Goal: Task Accomplishment & Management: Manage account settings

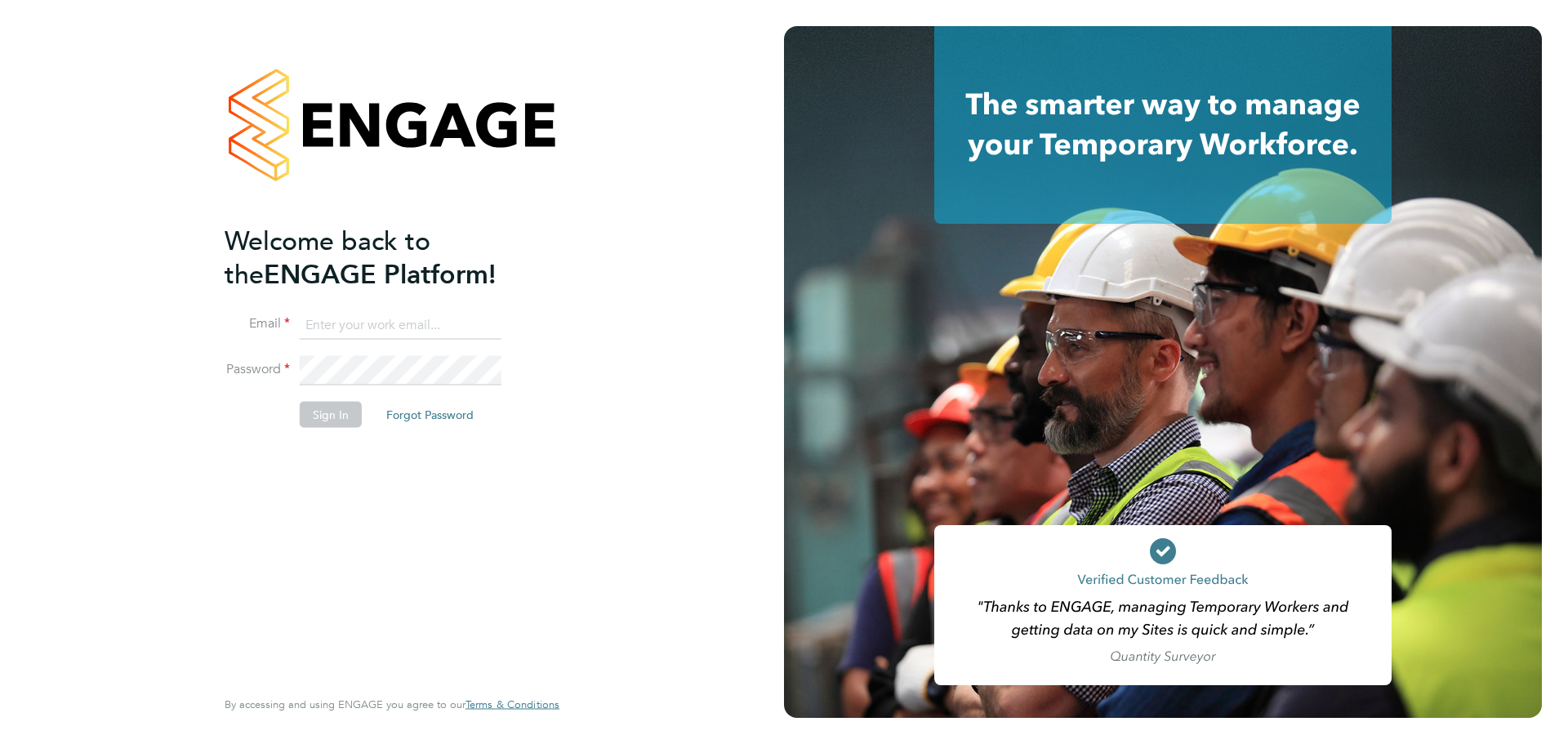
type input "david.robins@uk.g4s.com"
click at [309, 413] on button "Sign In" at bounding box center [331, 414] width 62 height 26
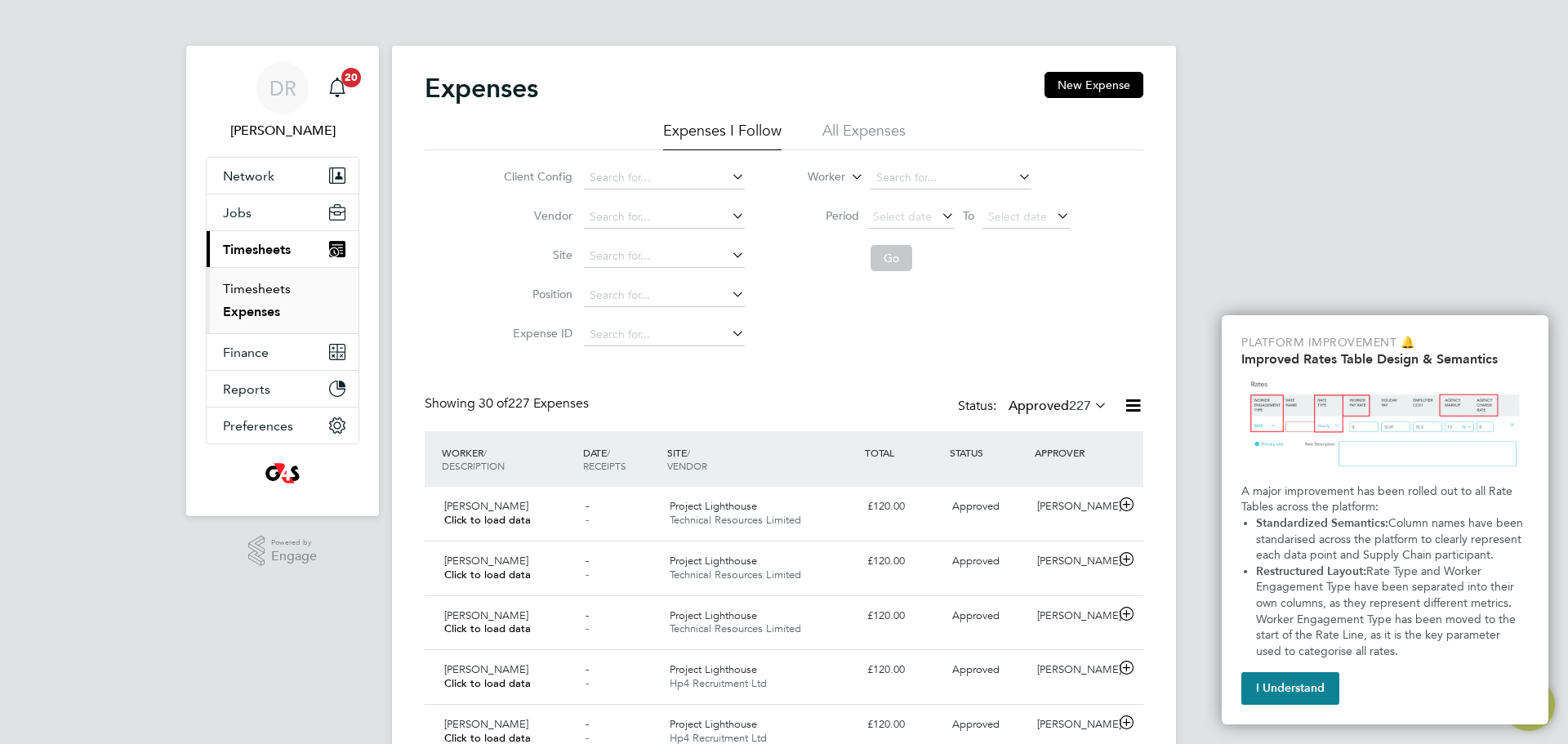
click at [279, 287] on link "Timesheets" at bounding box center [256, 288] width 68 height 15
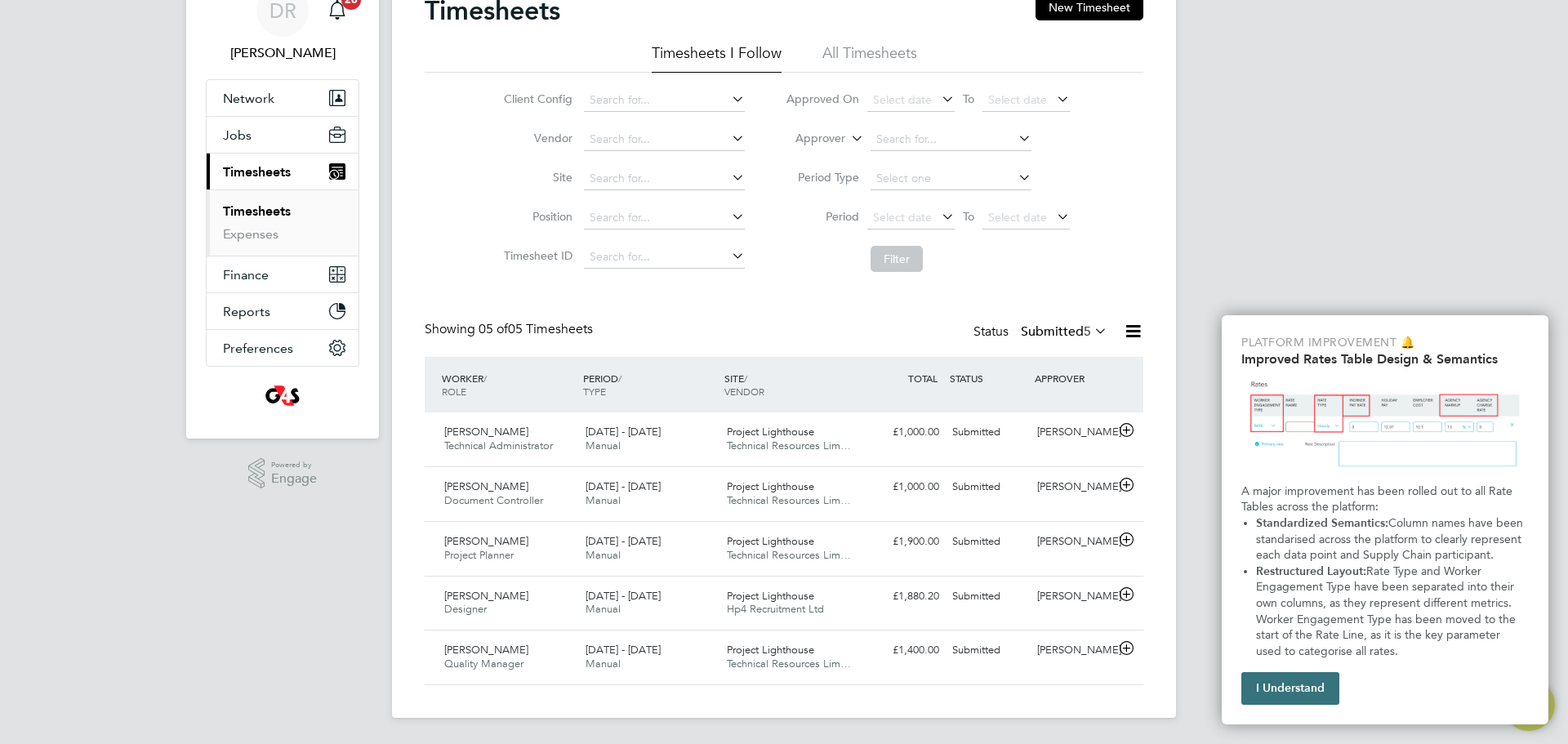
click at [1316, 690] on button "I Understand" at bounding box center [1291, 689] width 98 height 33
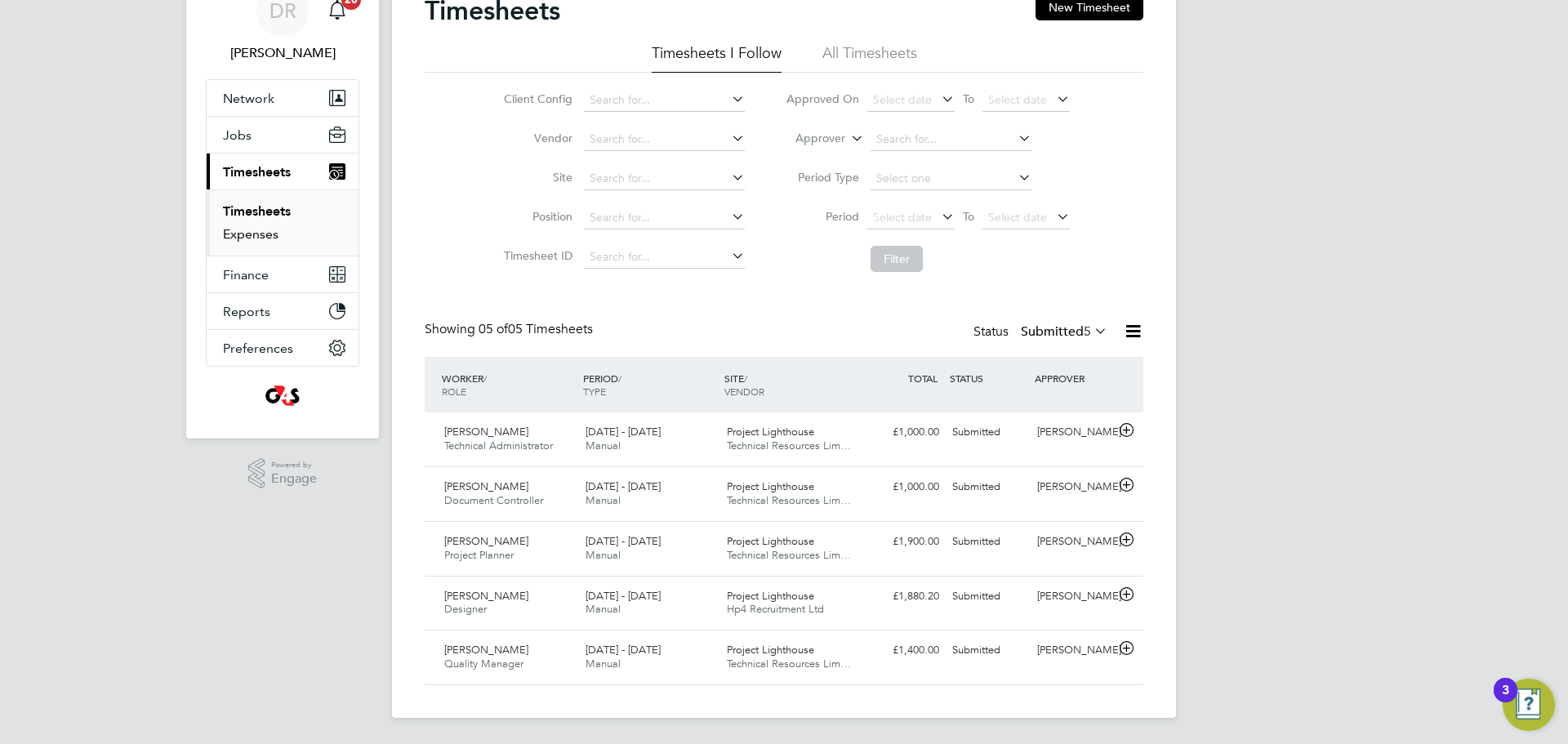
click at [223, 229] on ul "Timesheets Expenses" at bounding box center [282, 223] width 152 height 66
click at [243, 233] on link "Expenses" at bounding box center [250, 233] width 55 height 15
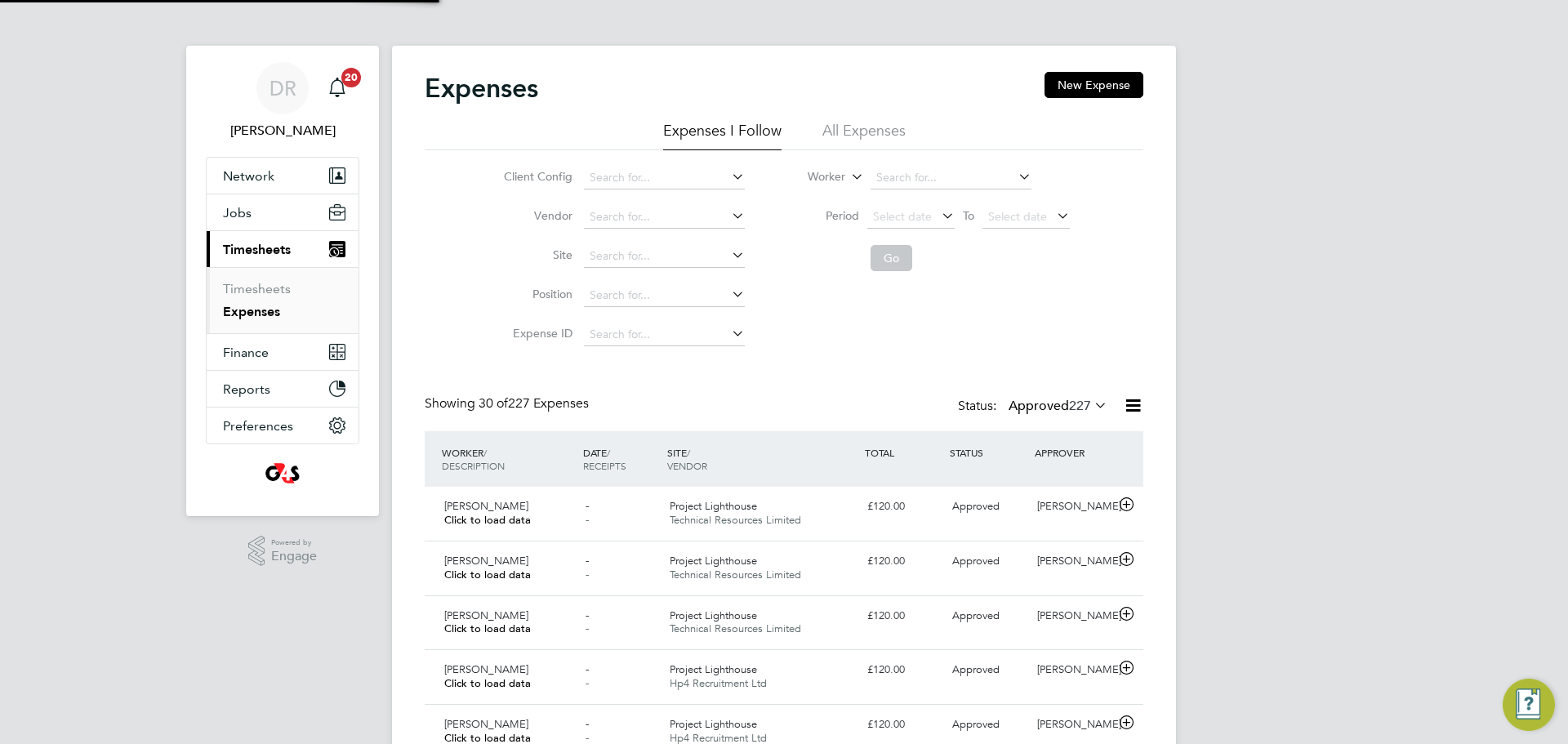
scroll to position [8, 8]
click at [1091, 409] on icon at bounding box center [1091, 404] width 0 height 23
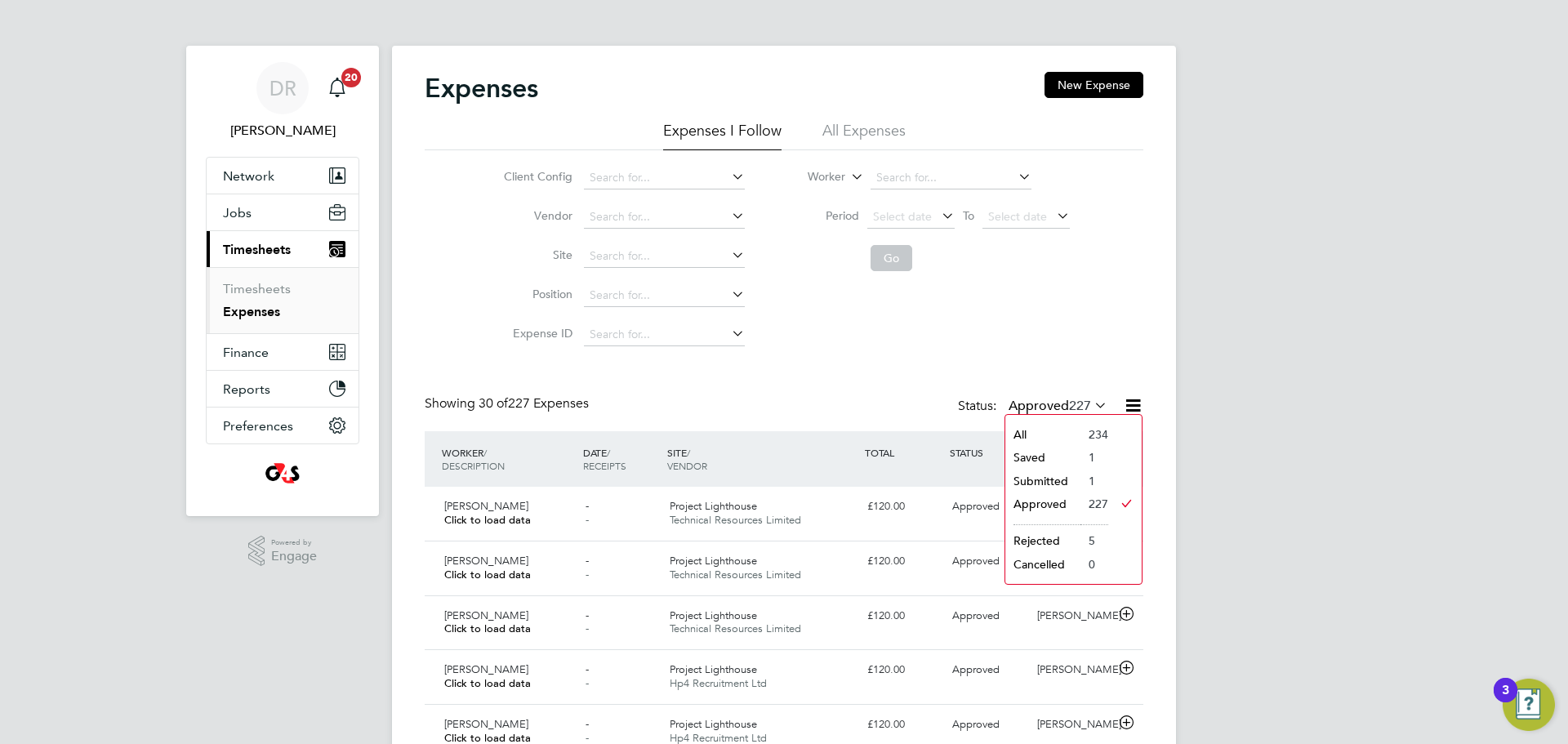
click at [1023, 481] on li "Submitted" at bounding box center [1043, 481] width 75 height 23
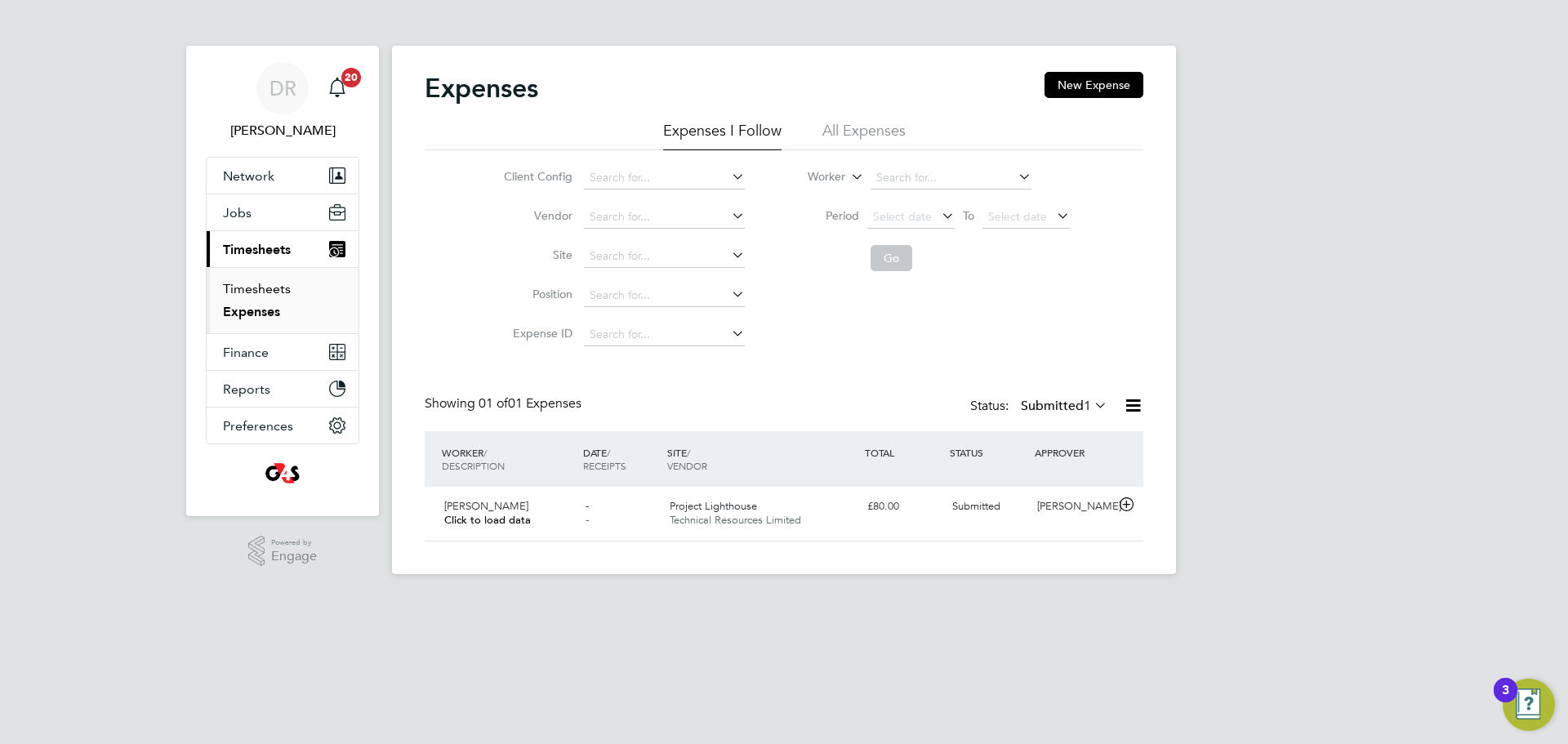
click at [263, 285] on link "Timesheets" at bounding box center [256, 288] width 68 height 15
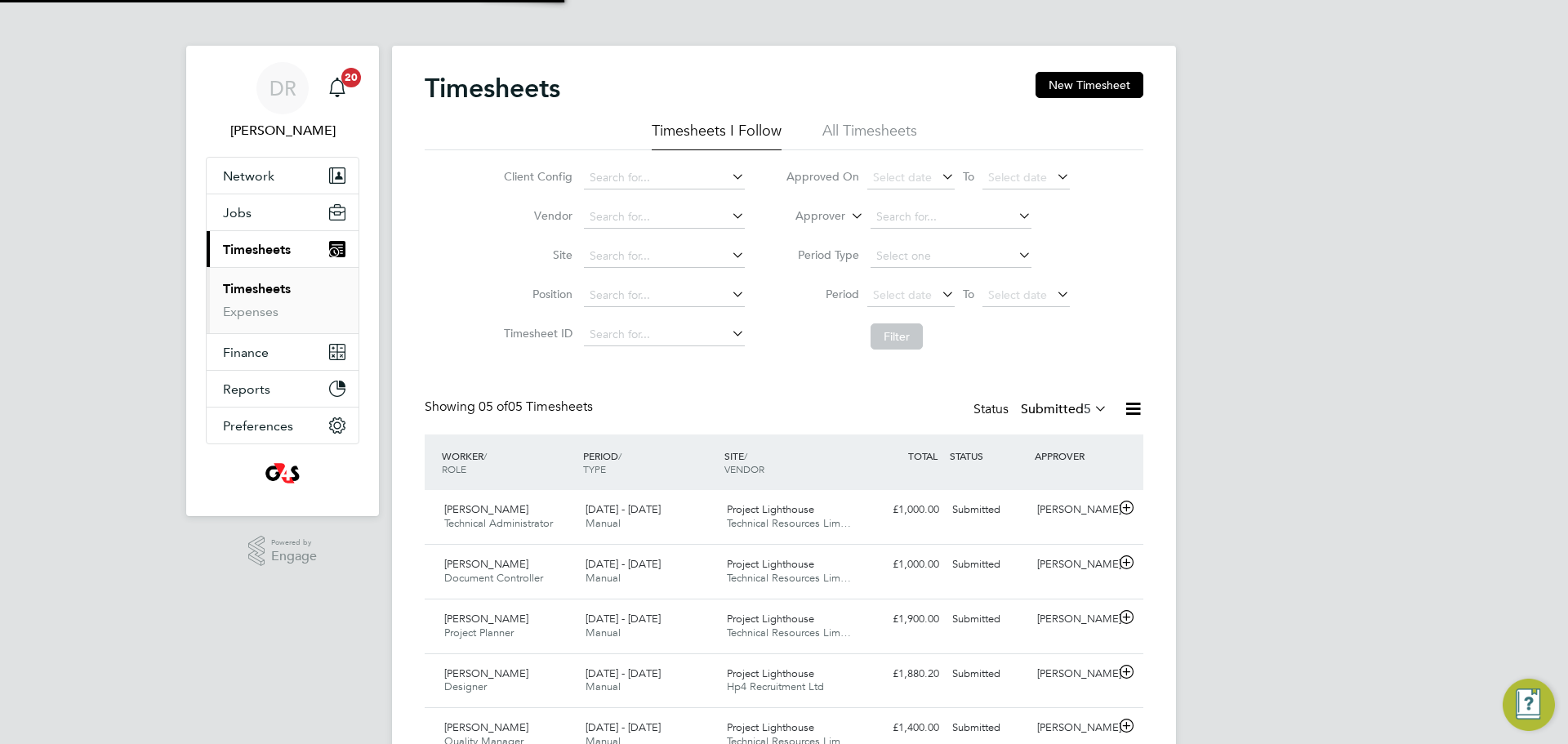
scroll to position [42, 142]
click at [1125, 514] on icon at bounding box center [1126, 508] width 20 height 13
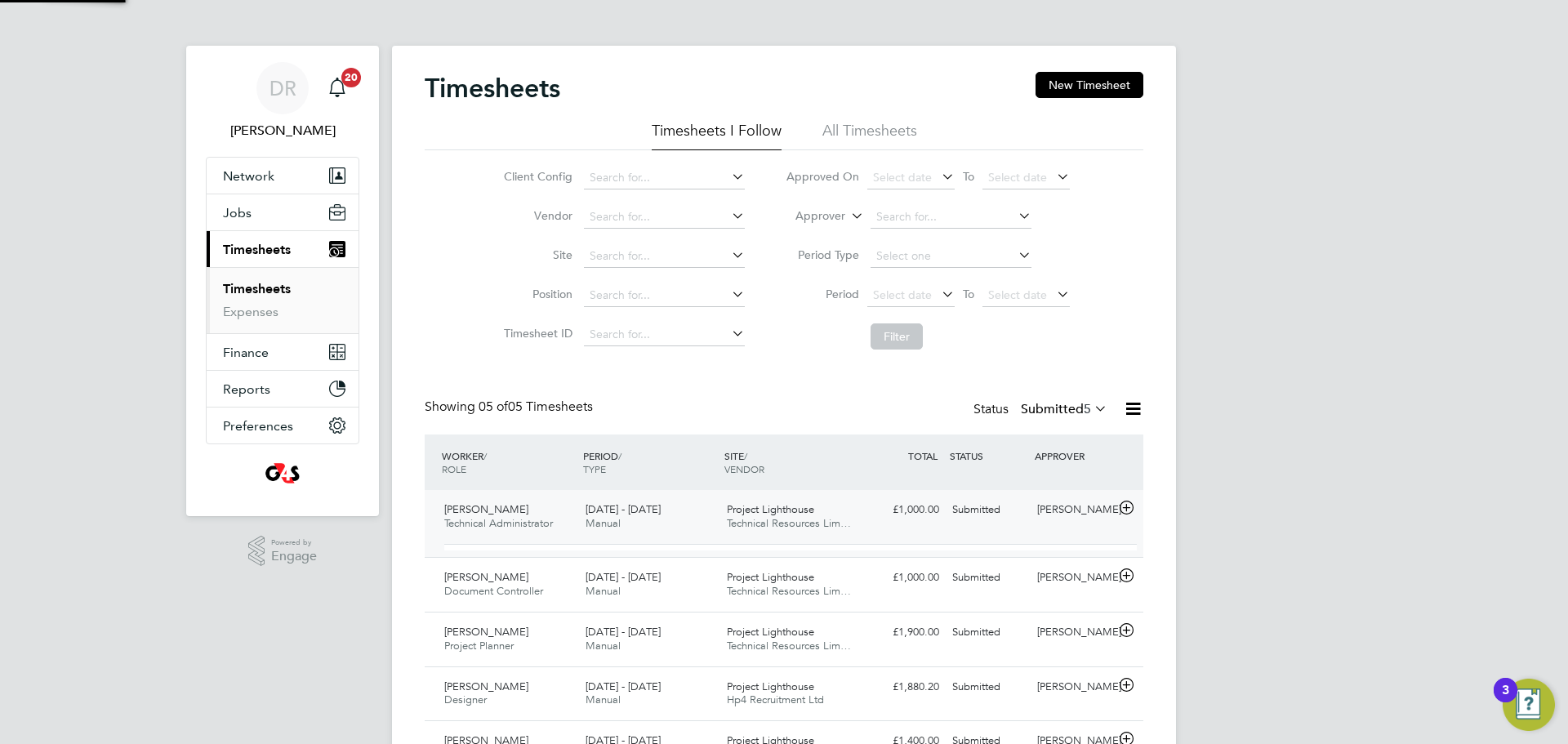
scroll to position [28, 159]
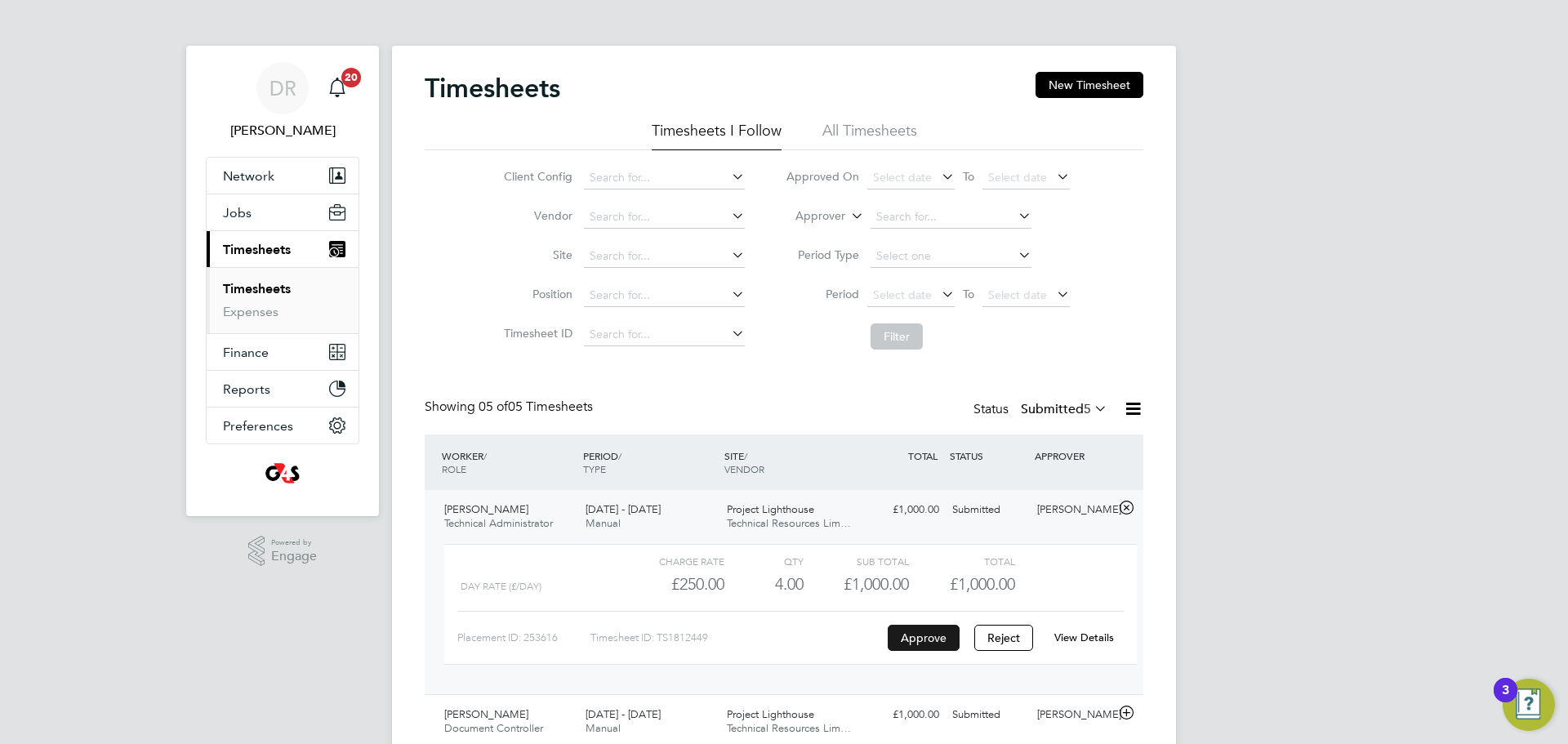
click at [903, 634] on button "Approve" at bounding box center [923, 638] width 72 height 26
click at [285, 289] on link "Timesheets" at bounding box center [256, 288] width 68 height 15
click at [228, 285] on link "Timesheets" at bounding box center [256, 288] width 68 height 15
click at [228, 298] on li "Timesheets" at bounding box center [283, 292] width 123 height 23
click at [229, 312] on link "Expenses" at bounding box center [250, 312] width 55 height 15
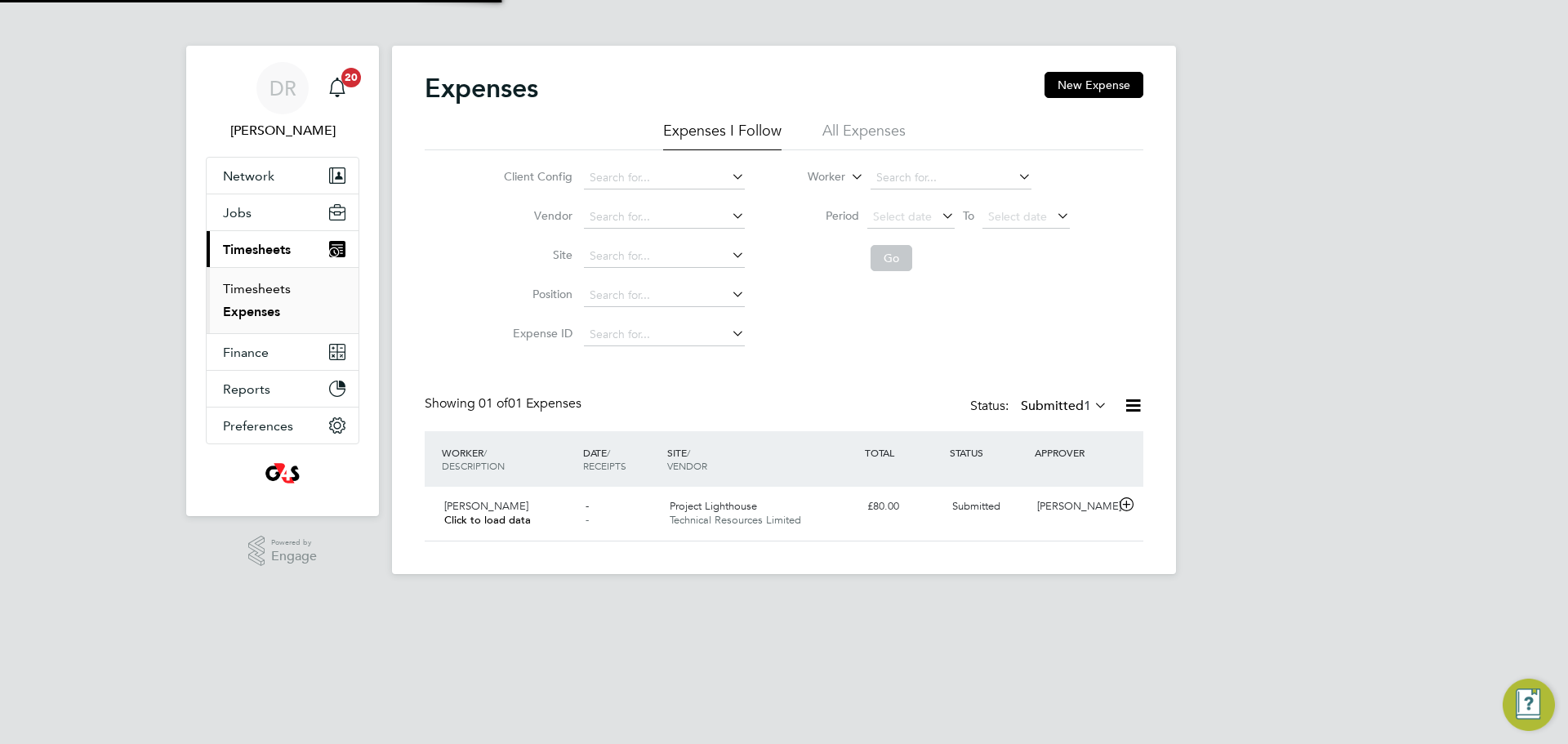
scroll to position [42, 199]
click at [1131, 508] on icon at bounding box center [1126, 505] width 20 height 13
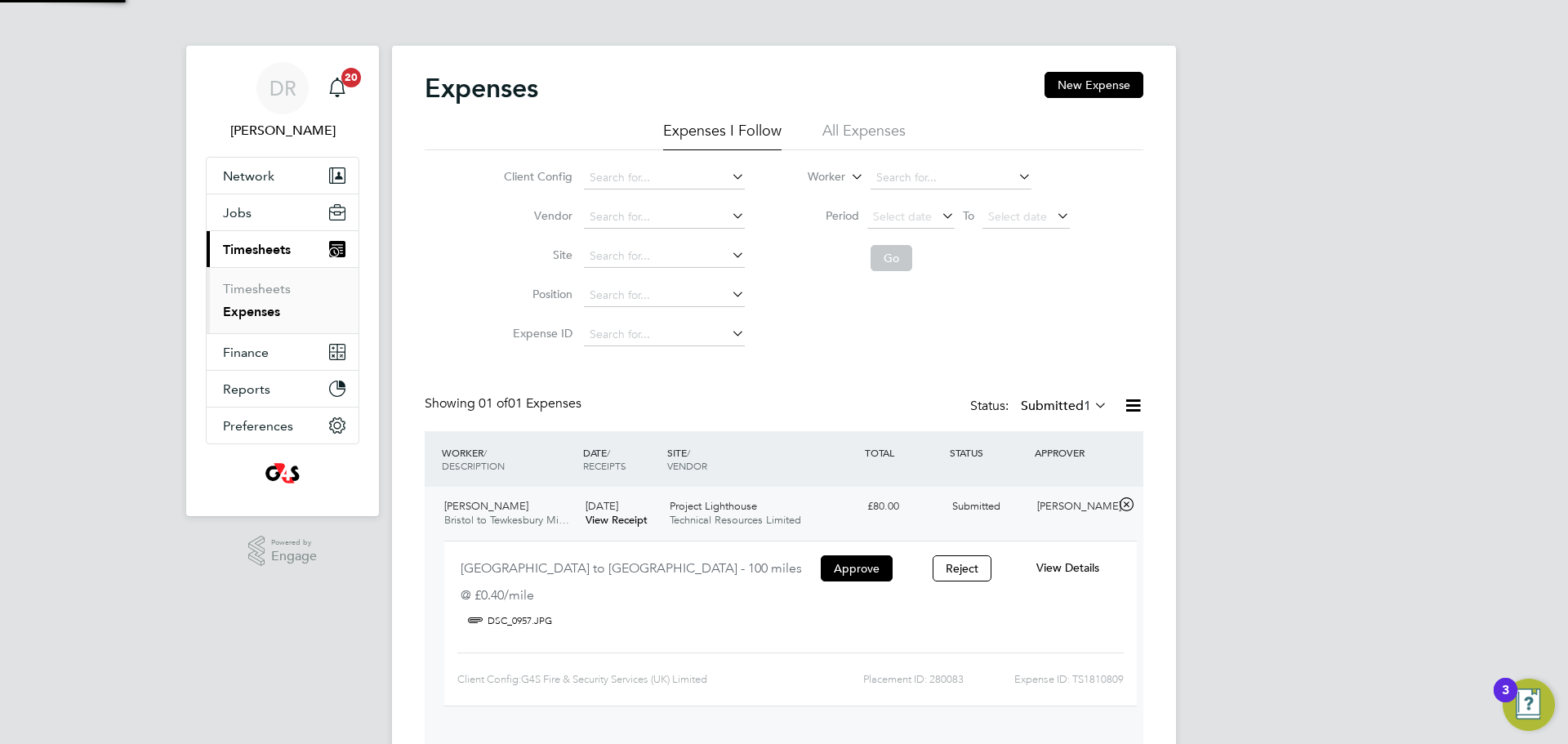
scroll to position [27, 294]
click at [830, 565] on button "Approve" at bounding box center [857, 568] width 72 height 26
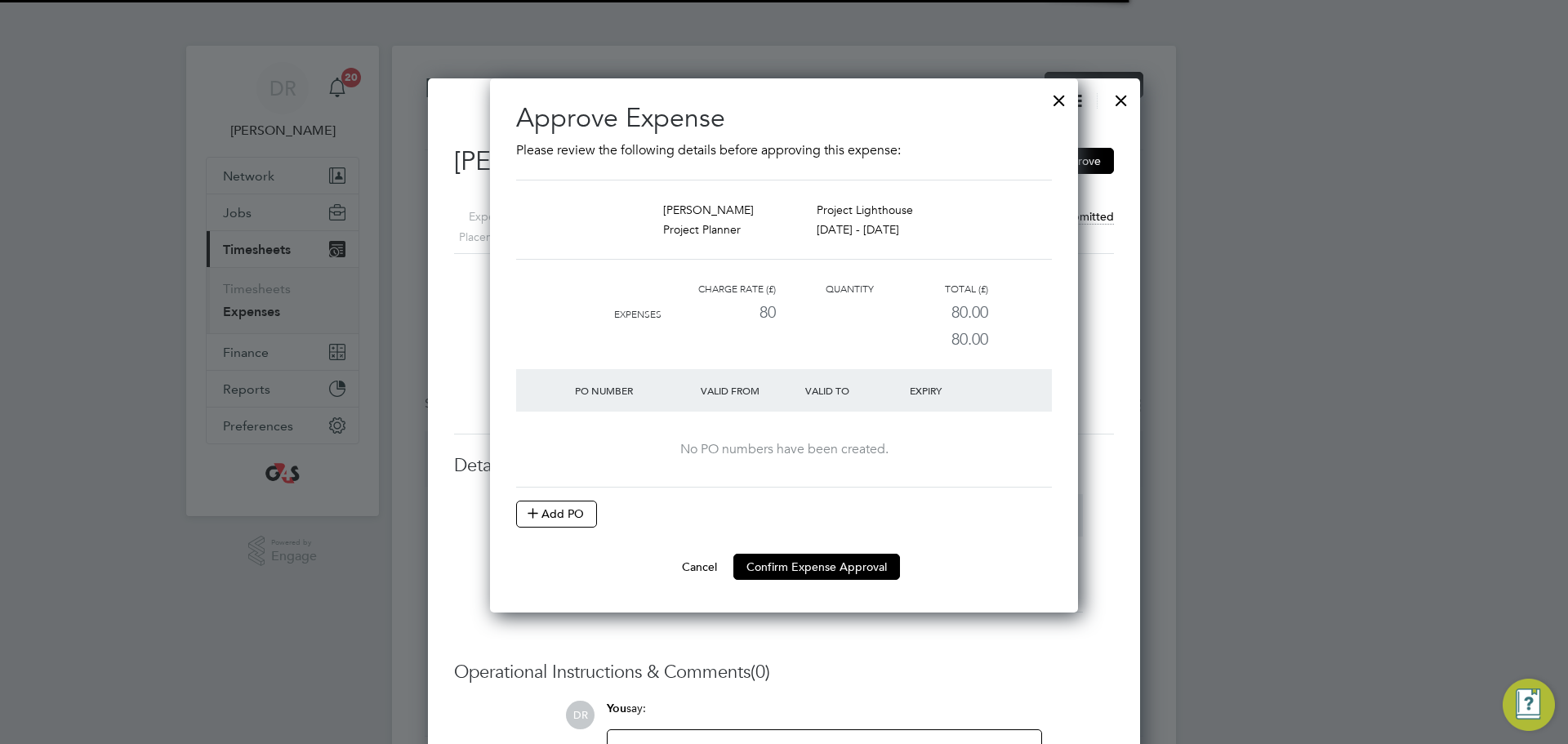
scroll to position [26, 296]
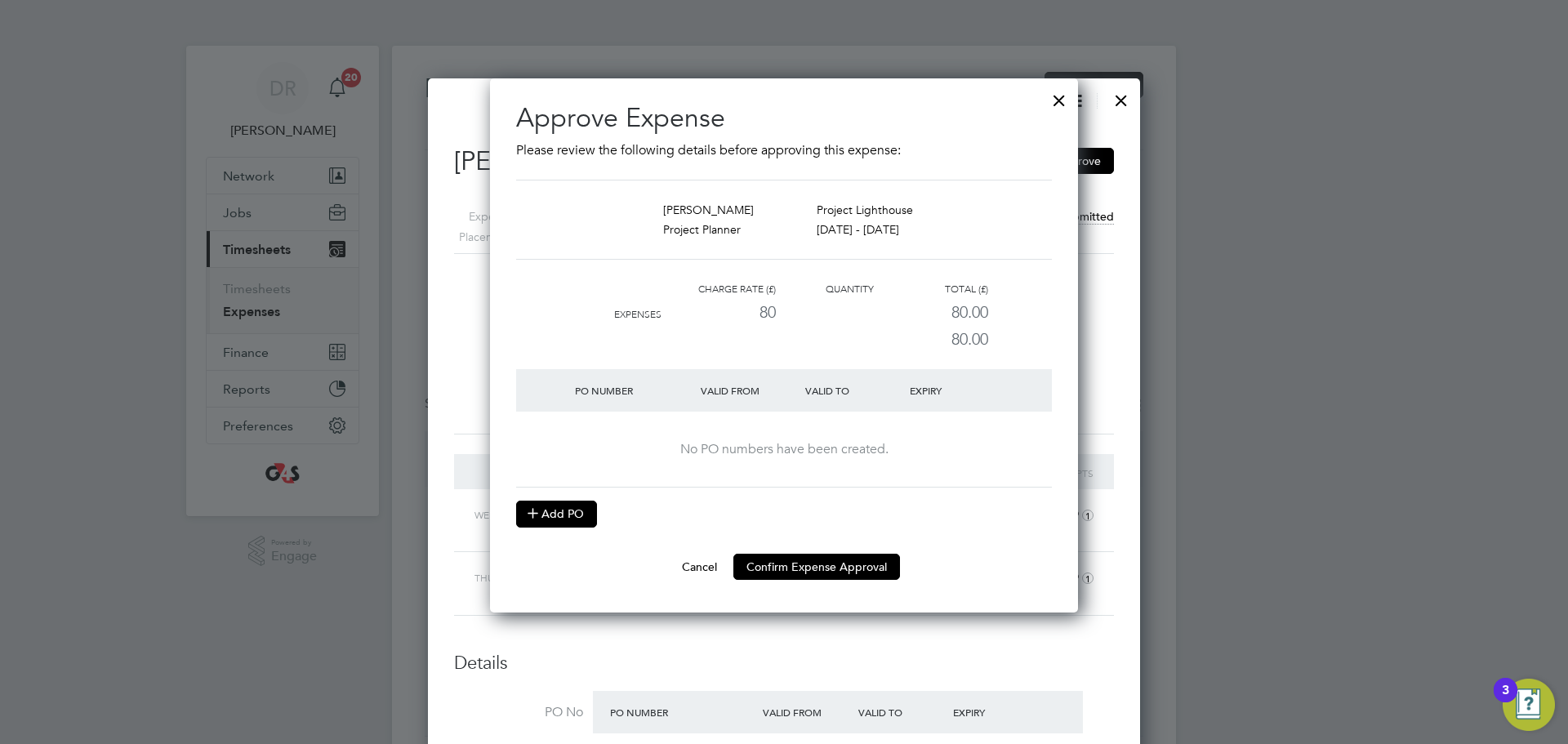
click at [581, 507] on button "Add PO" at bounding box center [556, 513] width 81 height 26
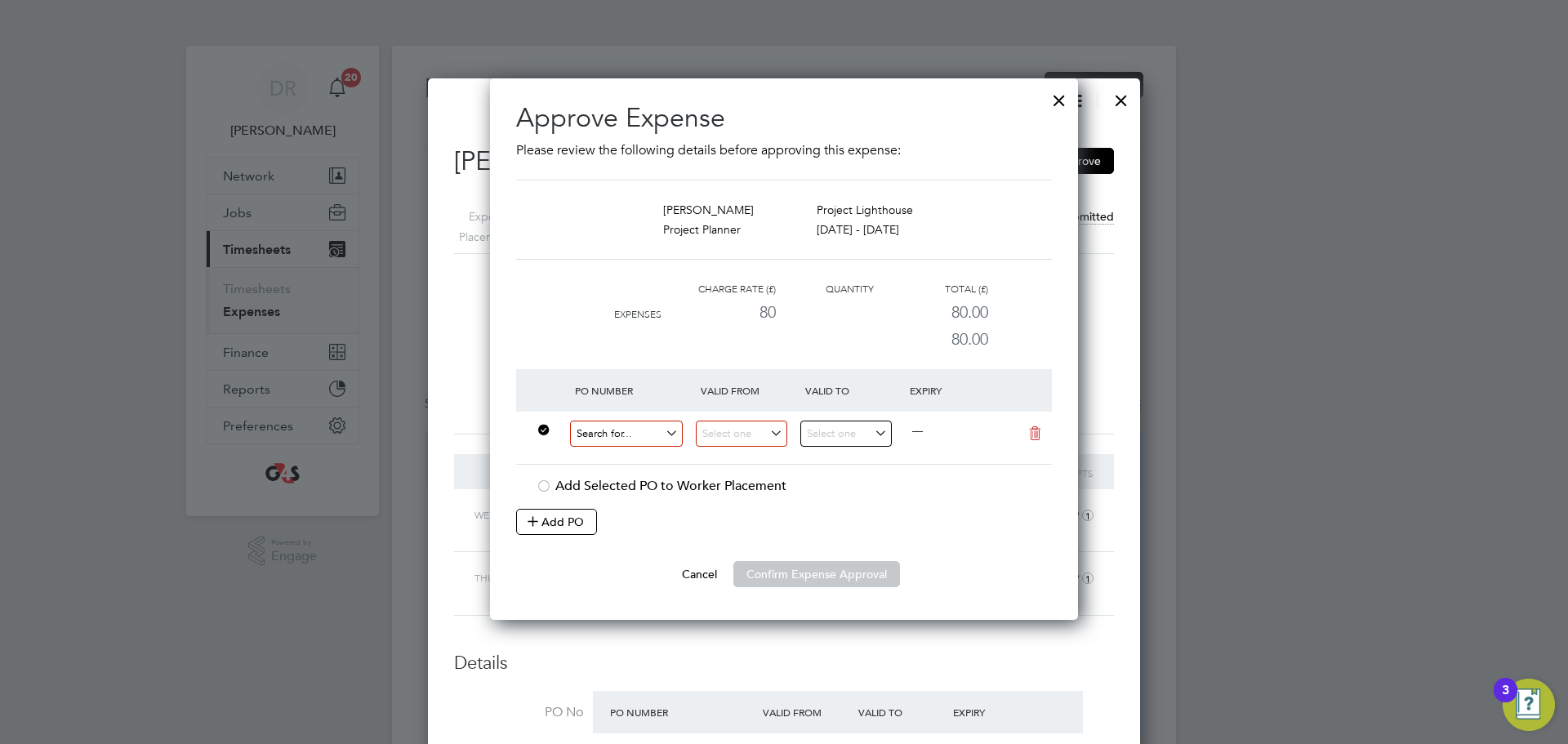
click at [636, 441] on input at bounding box center [627, 434] width 113 height 27
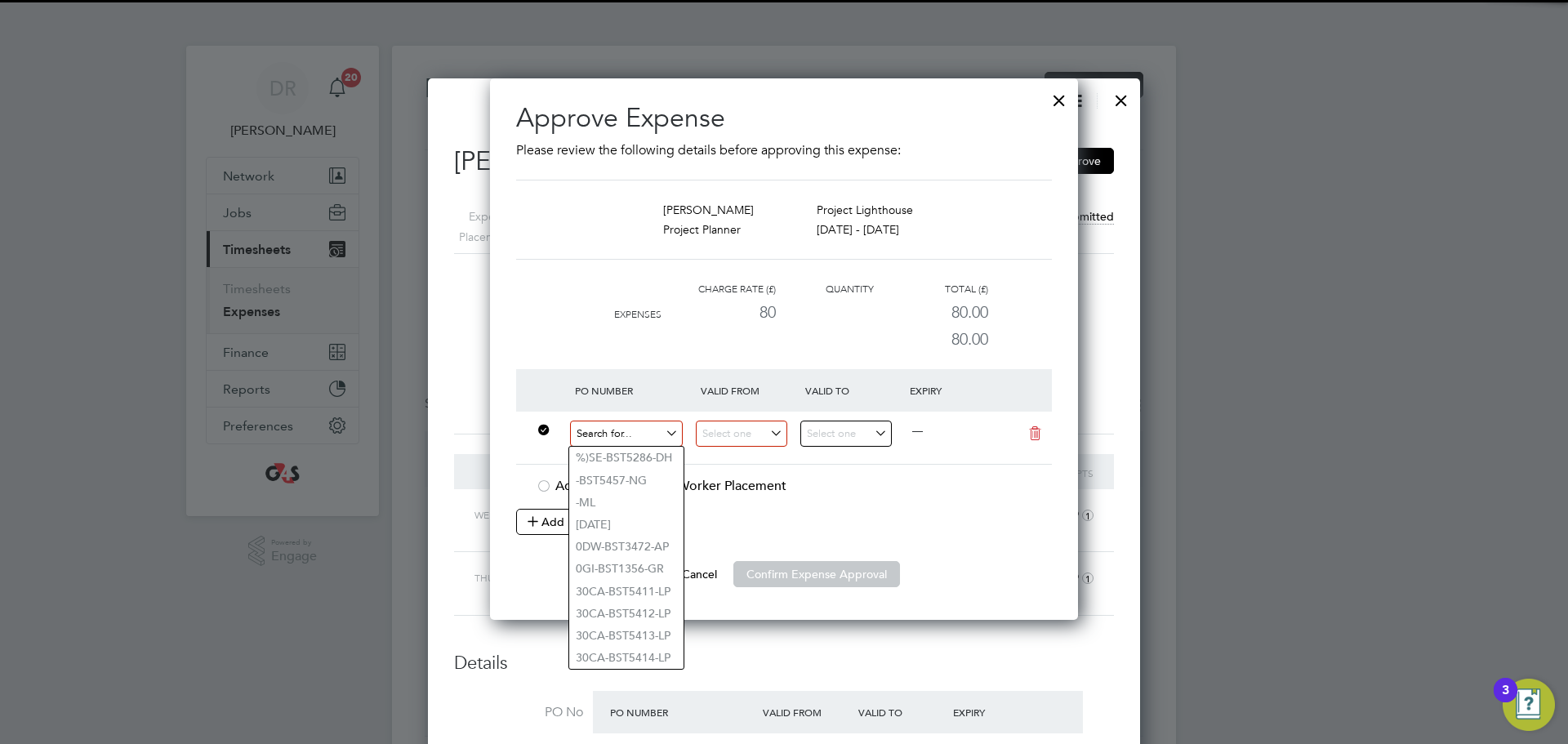
paste input "60ME109909"
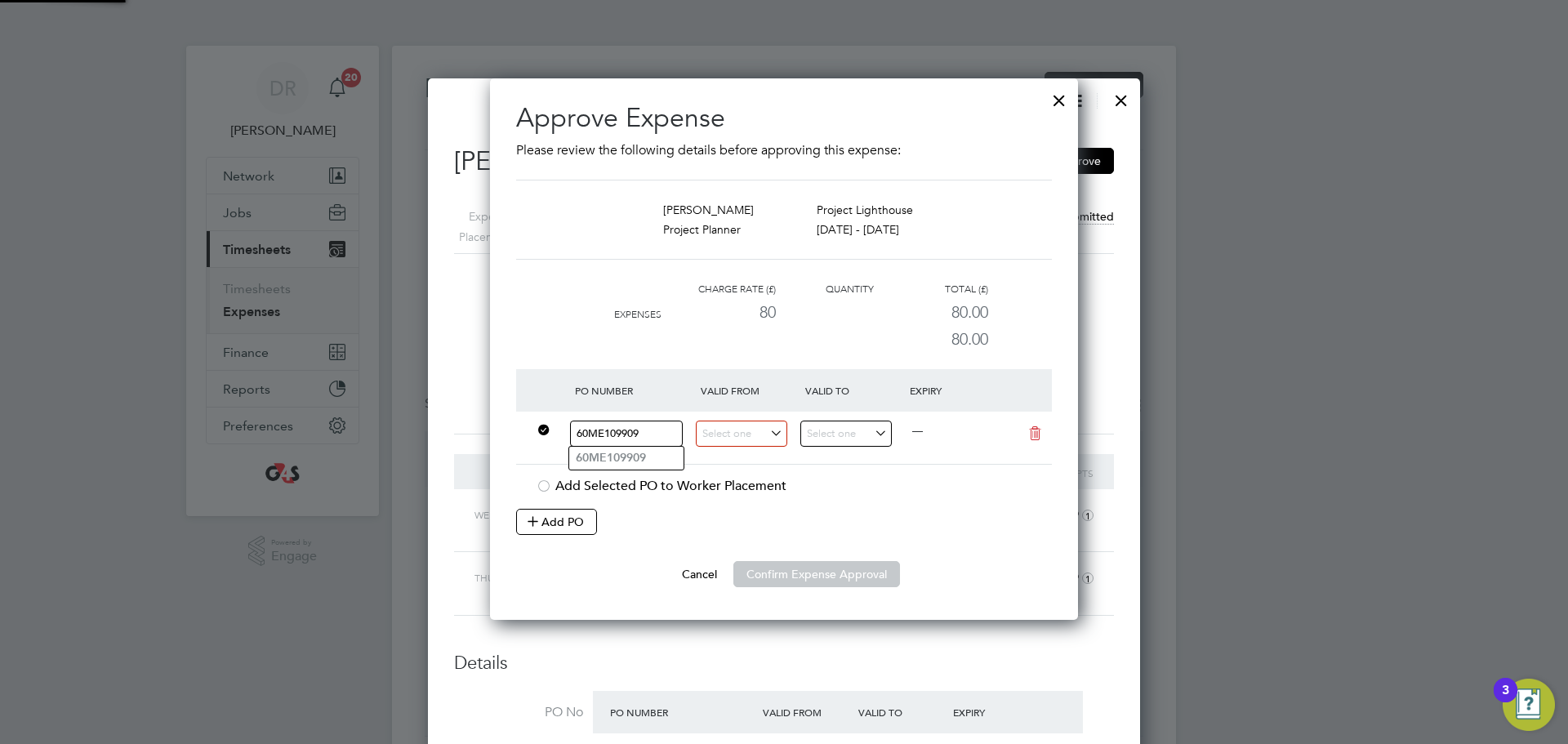
type input "60ME109909"
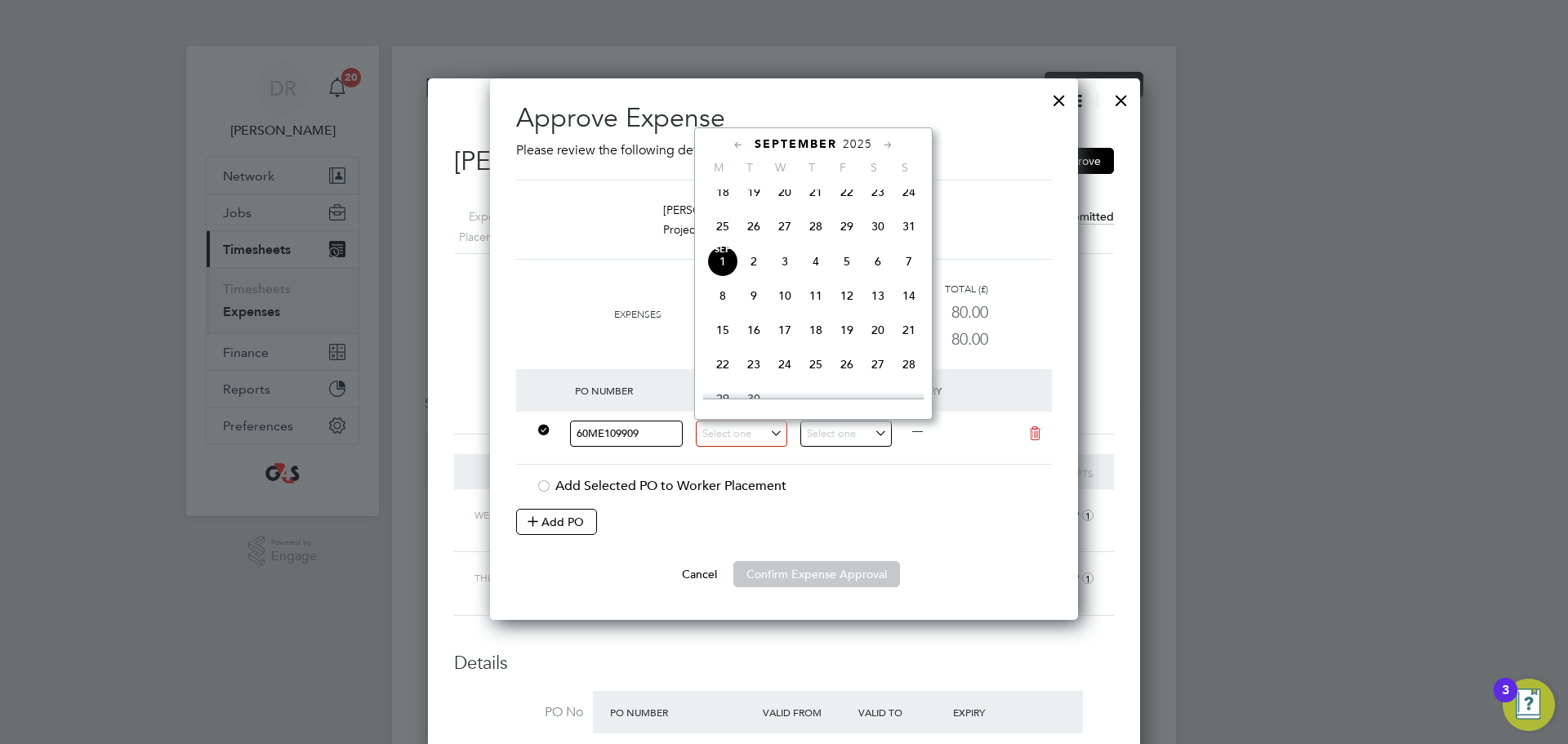
click at [833, 482] on div "Add Selected PO to Worker Placement" at bounding box center [794, 486] width 516 height 17
click at [747, 437] on input at bounding box center [741, 434] width 92 height 27
click at [730, 377] on span "22" at bounding box center [723, 364] width 31 height 31
type input "22 Sep 2025"
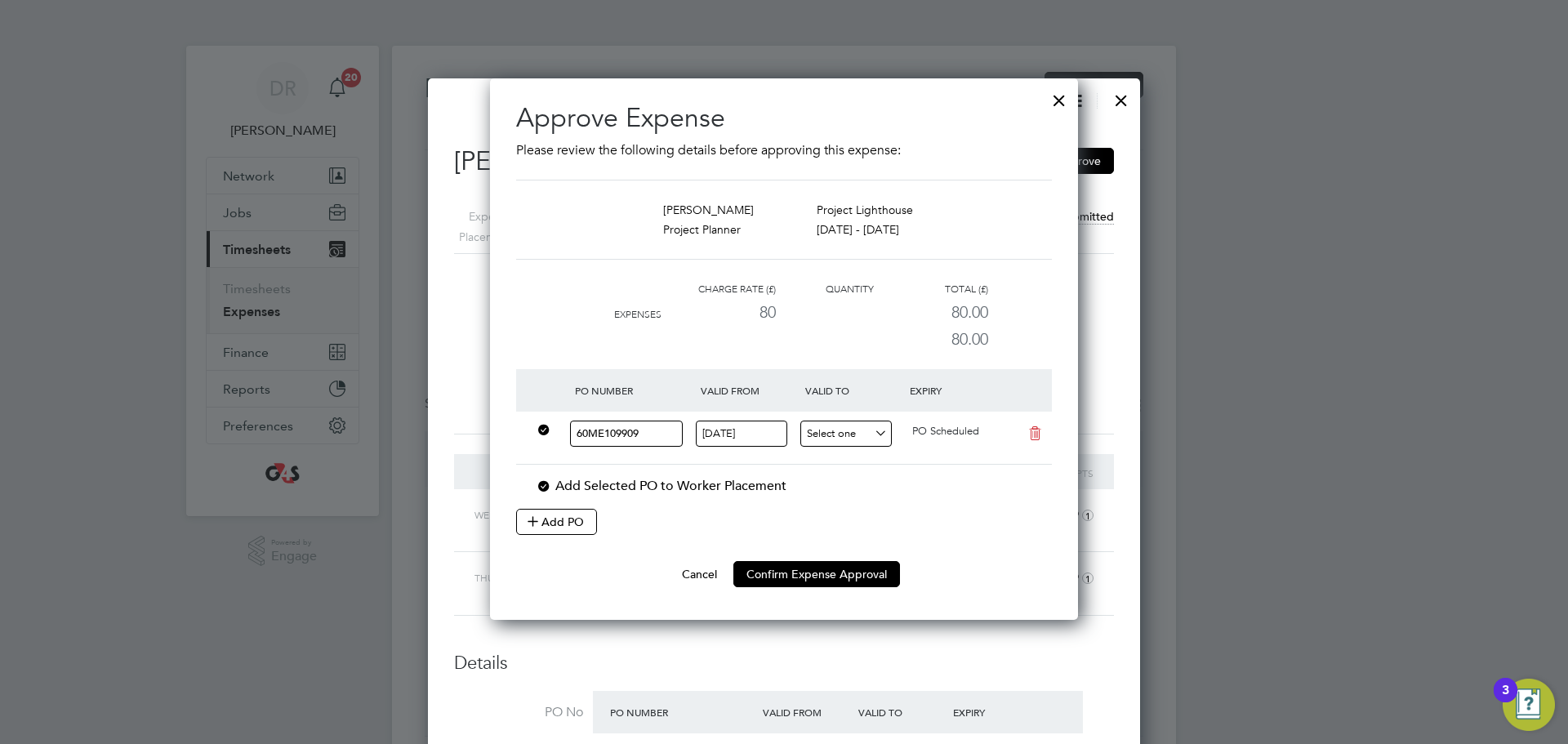
click at [867, 435] on input at bounding box center [846, 434] width 92 height 27
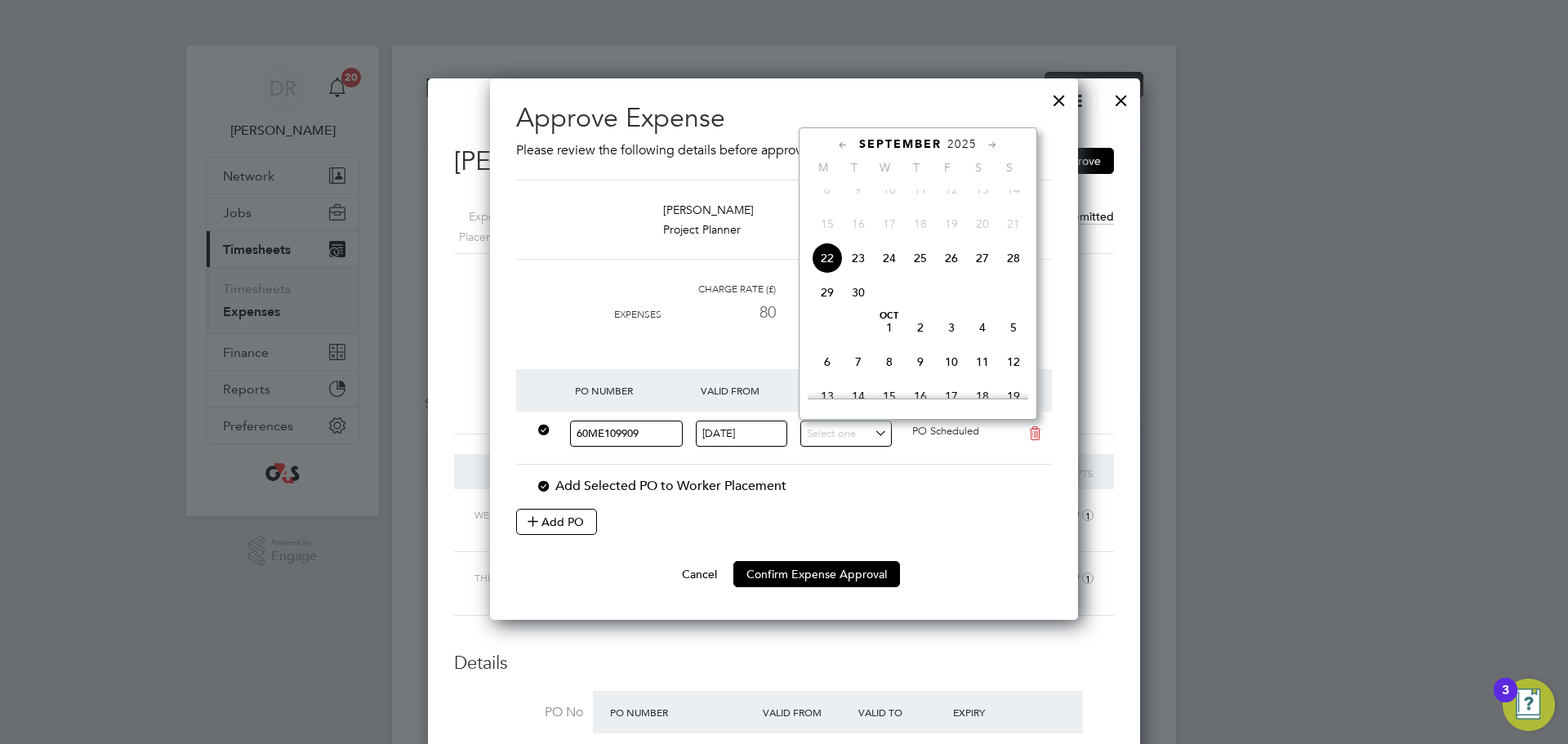
click at [987, 273] on span "27" at bounding box center [983, 258] width 31 height 31
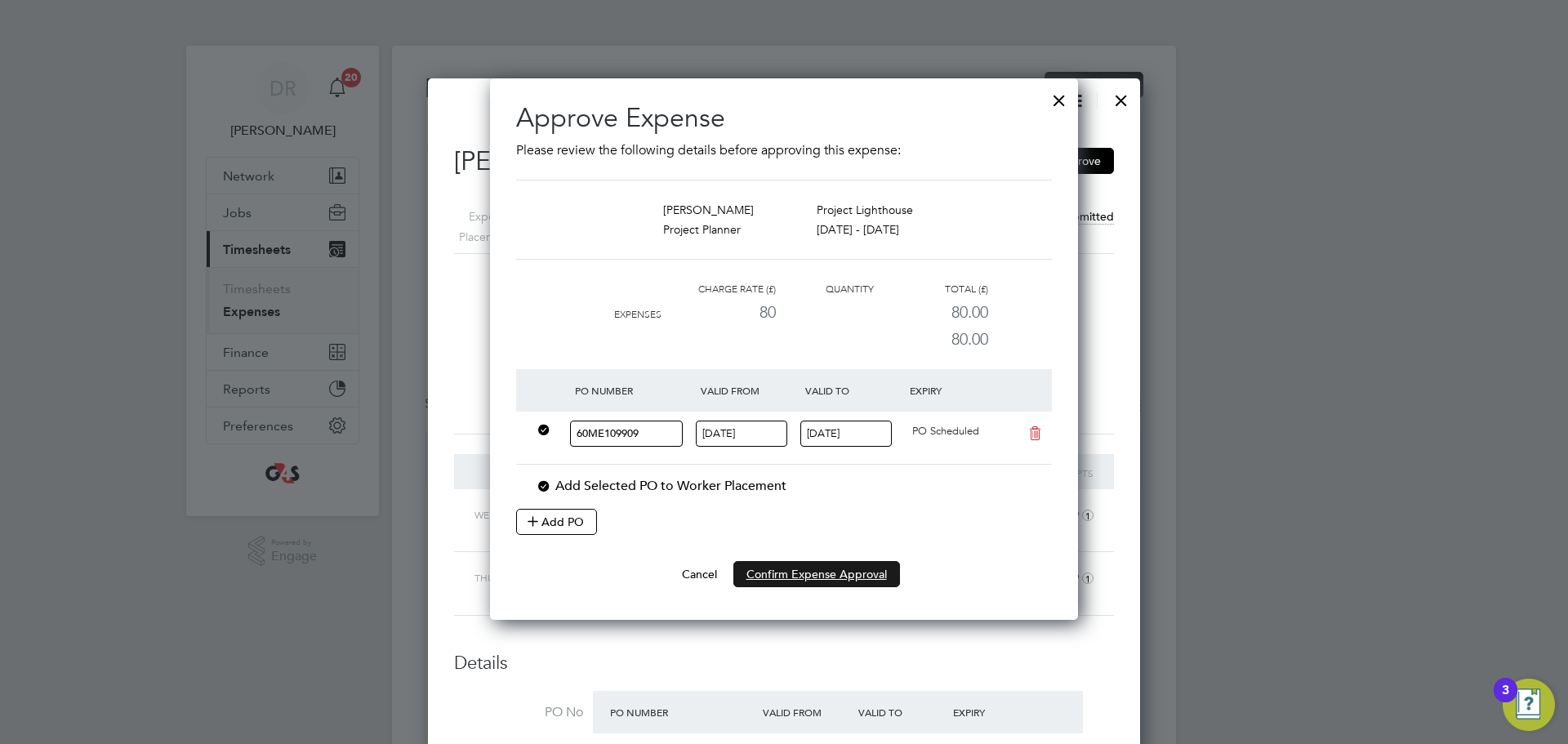
click at [863, 571] on button "Confirm Expense Approval" at bounding box center [816, 574] width 166 height 26
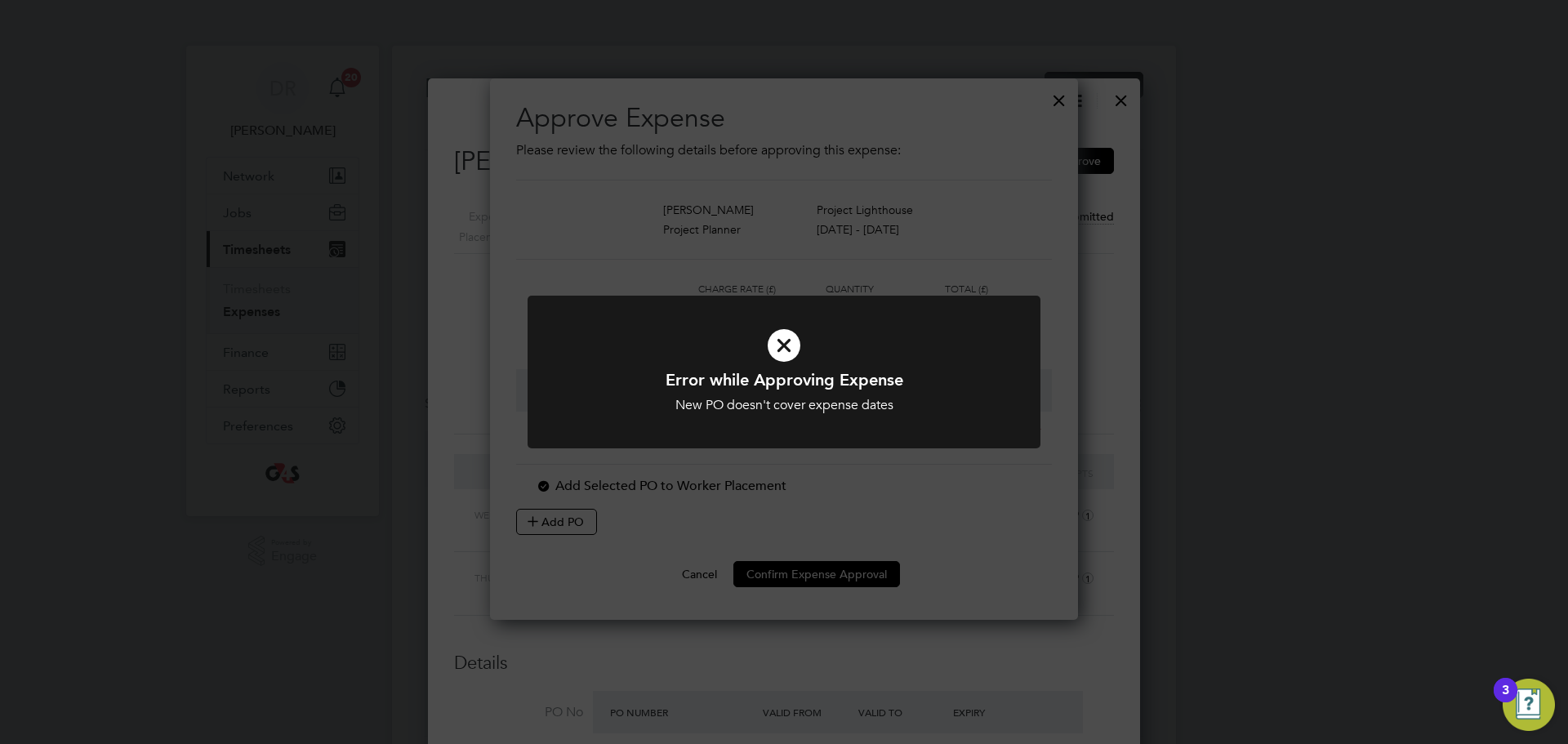
click at [784, 343] on icon at bounding box center [784, 345] width 425 height 64
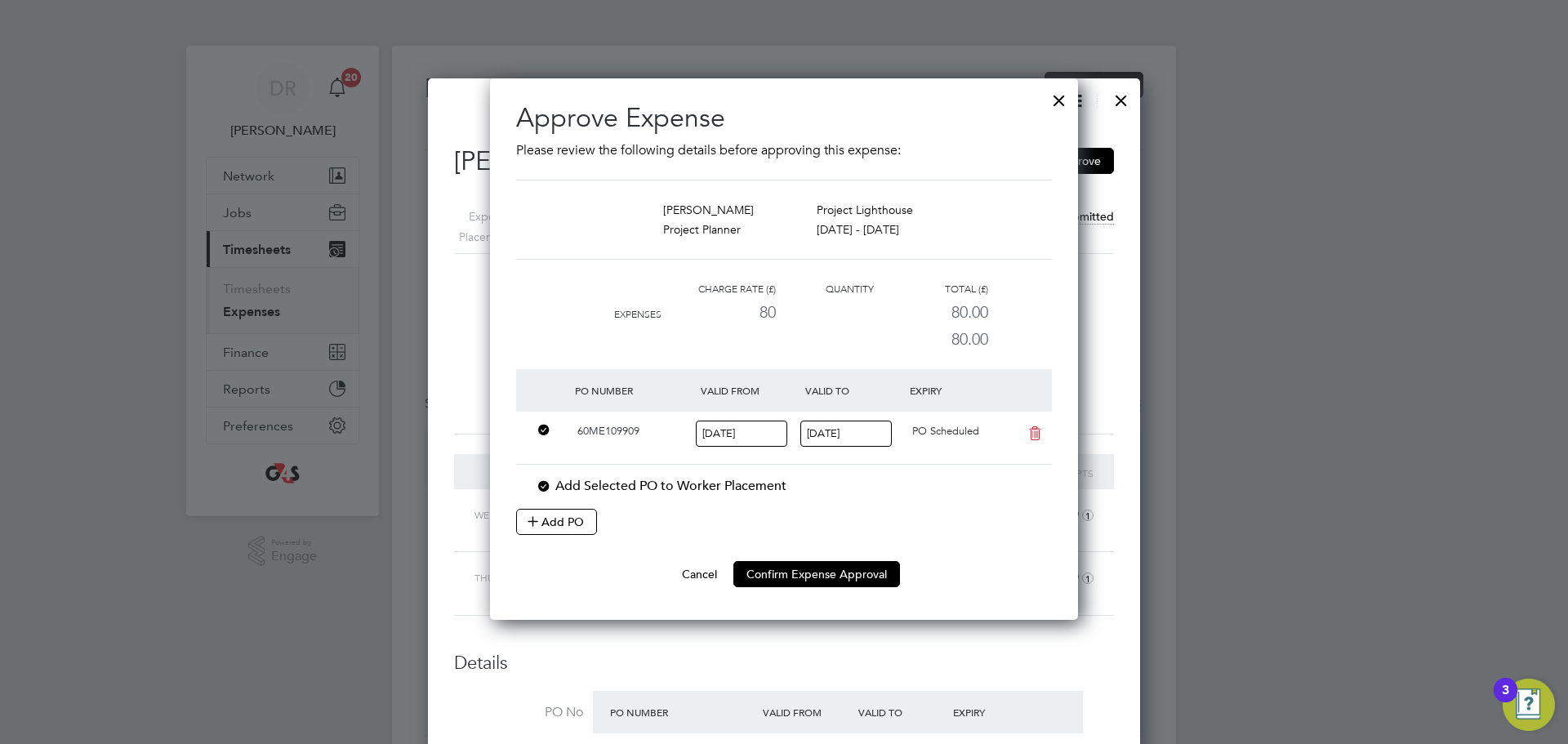
click at [845, 430] on input "27 Sep 2025" at bounding box center [846, 434] width 92 height 27
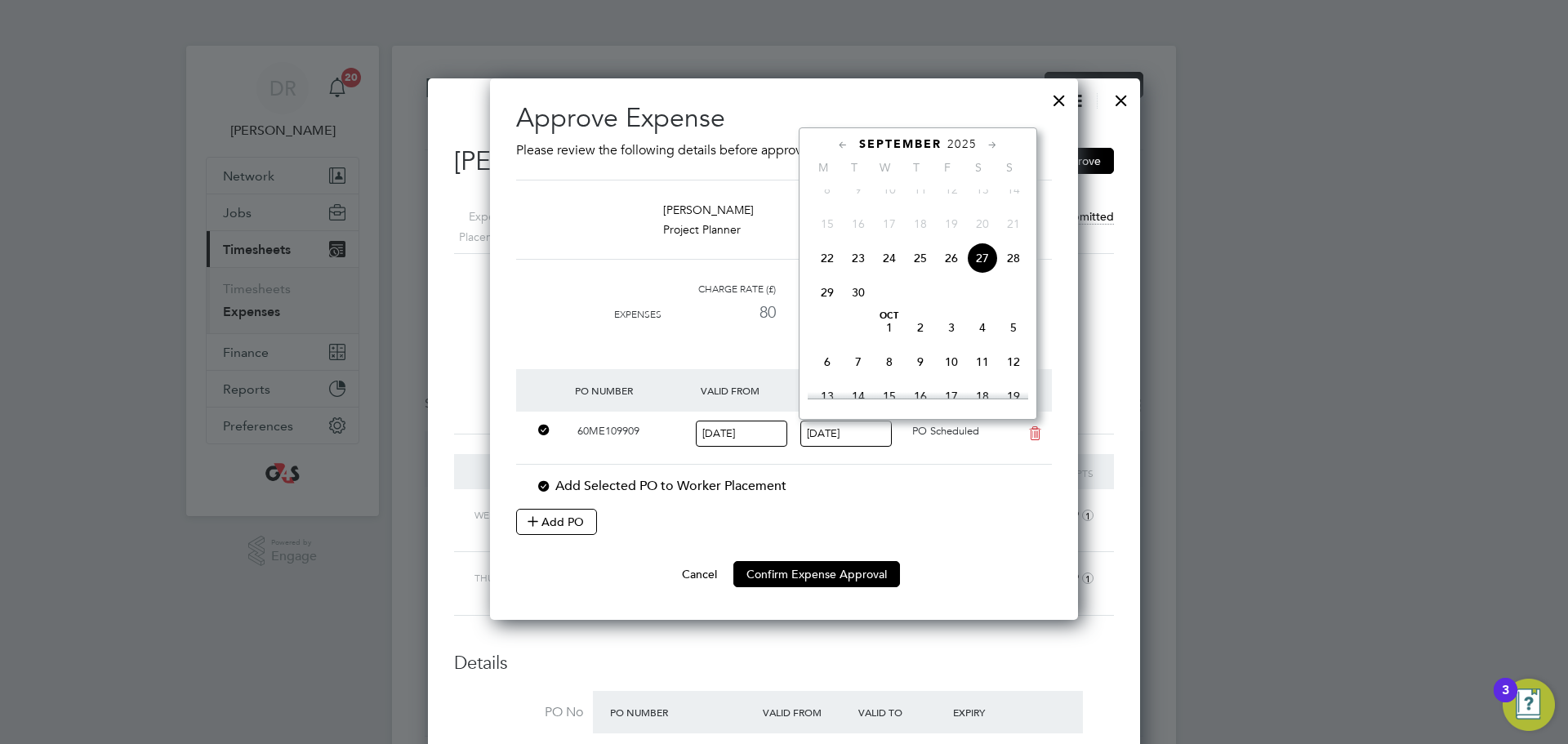
click at [841, 143] on icon at bounding box center [843, 145] width 15 height 18
click at [823, 321] on span "22" at bounding box center [828, 308] width 31 height 31
type input "22 Sep 2025"
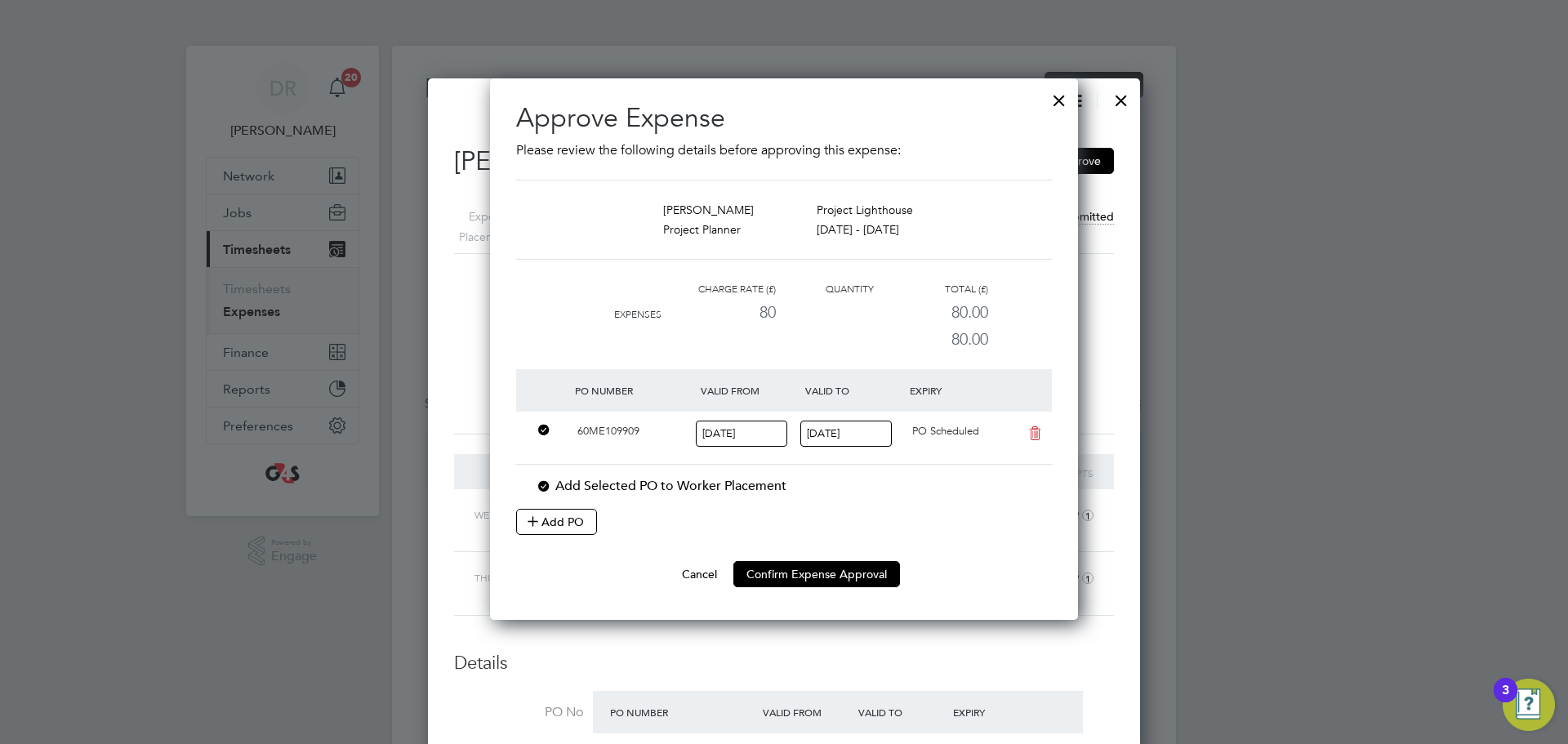
click at [733, 433] on input "22 Sep 2025" at bounding box center [741, 434] width 92 height 27
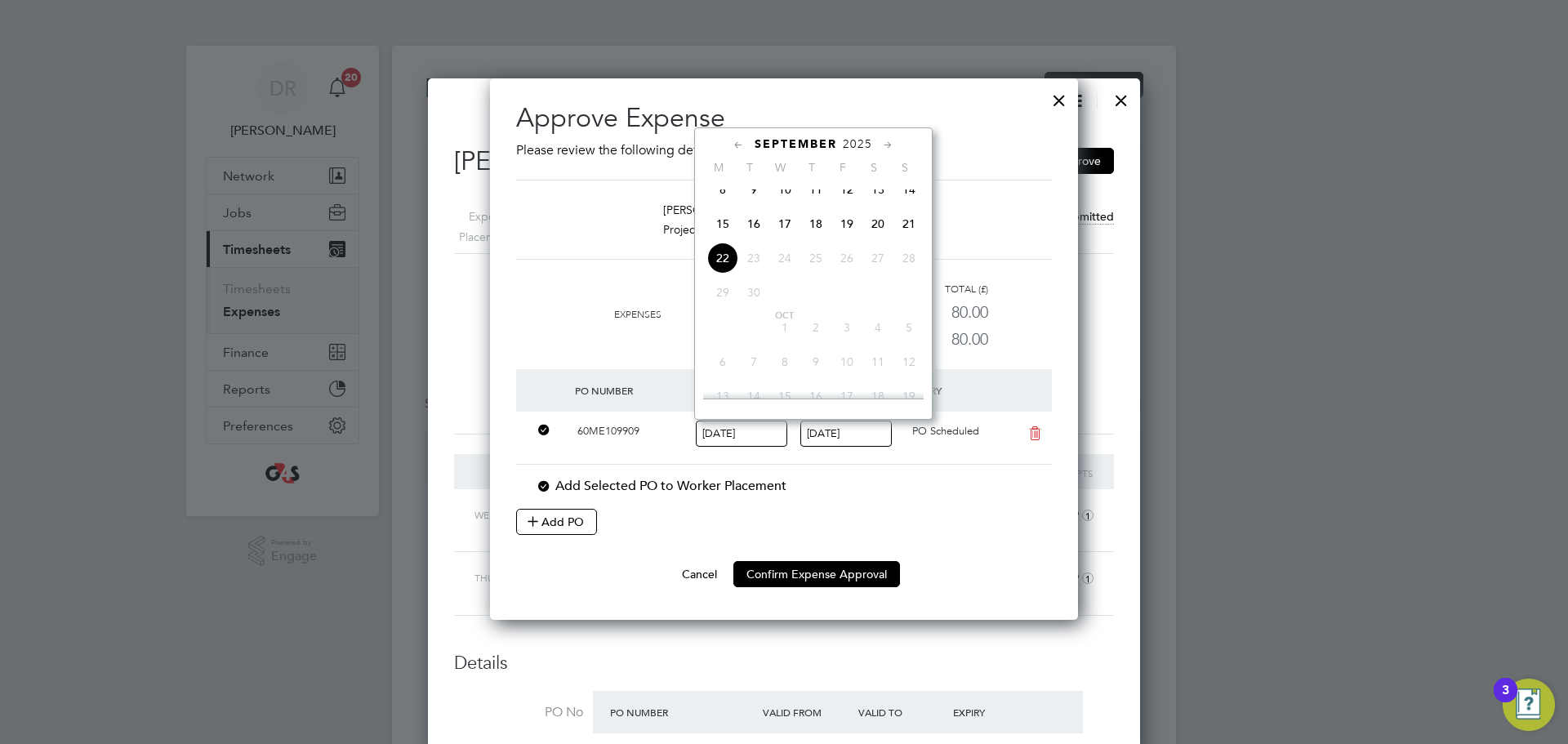
click at [744, 144] on icon at bounding box center [739, 145] width 15 height 18
click at [723, 336] on span "25" at bounding box center [723, 333] width 31 height 31
type input "25 Aug 2025"
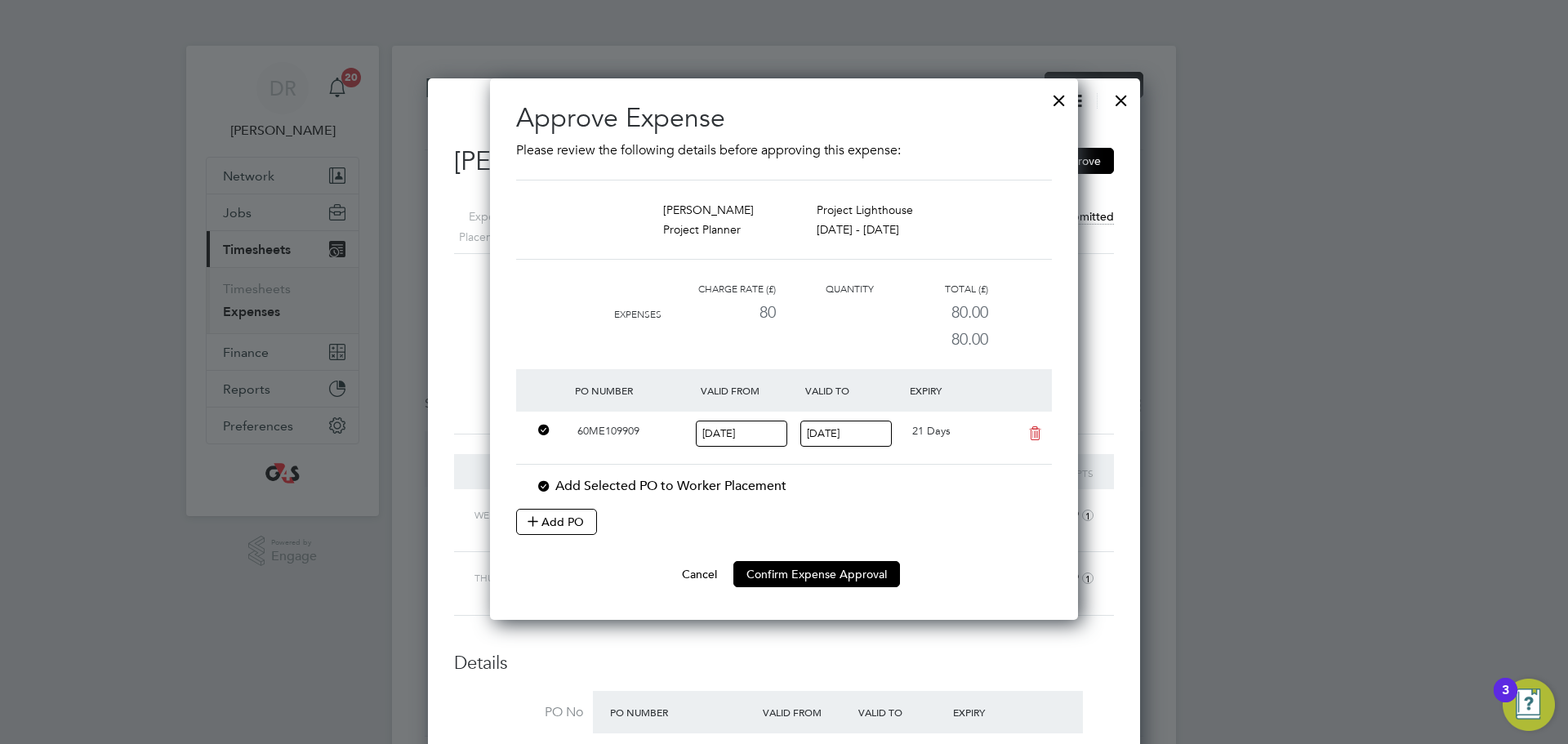
click at [851, 430] on input "22 Sep 2025" at bounding box center [846, 434] width 92 height 27
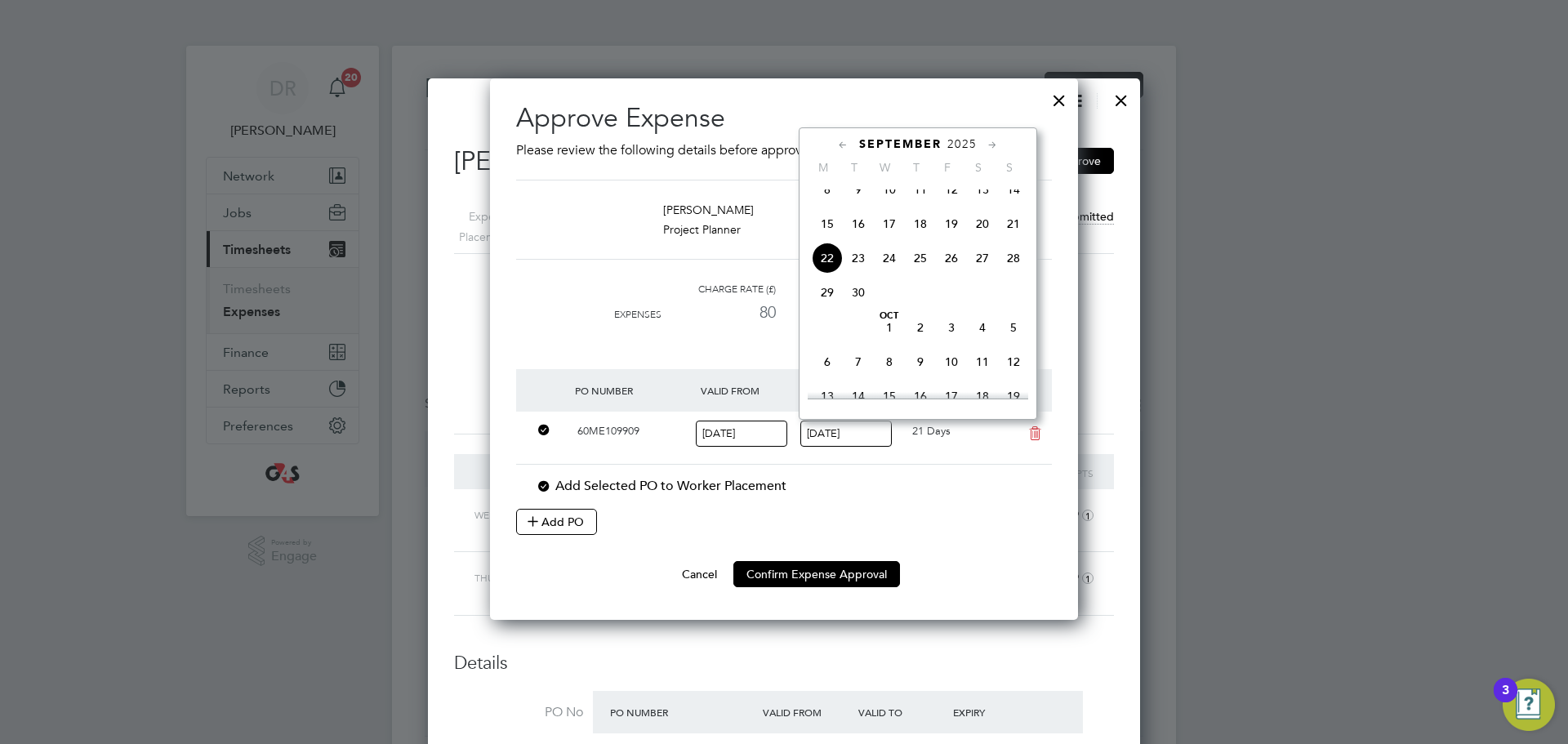
click at [848, 146] on icon at bounding box center [843, 145] width 15 height 18
click at [1009, 341] on span "31" at bounding box center [1014, 333] width 31 height 31
type input "[DATE]"
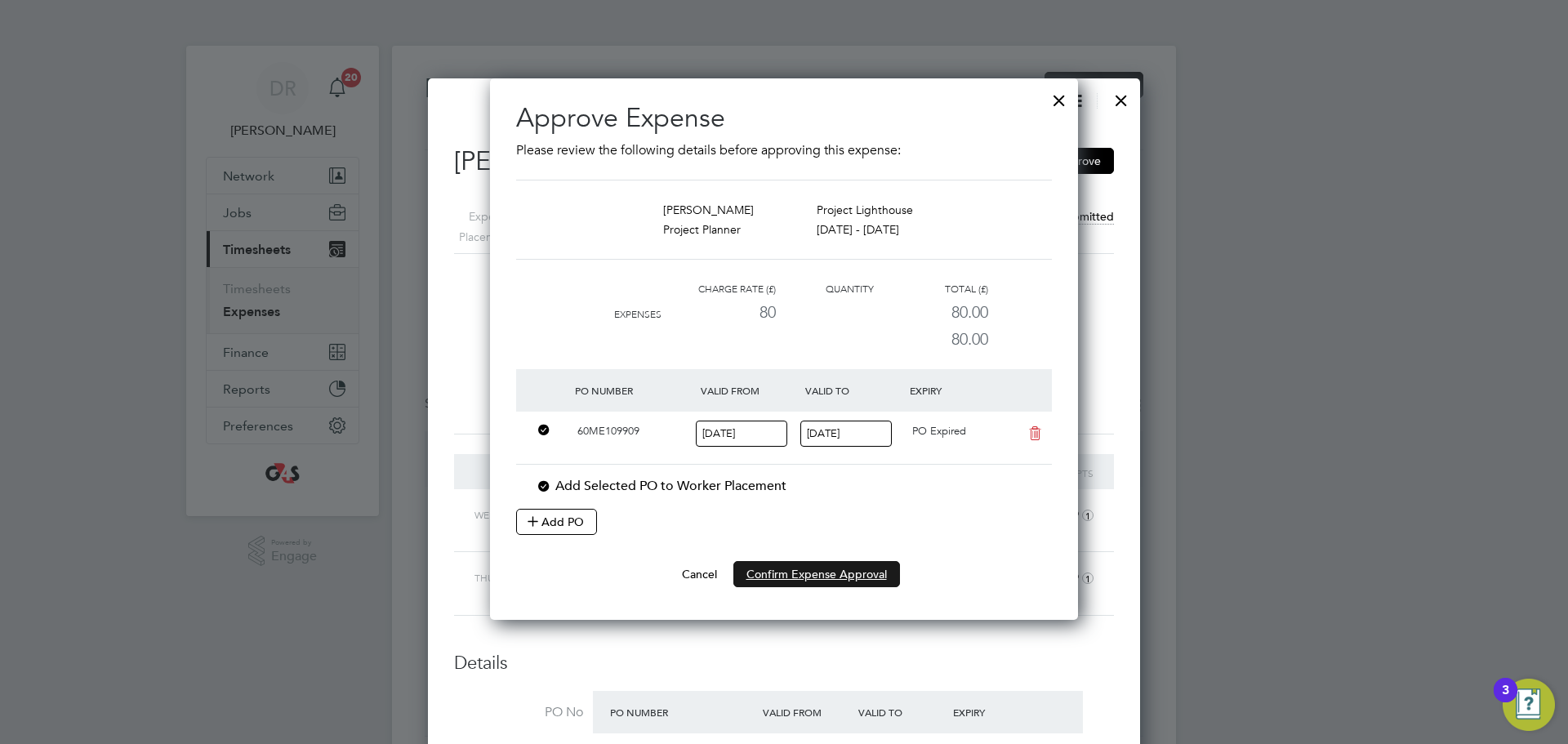
click at [819, 571] on button "Confirm Expense Approval" at bounding box center [816, 574] width 166 height 26
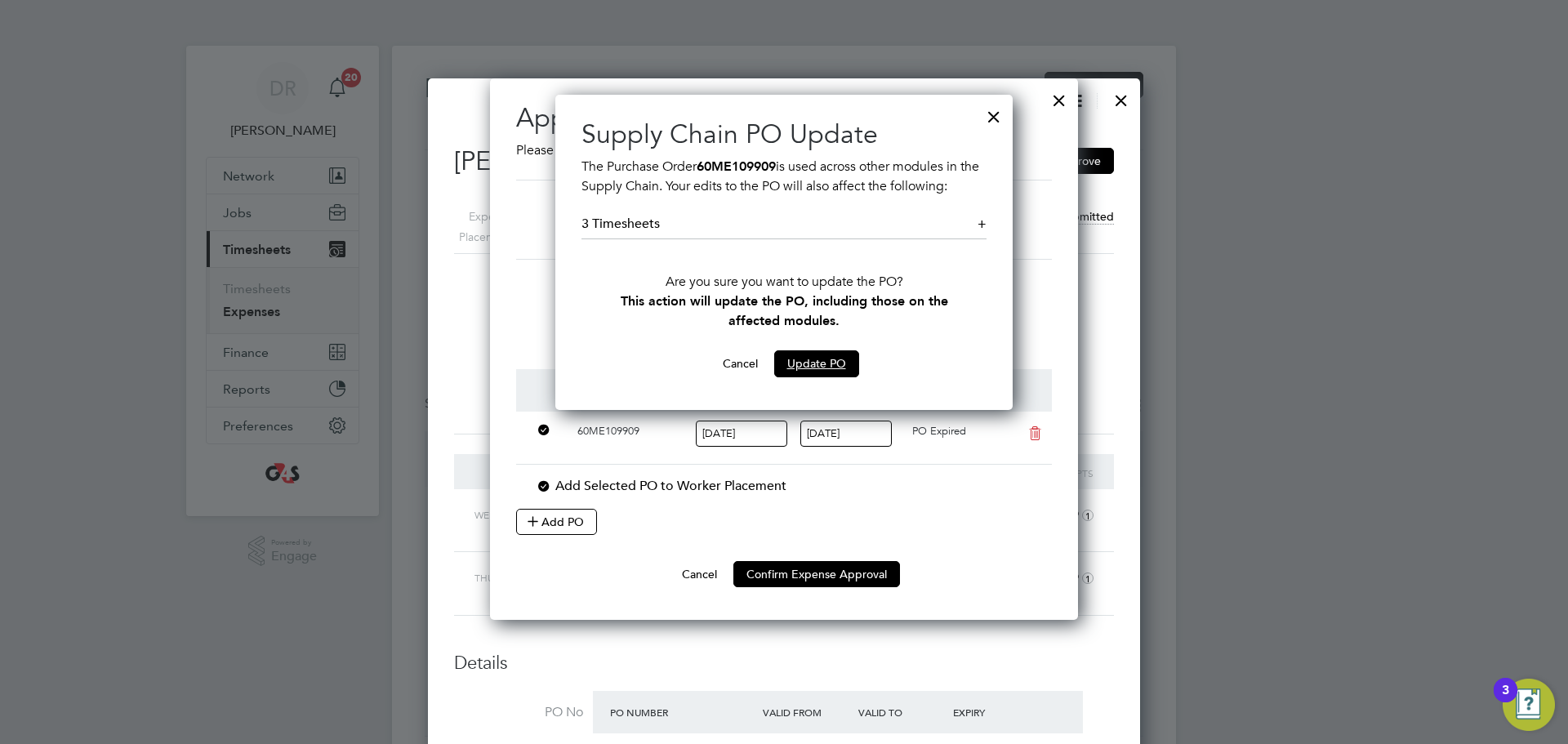
click at [833, 368] on button "Update PO" at bounding box center [817, 363] width 85 height 26
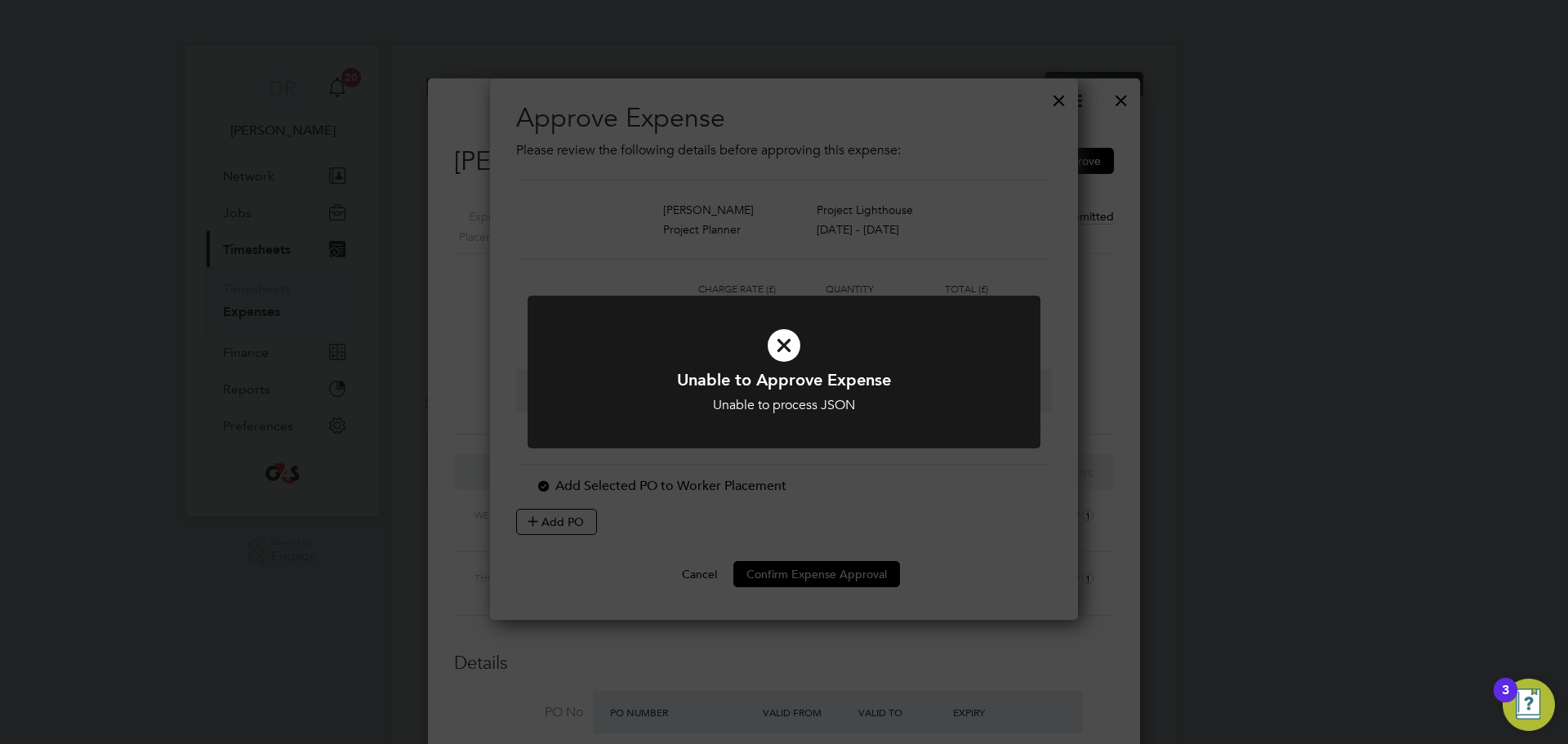
click at [795, 338] on icon at bounding box center [784, 345] width 425 height 64
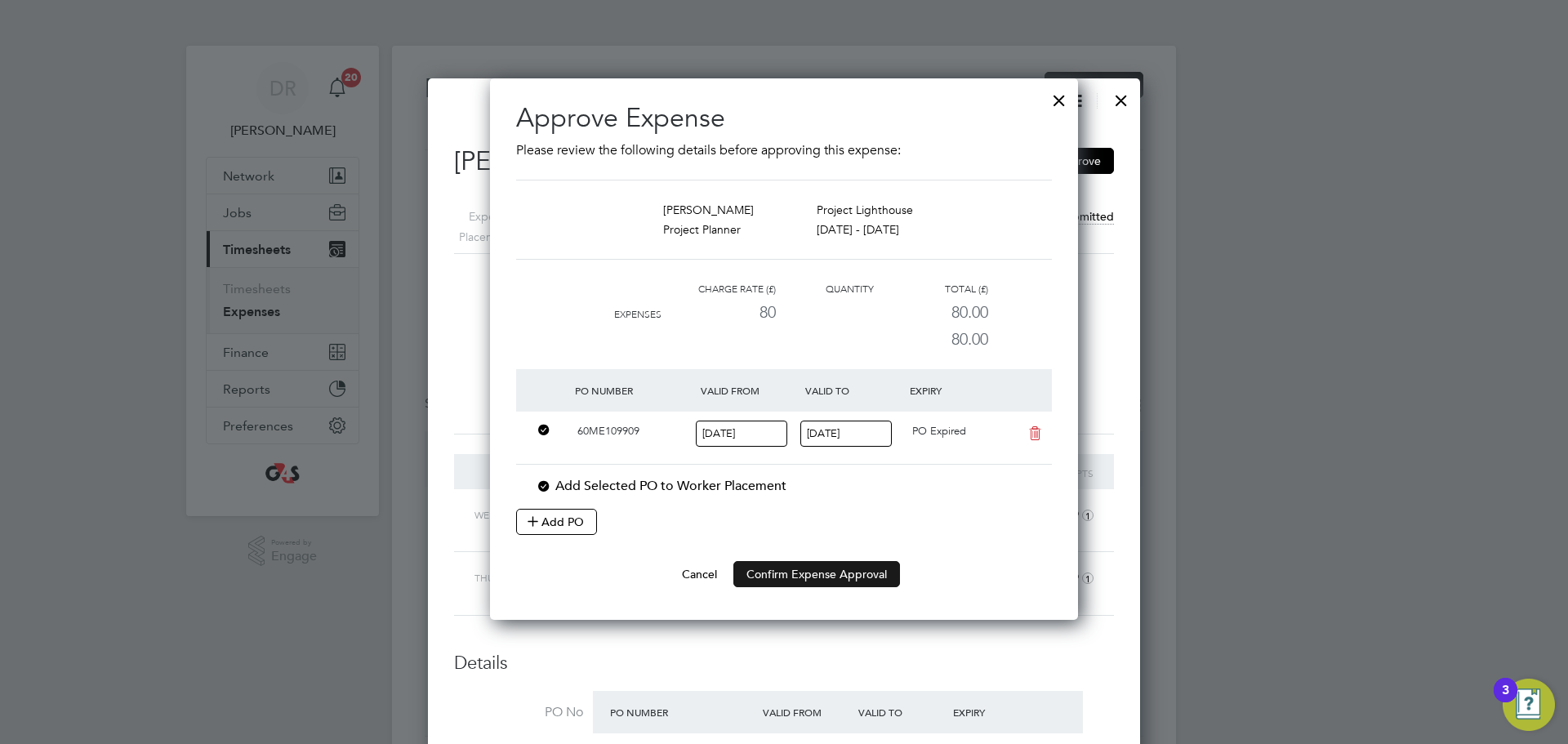
click at [806, 565] on button "Confirm Expense Approval" at bounding box center [816, 574] width 166 height 26
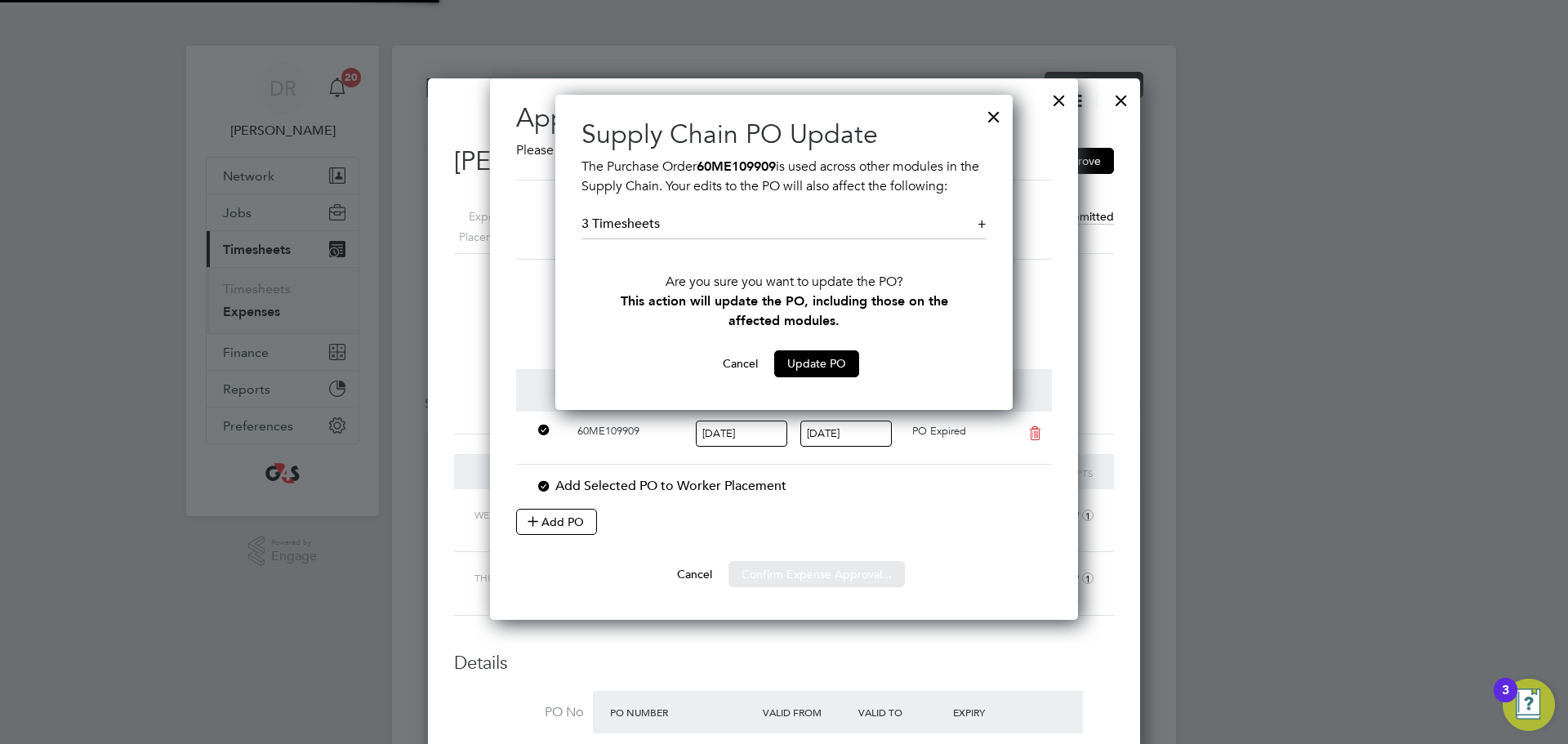
scroll to position [315, 458]
click at [821, 359] on div "Sorry, we are having problems connecting to our services." at bounding box center [784, 407] width 784 height 724
click at [824, 577] on button "Confirm Expense Approval" at bounding box center [816, 574] width 166 height 26
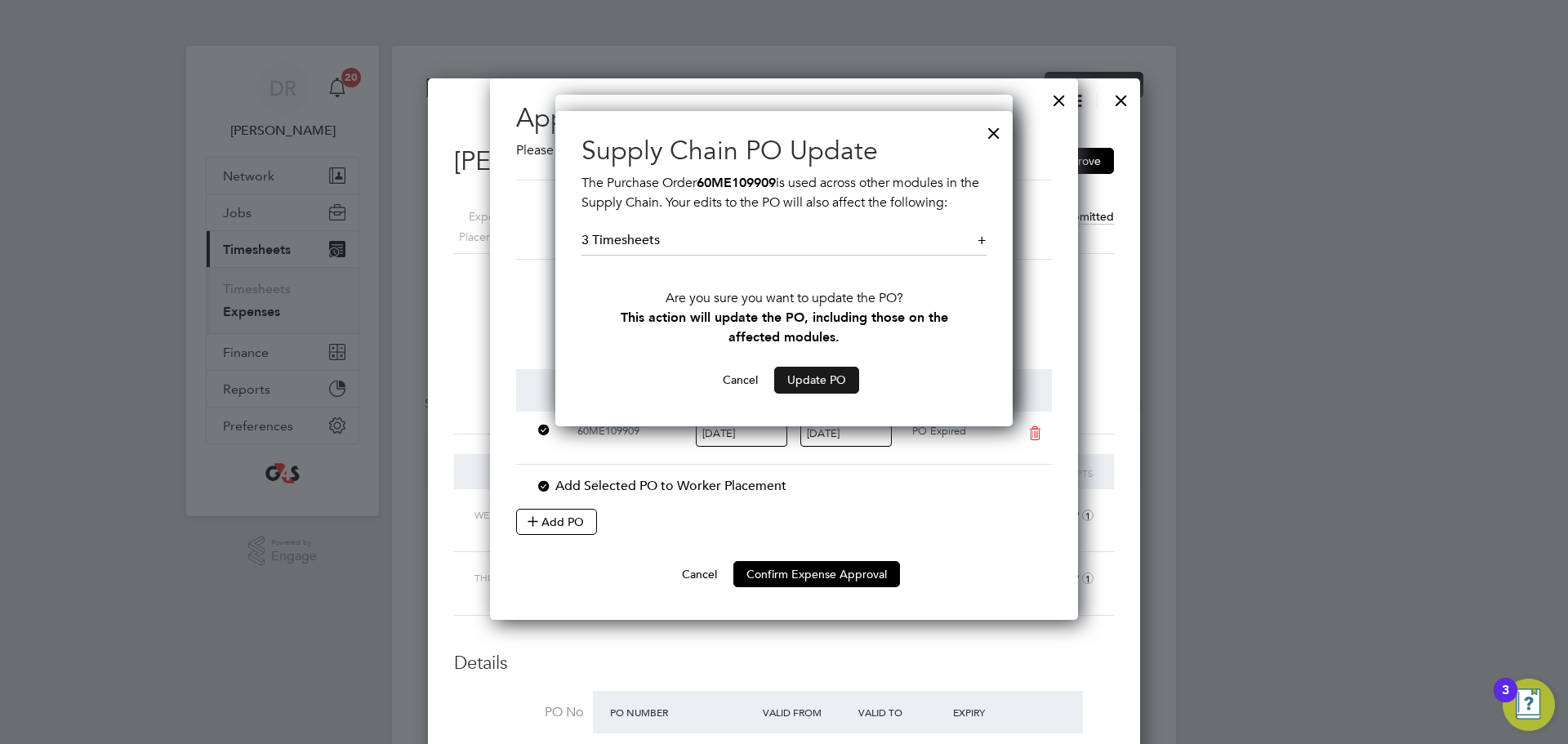
click at [813, 377] on button "Update PO" at bounding box center [817, 380] width 85 height 26
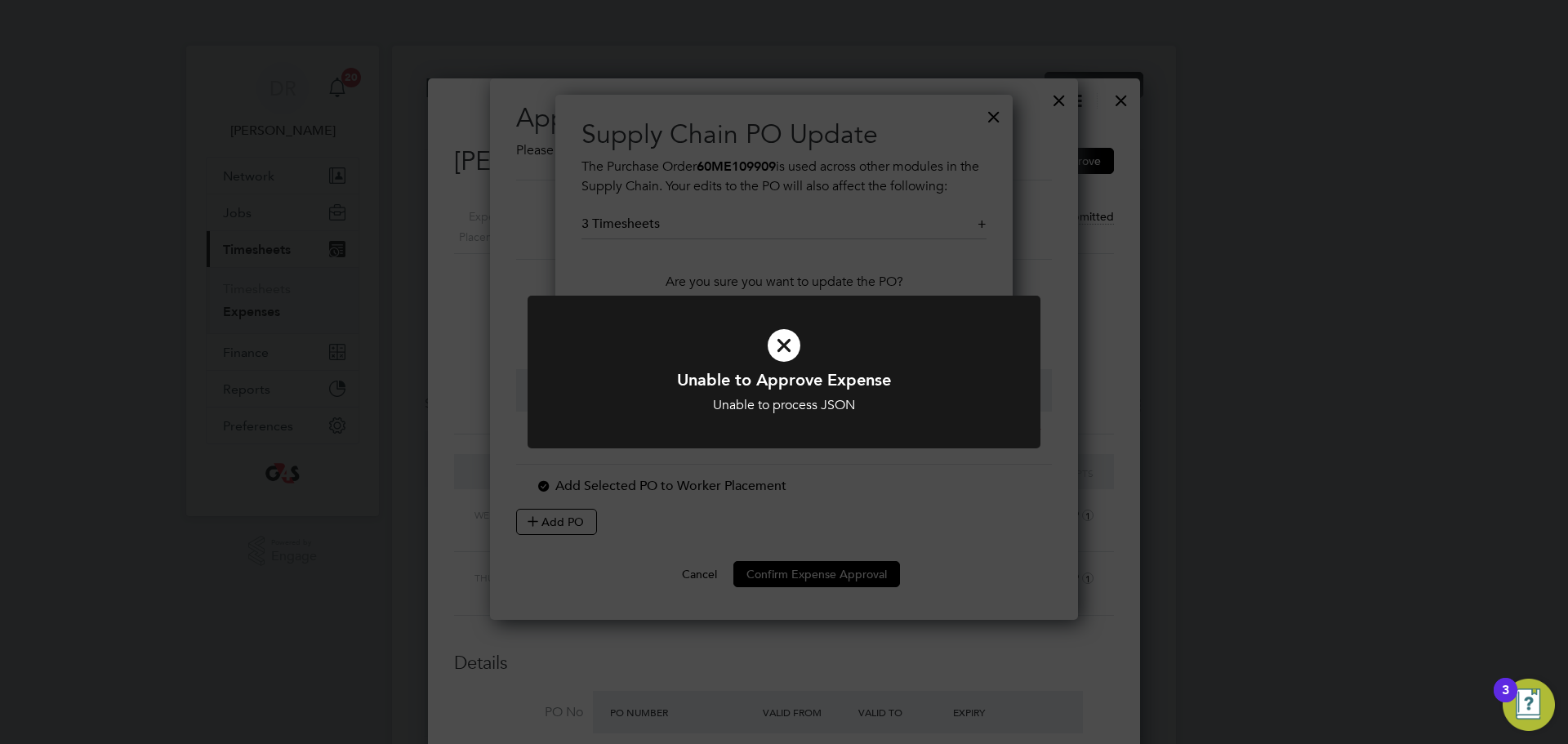
click at [785, 345] on icon at bounding box center [784, 345] width 425 height 64
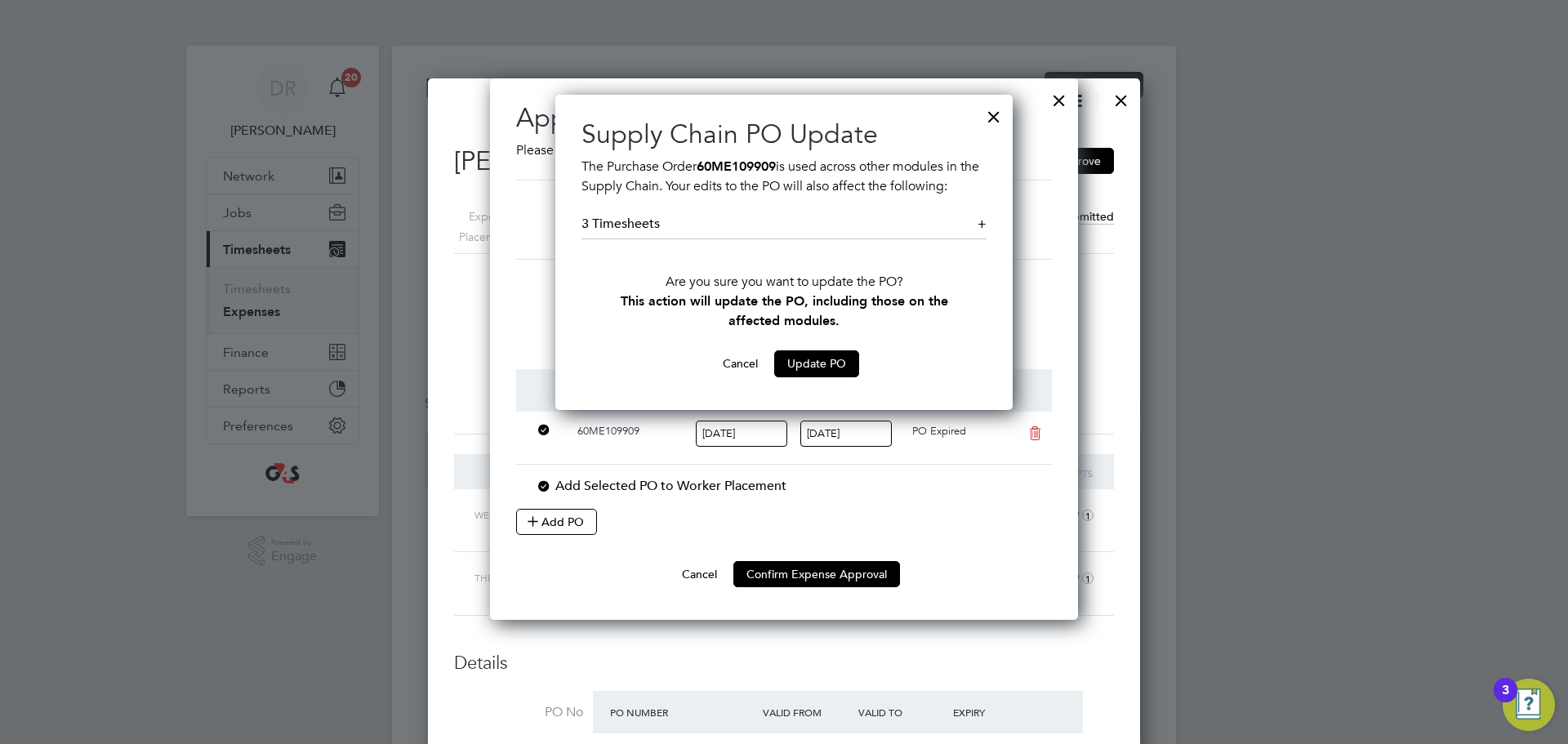
click at [982, 111] on div at bounding box center [994, 113] width 29 height 29
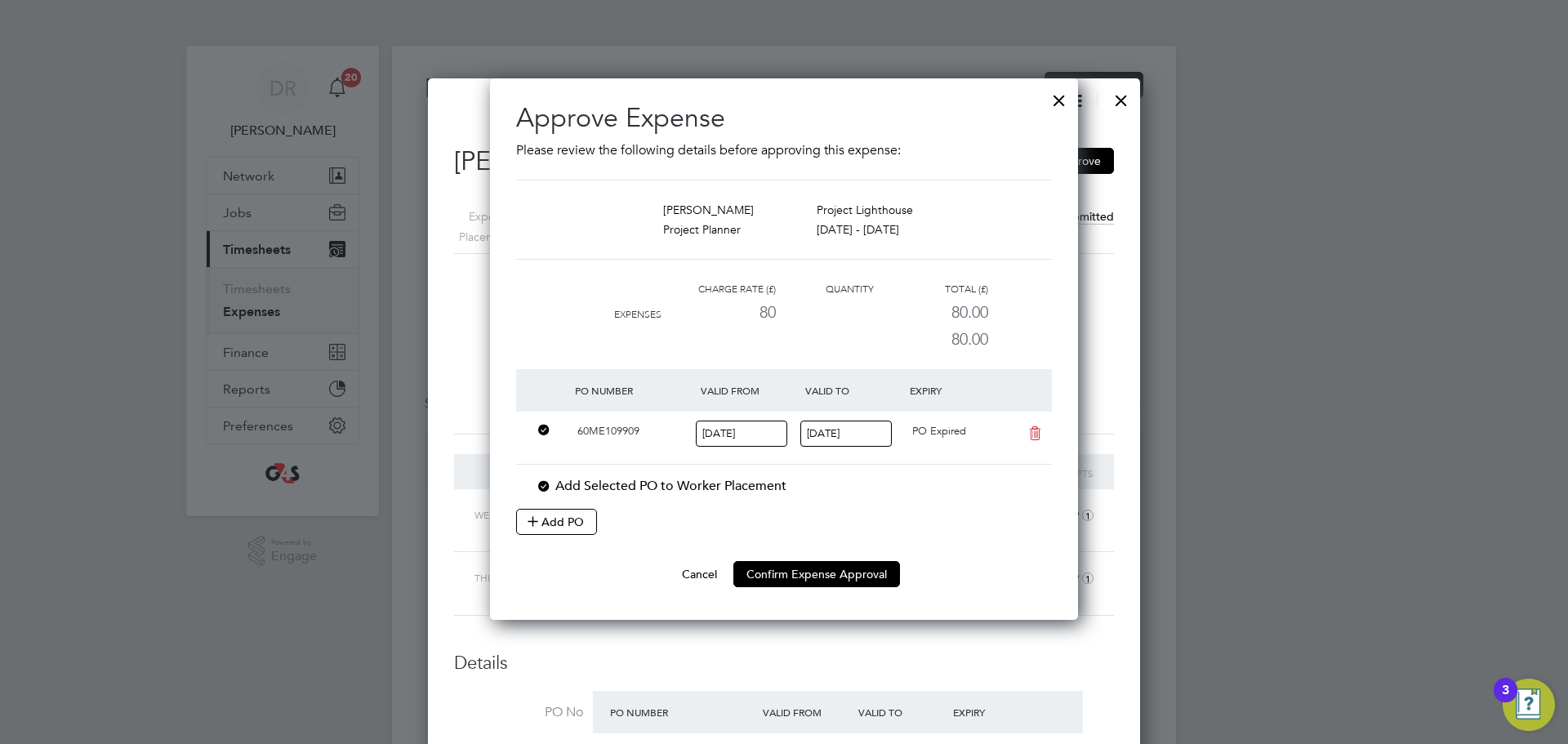
click at [767, 427] on input "25 Aug 2025" at bounding box center [741, 434] width 92 height 27
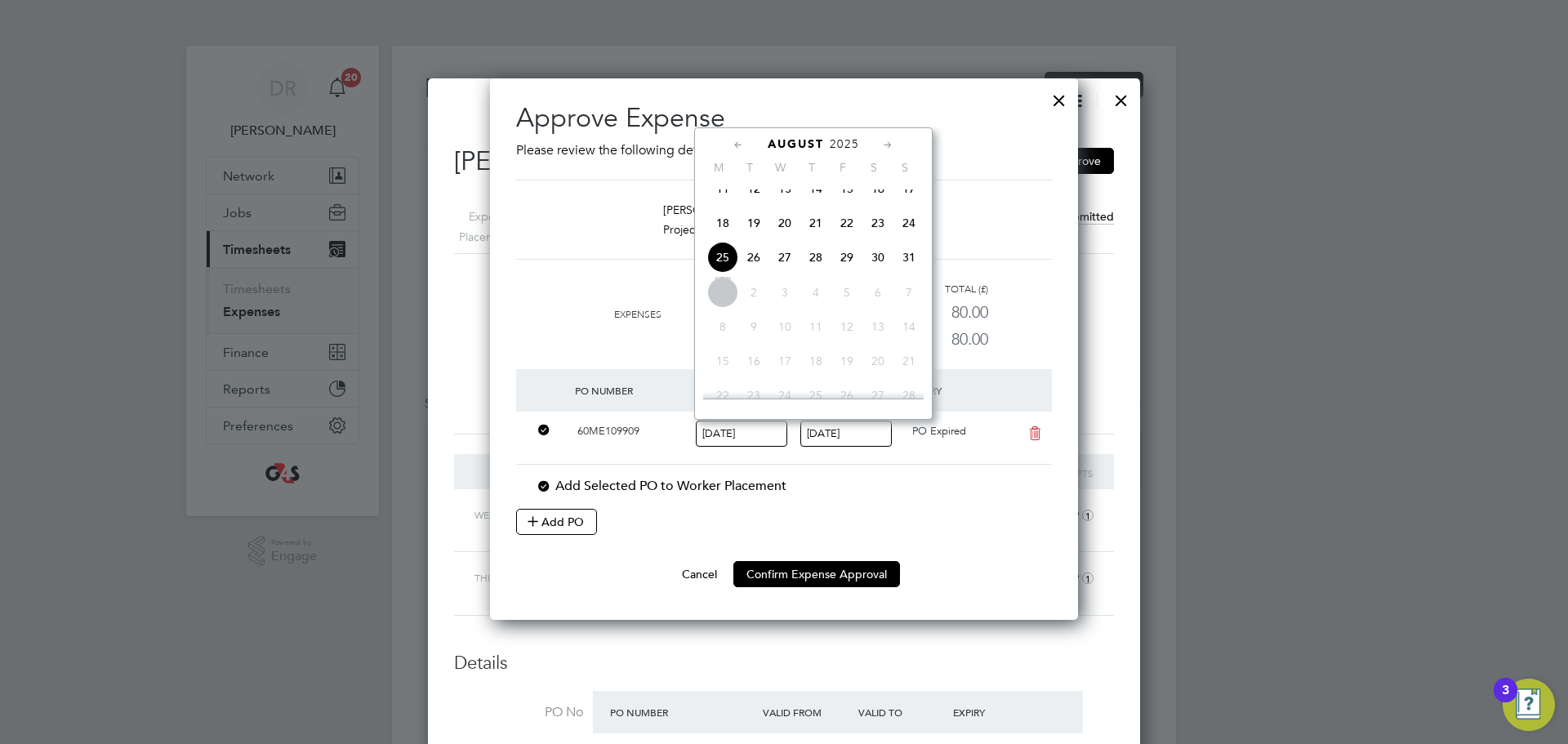
click at [919, 238] on span "24" at bounding box center [909, 223] width 31 height 31
type input "[DATE]"
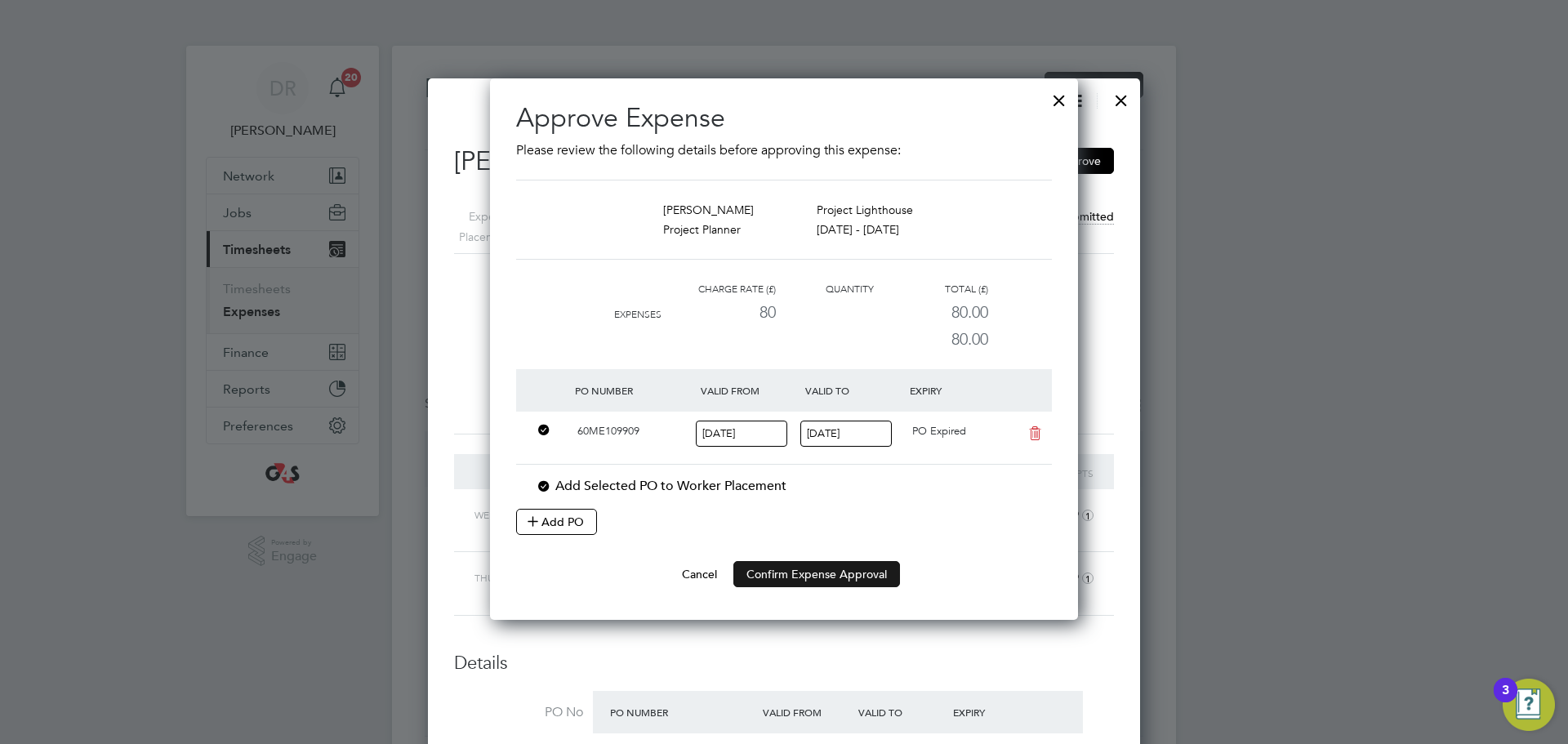
click at [865, 571] on button "Confirm Expense Approval" at bounding box center [816, 574] width 166 height 26
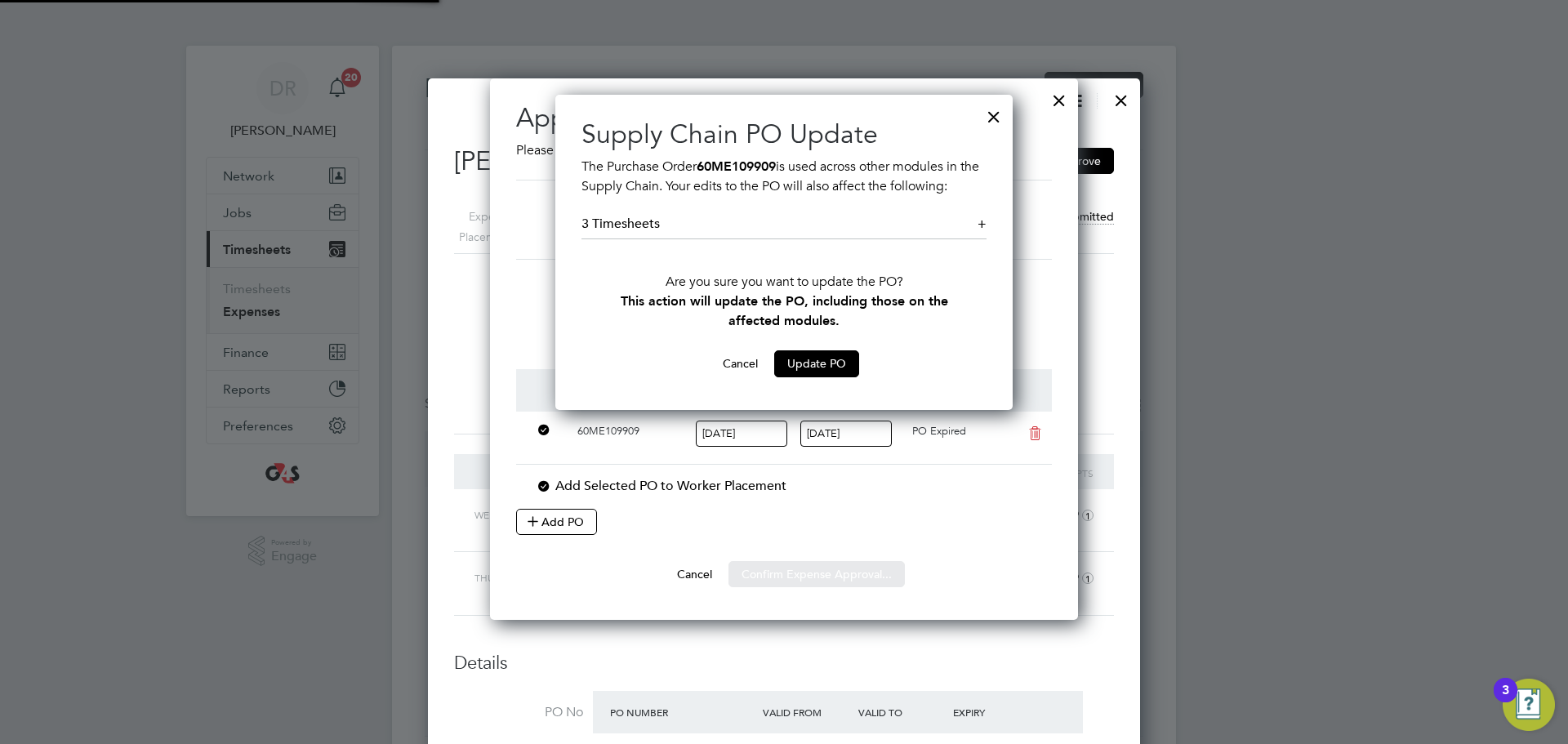
scroll to position [315, 458]
click at [817, 360] on div "Sorry, we are having problems connecting to our services." at bounding box center [784, 407] width 784 height 724
click at [817, 360] on button "Update PO" at bounding box center [817, 363] width 85 height 26
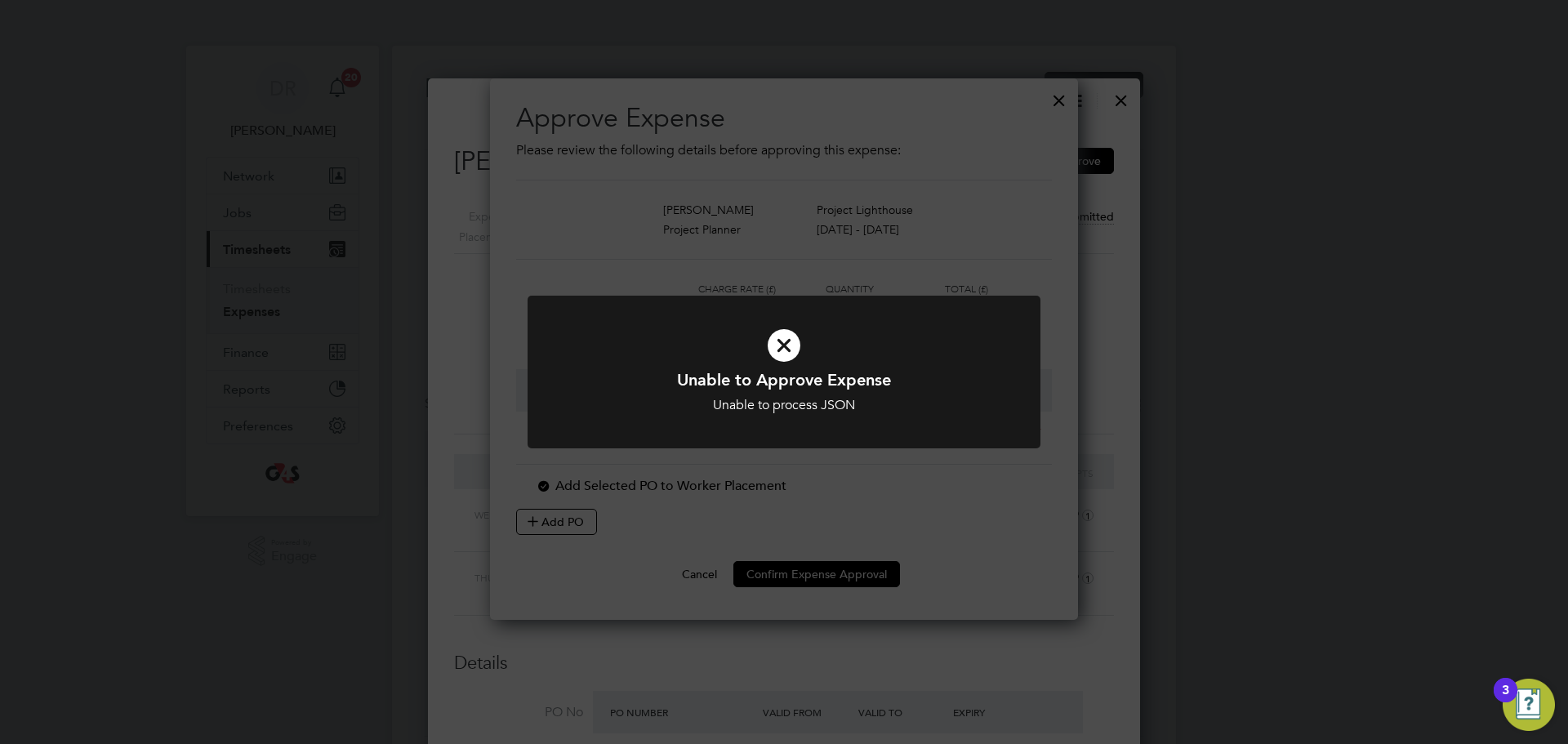
click at [774, 345] on icon at bounding box center [784, 345] width 425 height 64
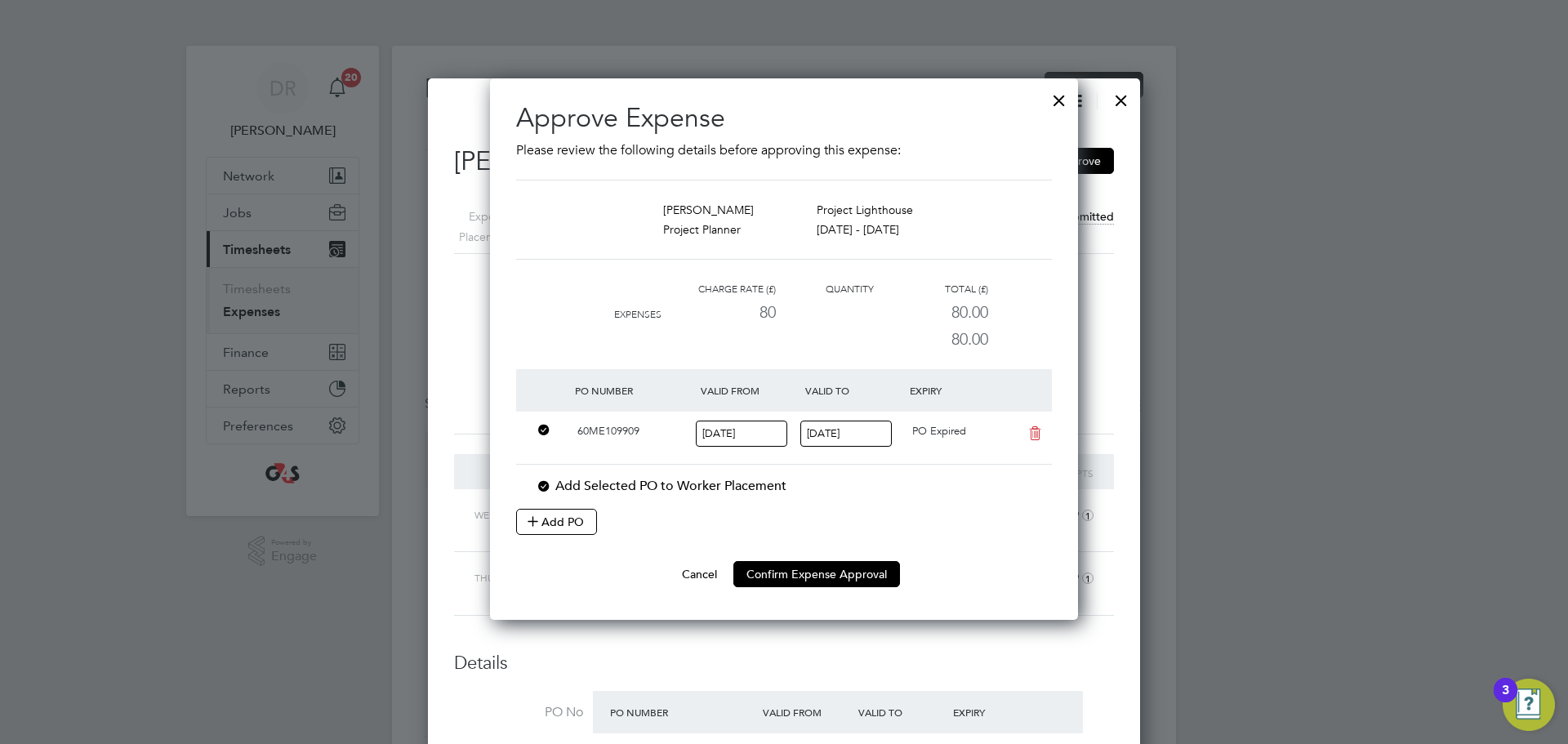
click at [1057, 94] on div at bounding box center [1059, 96] width 29 height 29
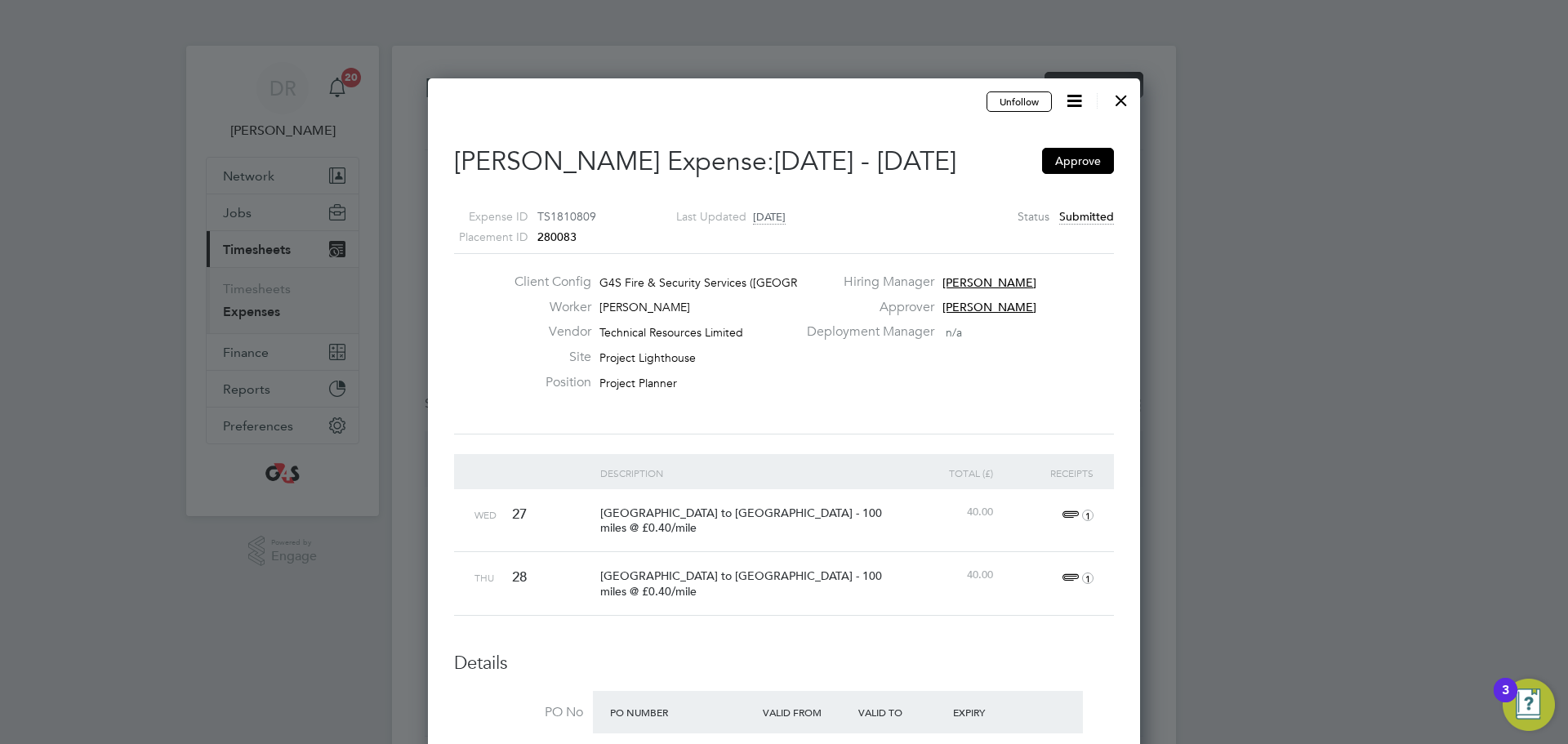
click at [1111, 94] on div at bounding box center [1121, 96] width 29 height 29
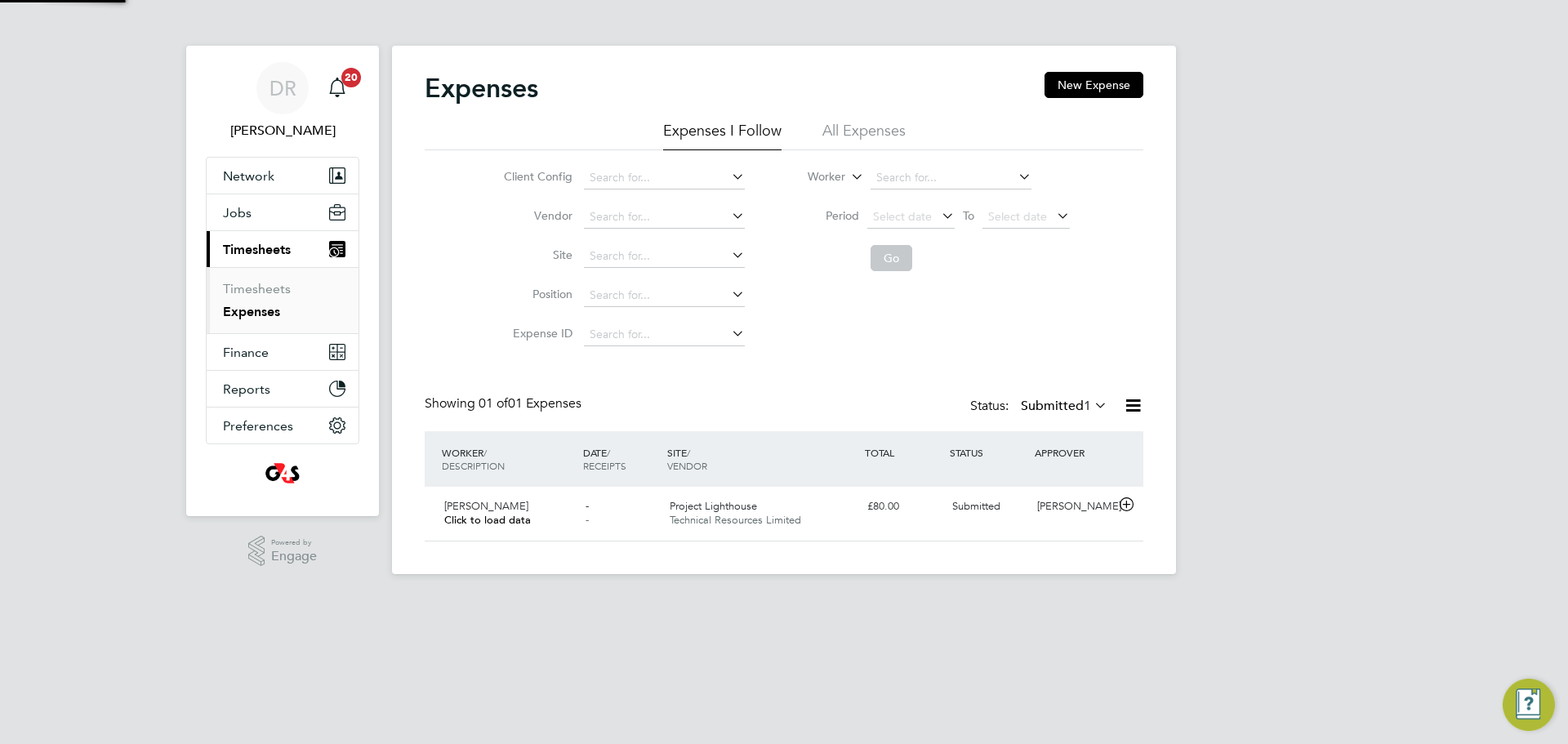
scroll to position [42, 199]
click at [265, 283] on link "Timesheets" at bounding box center [256, 288] width 68 height 15
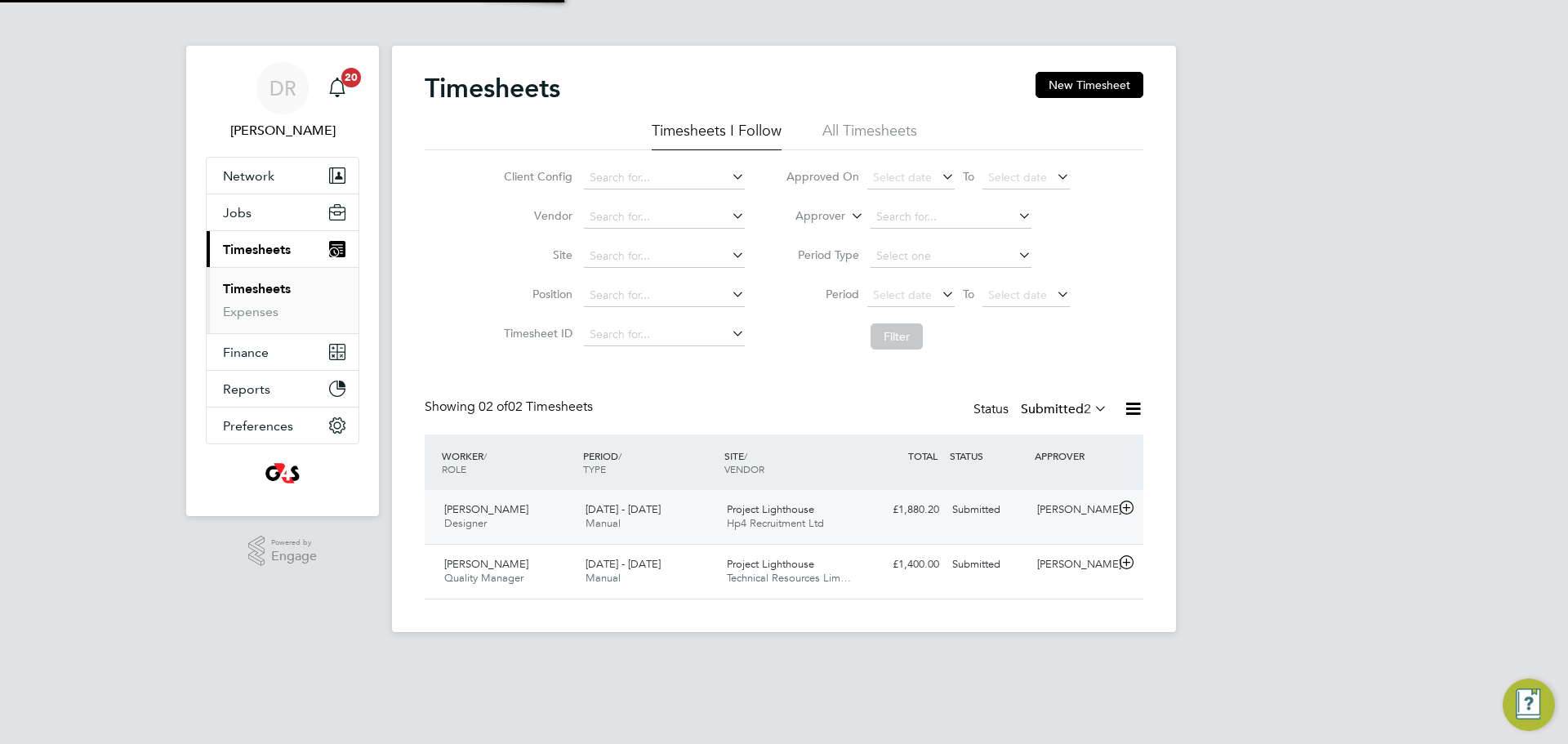
scroll to position [42, 142]
click at [1129, 558] on icon at bounding box center [1126, 562] width 20 height 13
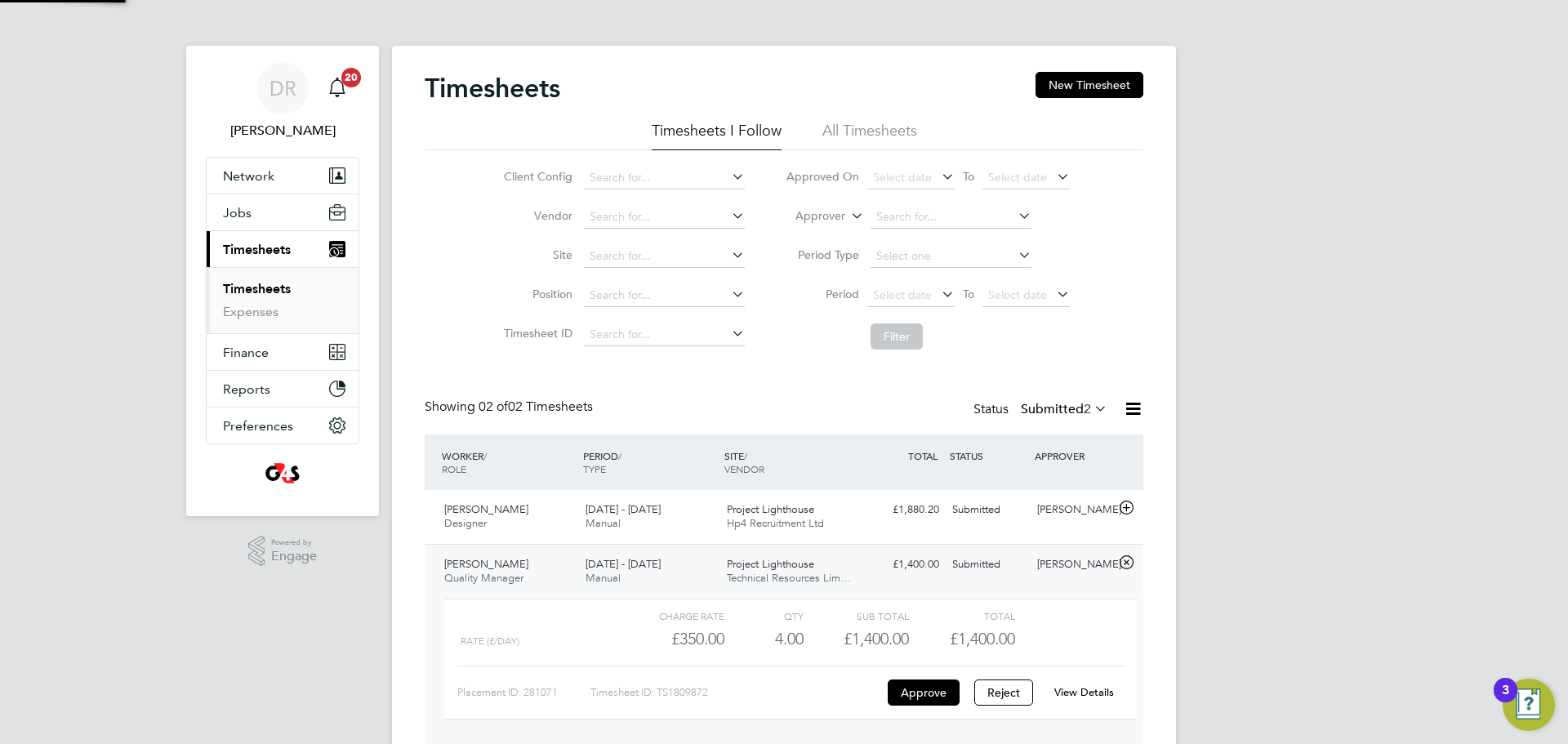
scroll to position [28, 159]
click at [932, 702] on button "Approve" at bounding box center [923, 692] width 72 height 26
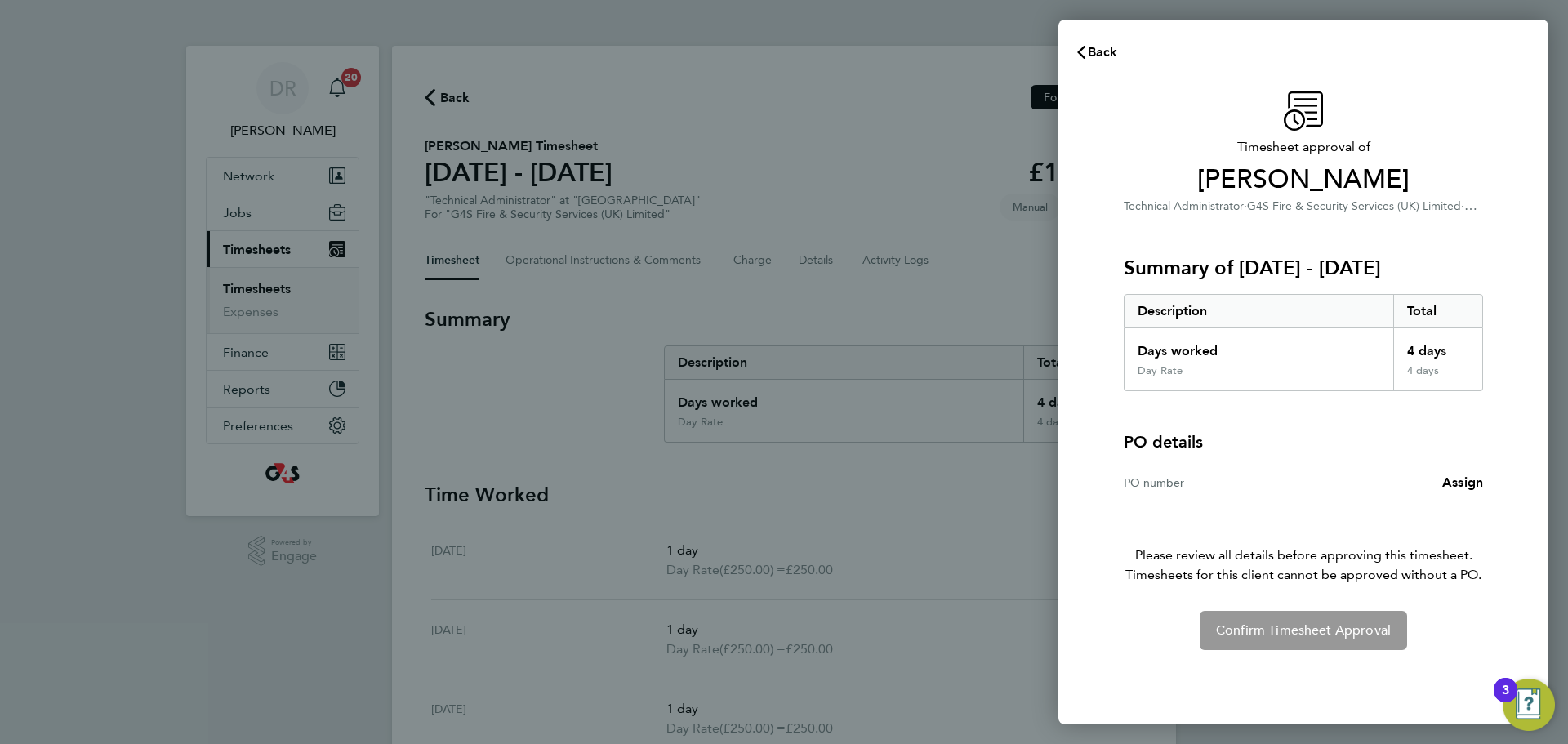
click at [1242, 481] on div "PO number" at bounding box center [1214, 483] width 180 height 20
click at [1245, 511] on p "Please review all details before approving this timesheet. Timesheets for this …" at bounding box center [1304, 546] width 399 height 78
click at [1245, 500] on div "PO number Assign" at bounding box center [1304, 482] width 360 height 46
click at [1474, 484] on span "Assign" at bounding box center [1463, 481] width 41 height 15
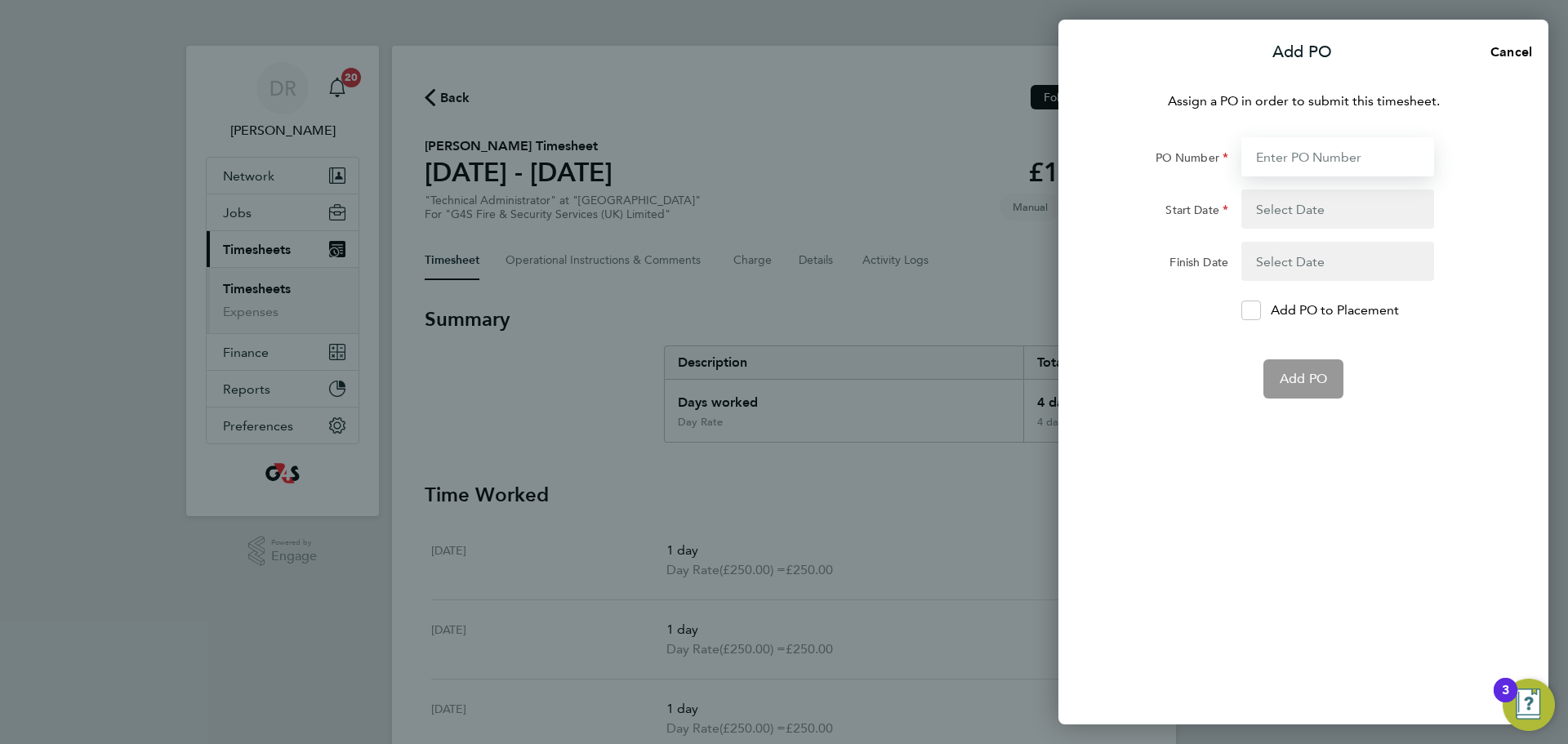
click at [1326, 144] on input "PO Number" at bounding box center [1338, 156] width 193 height 39
paste input "60ME109909"
type input "60ME109909"
click at [1325, 207] on button "button" at bounding box center [1338, 209] width 193 height 39
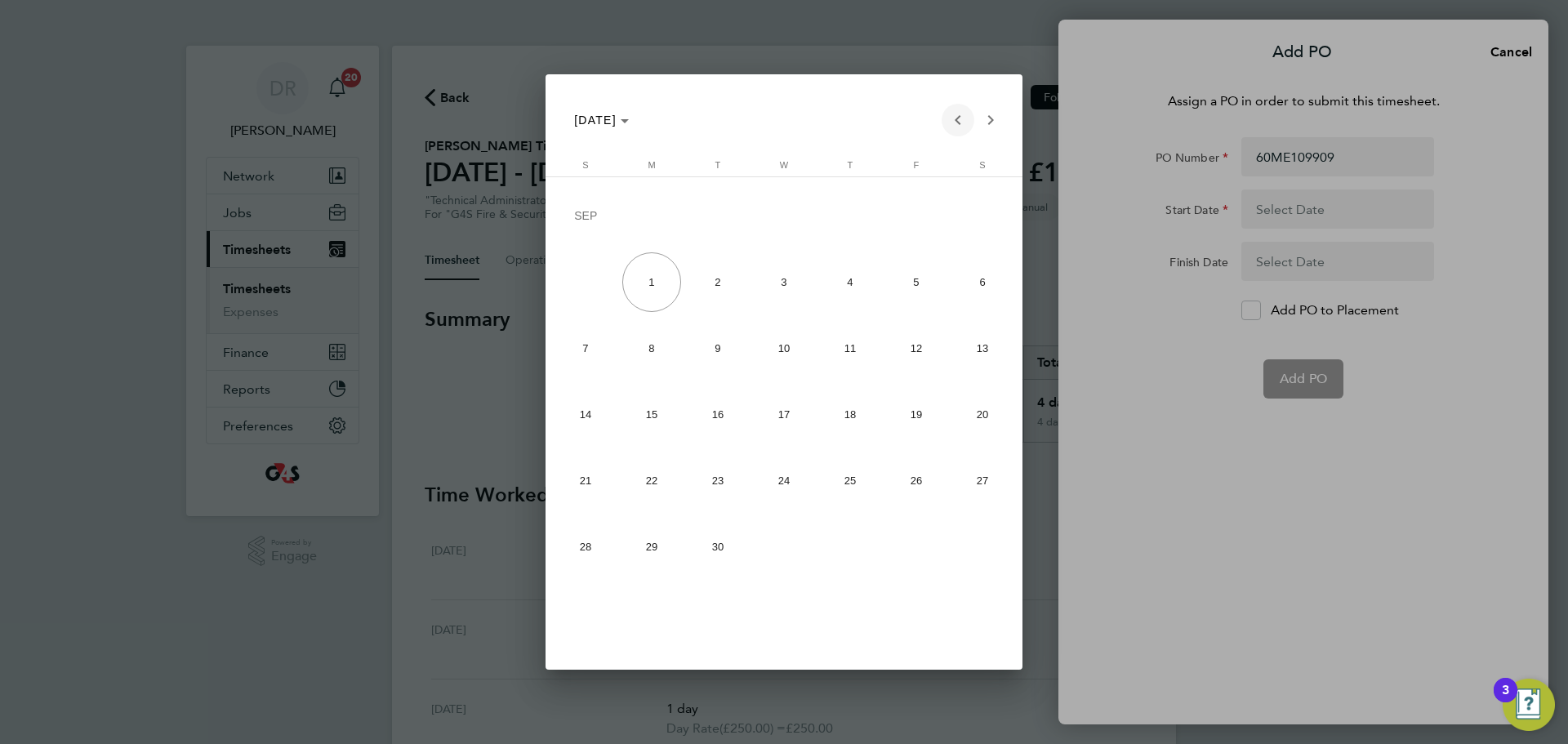
click at [959, 110] on span "Previous month" at bounding box center [958, 120] width 33 height 33
click at [647, 495] on span "25" at bounding box center [652, 485] width 60 height 60
type input "[DATE]"
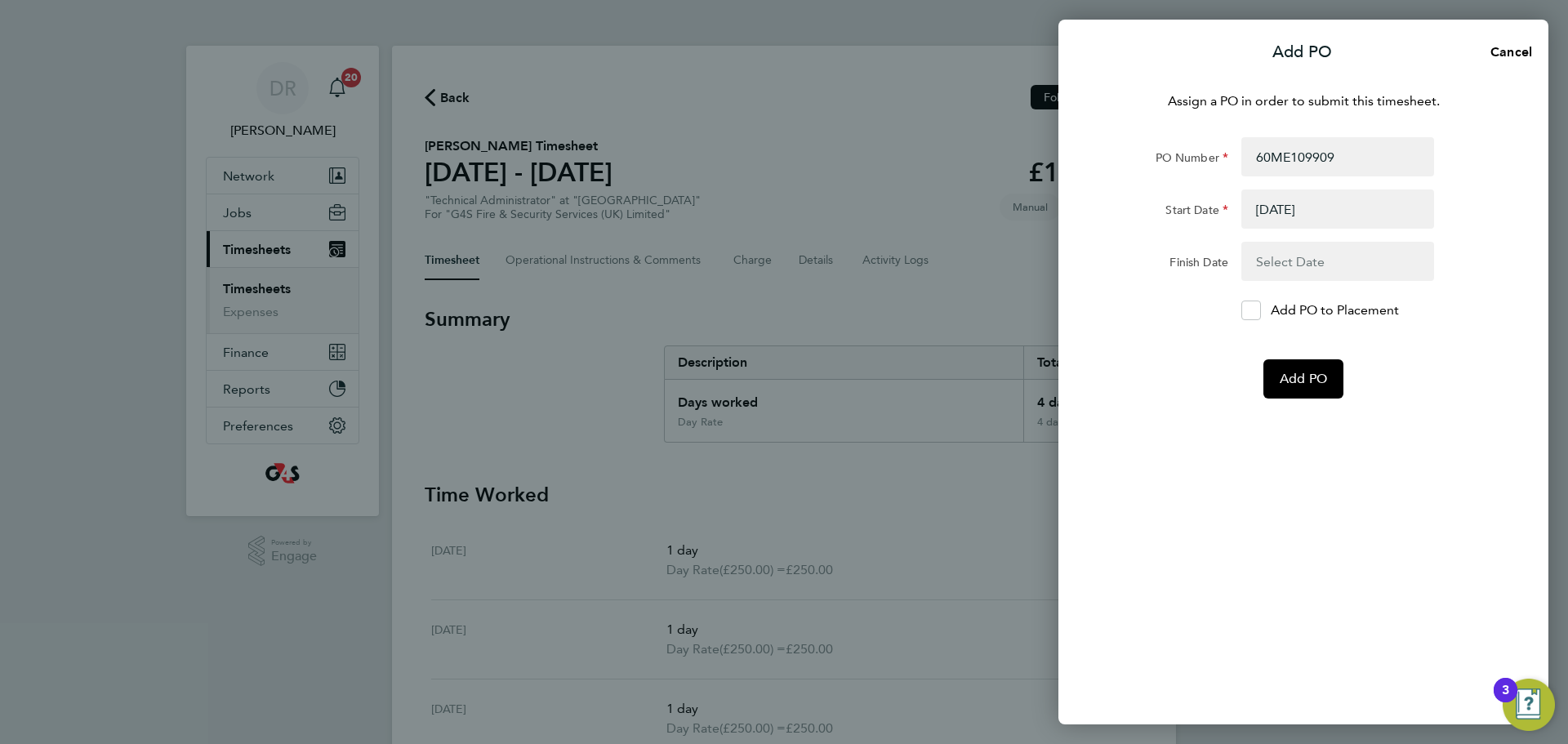
click at [1304, 249] on button "button" at bounding box center [1338, 261] width 193 height 39
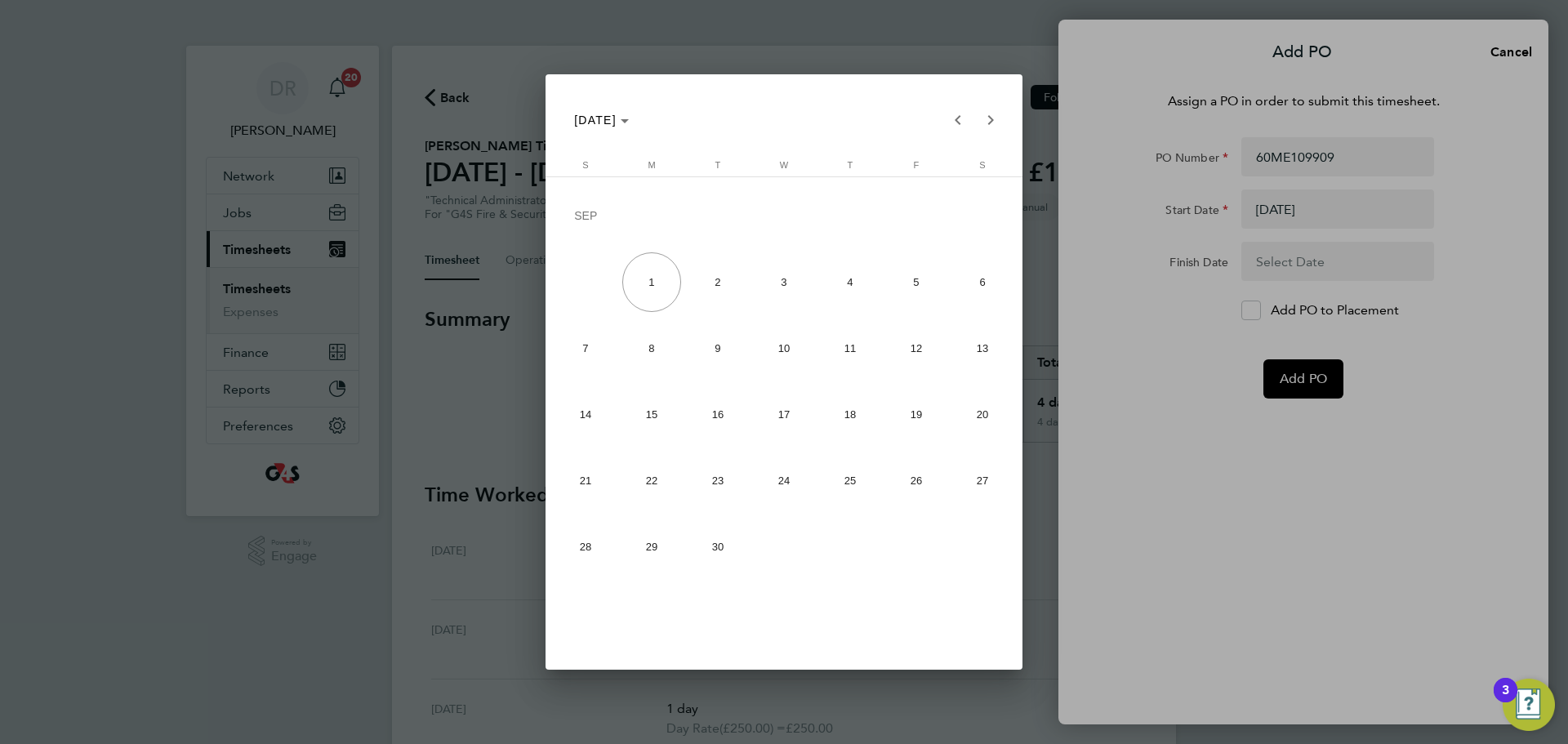
click at [945, 474] on span "26" at bounding box center [918, 481] width 60 height 60
type input "26 Sep 25"
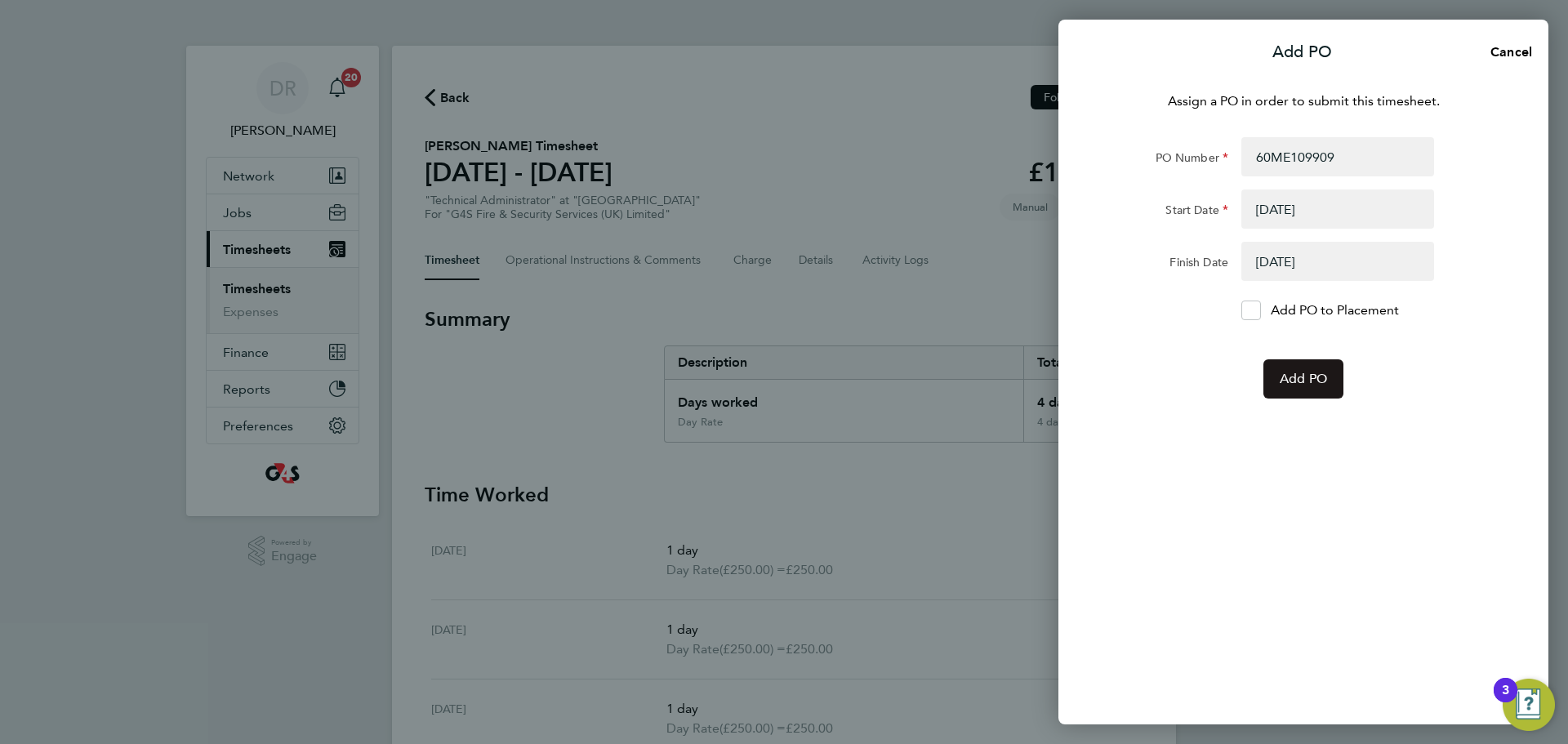
click at [1298, 385] on span "Add PO" at bounding box center [1304, 379] width 47 height 16
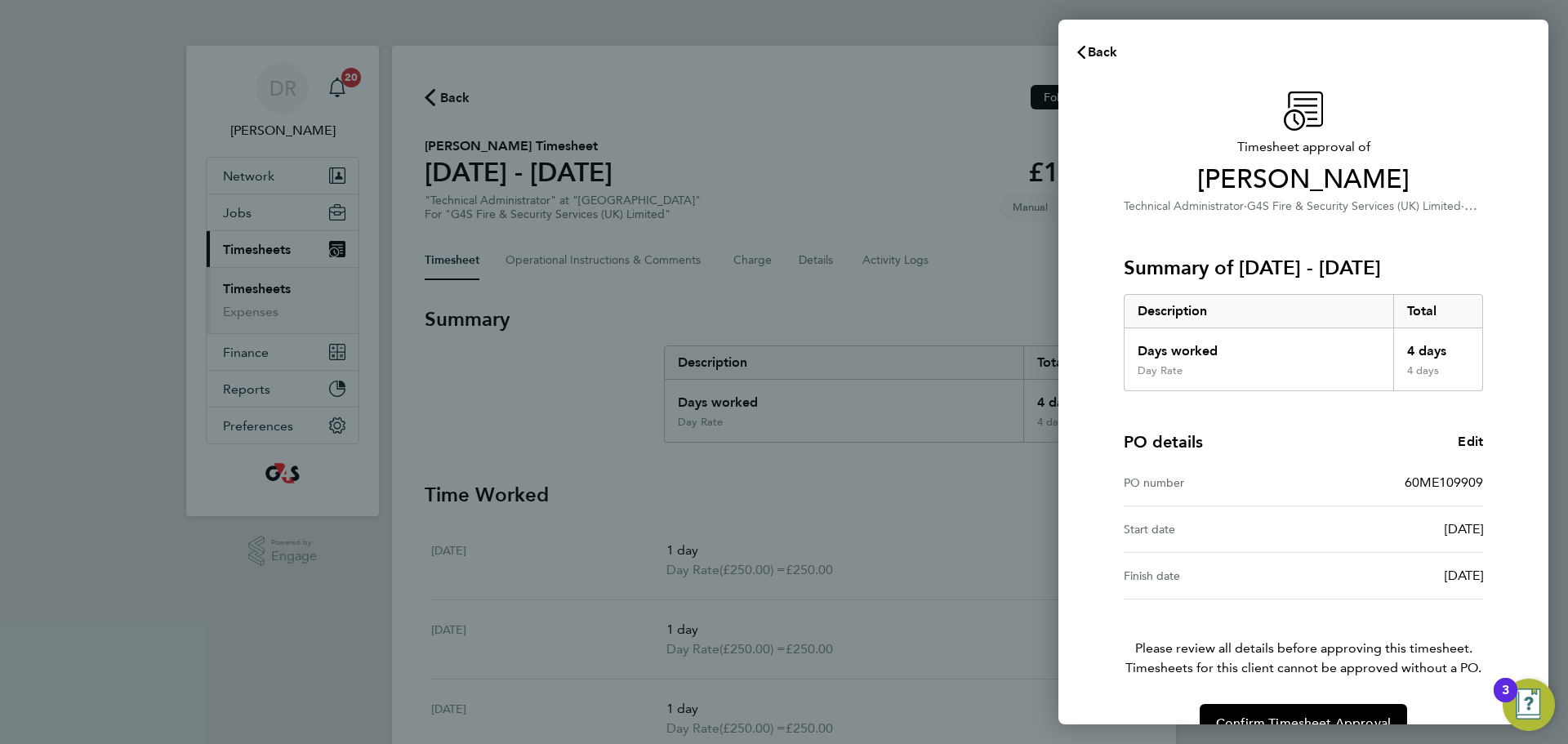
scroll to position [38, 0]
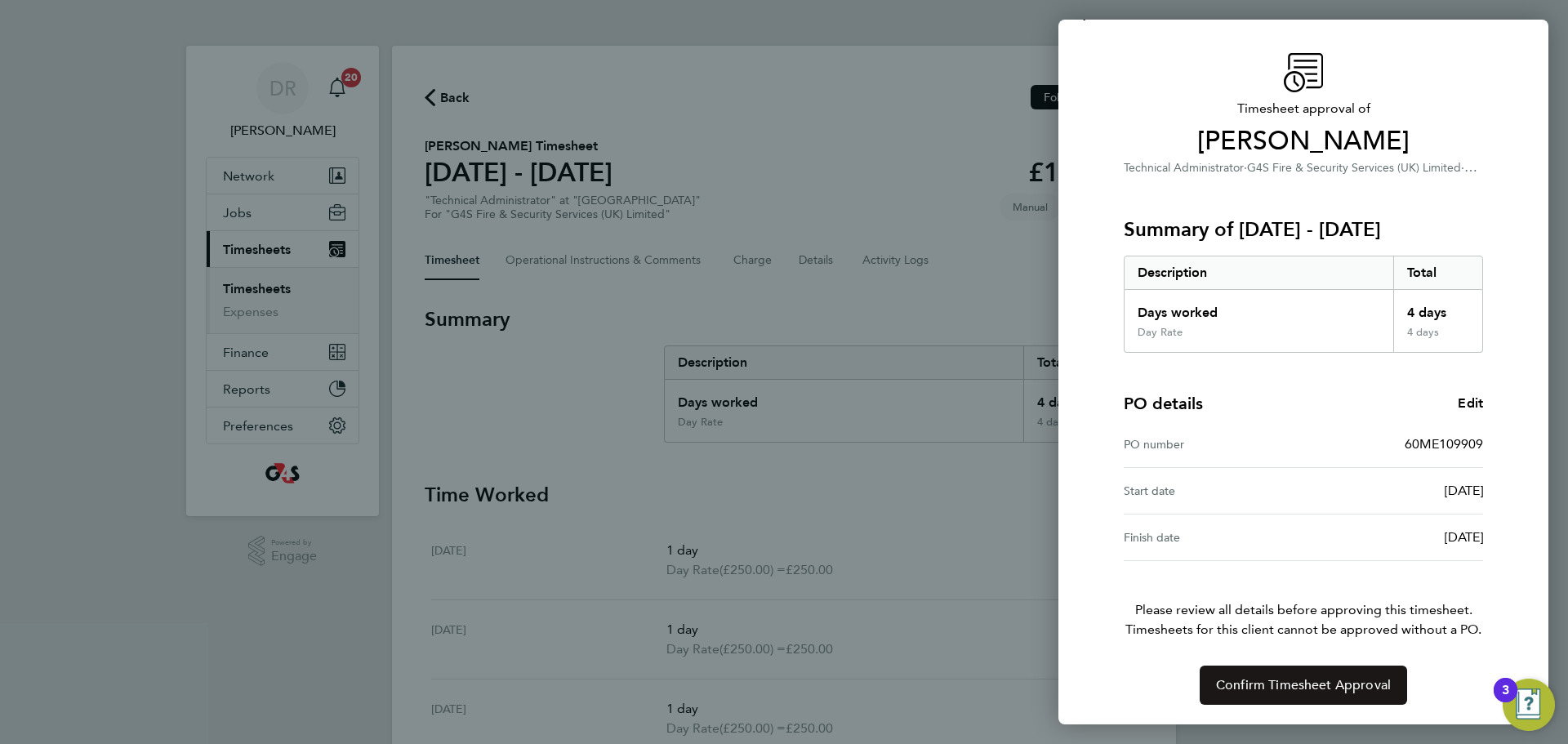
click at [1345, 668] on button "Confirm Timesheet Approval" at bounding box center [1304, 685] width 207 height 39
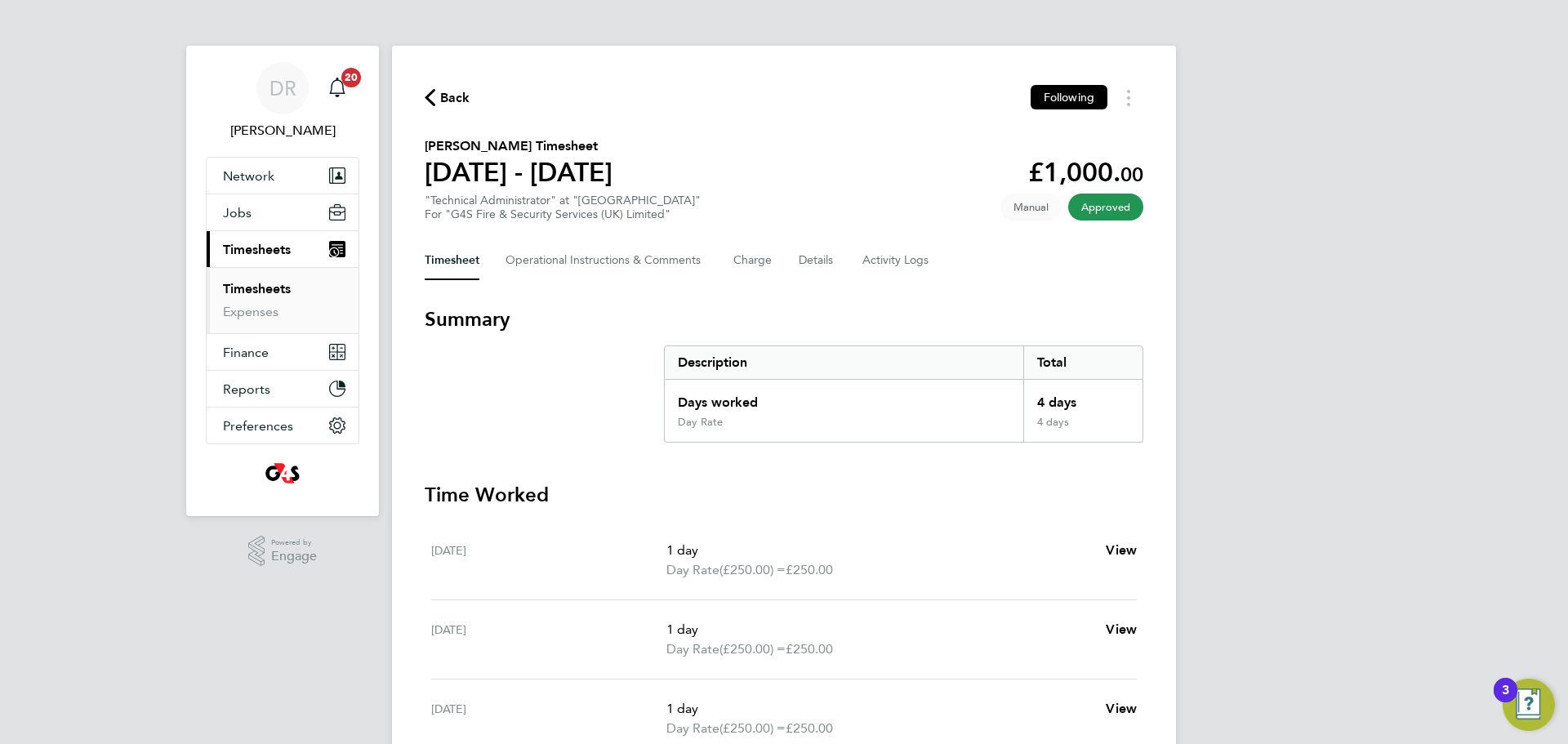
click at [443, 106] on span "Back" at bounding box center [455, 98] width 30 height 20
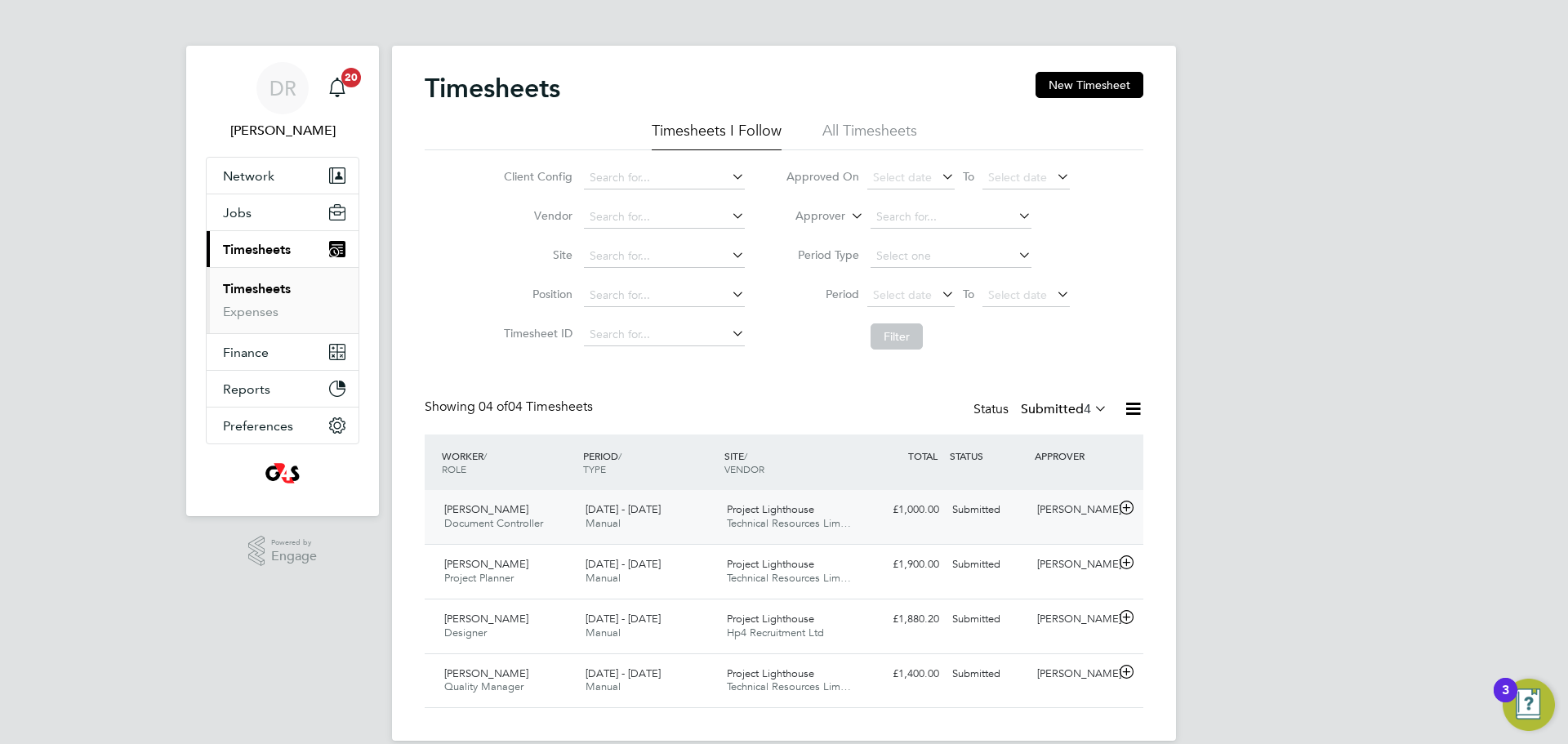
click at [1131, 501] on icon at bounding box center [1126, 508] width 20 height 13
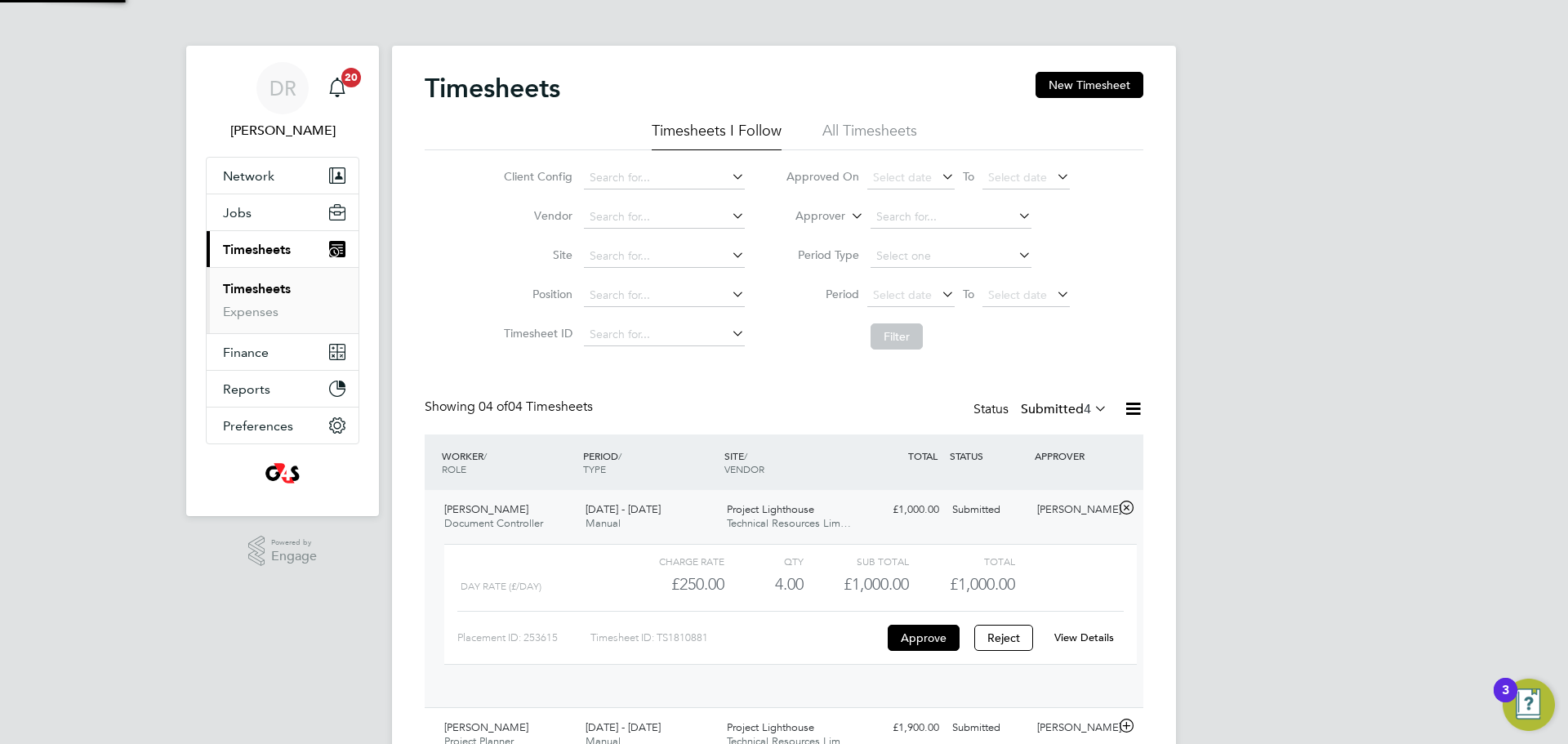
scroll to position [28, 159]
click at [908, 637] on button "Approve" at bounding box center [923, 638] width 72 height 26
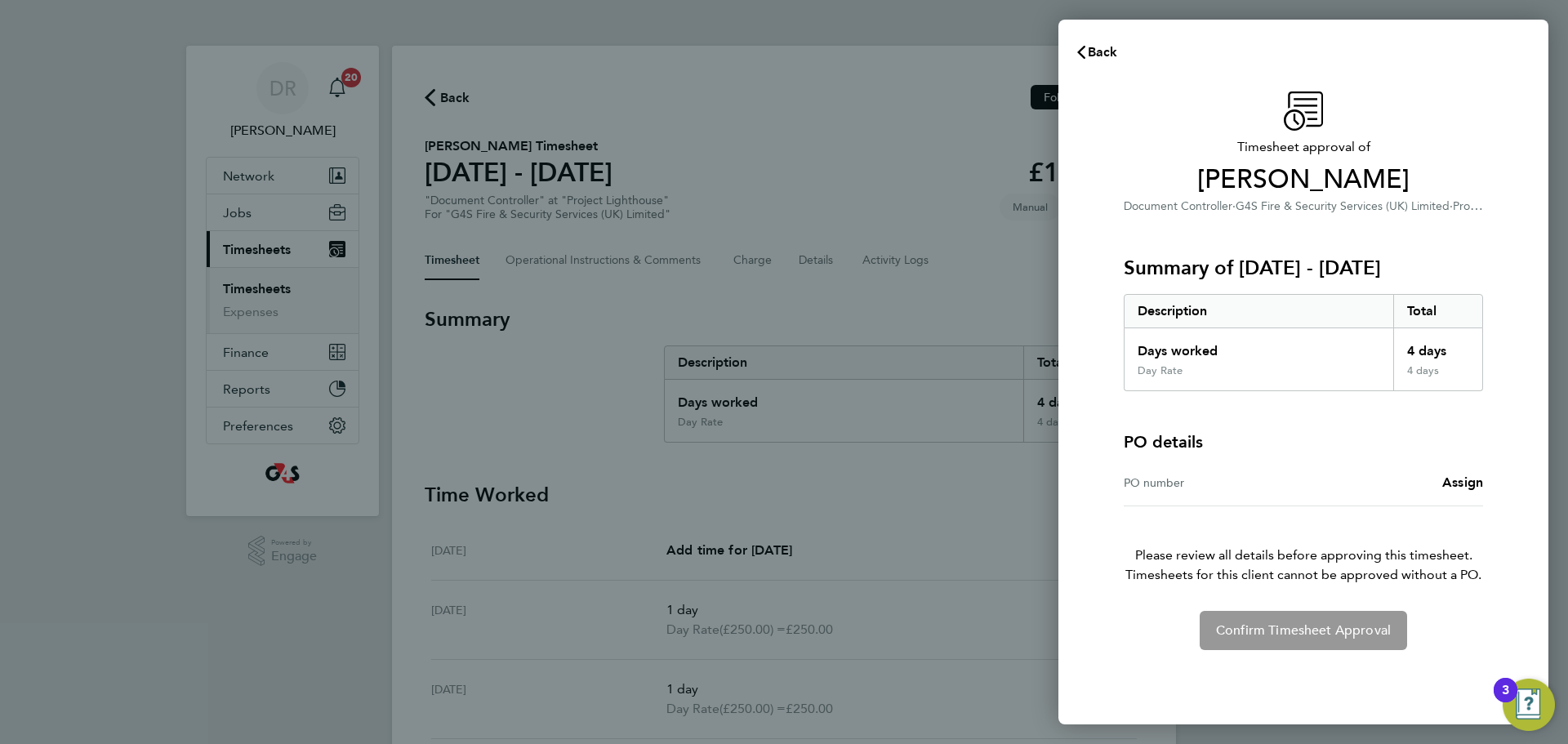
click at [1471, 499] on div "PO number Assign" at bounding box center [1304, 482] width 360 height 46
click at [1462, 488] on span "Assign" at bounding box center [1463, 481] width 41 height 15
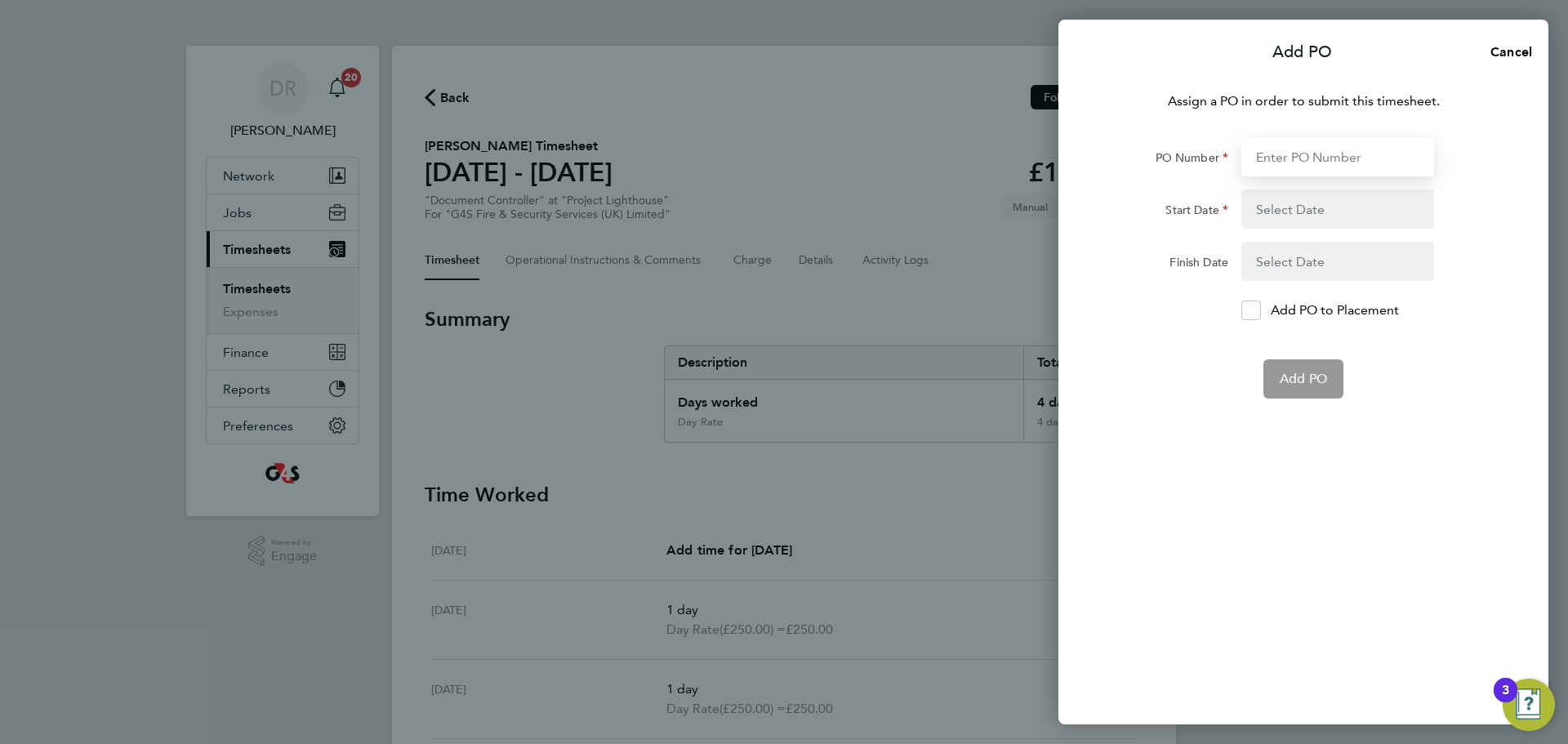
click at [1365, 172] on input "PO Number" at bounding box center [1338, 156] width 193 height 39
paste input "60ME109909"
type input "60ME109909"
type input "25 Aug 25"
type input "26 Sep 25"
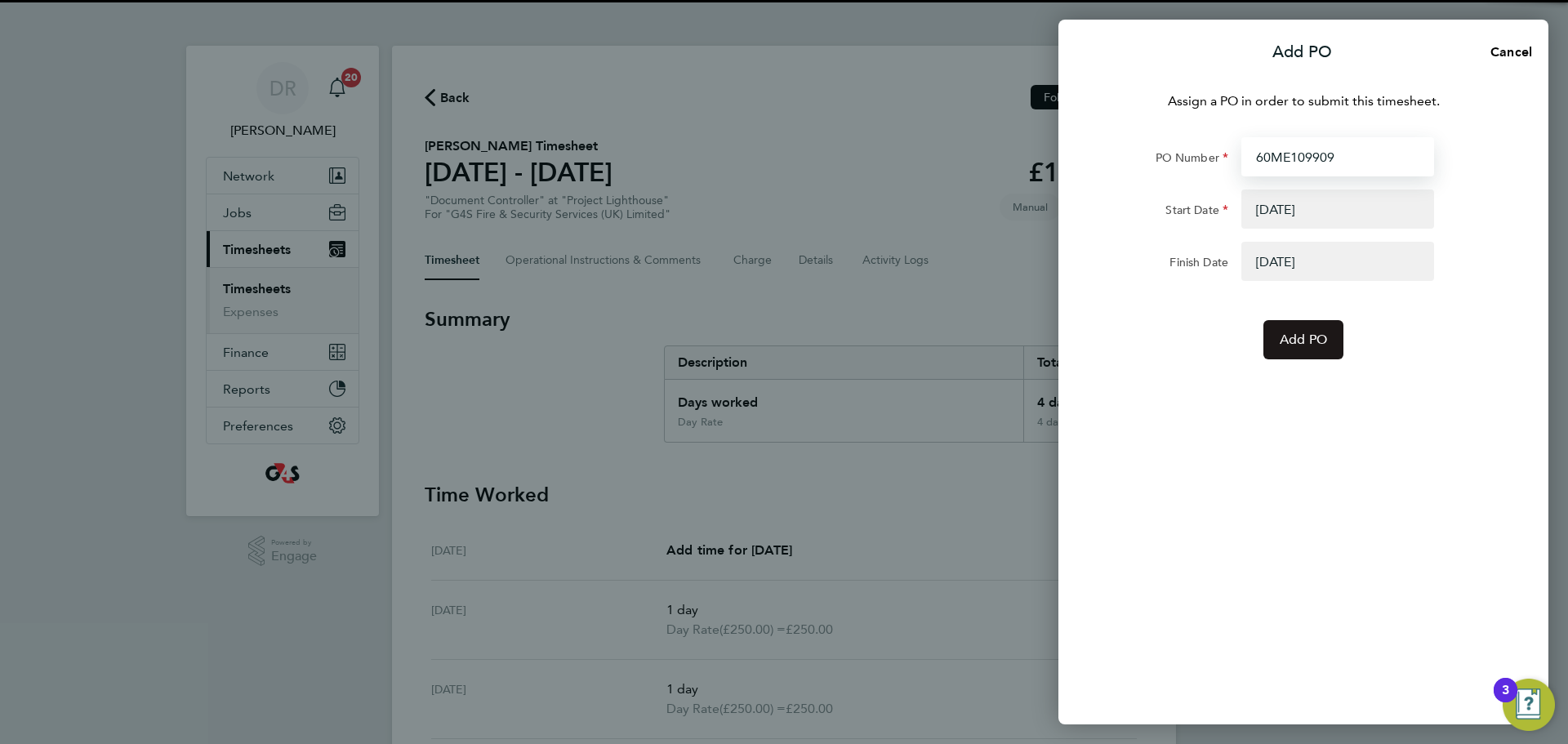
type input "60ME109909"
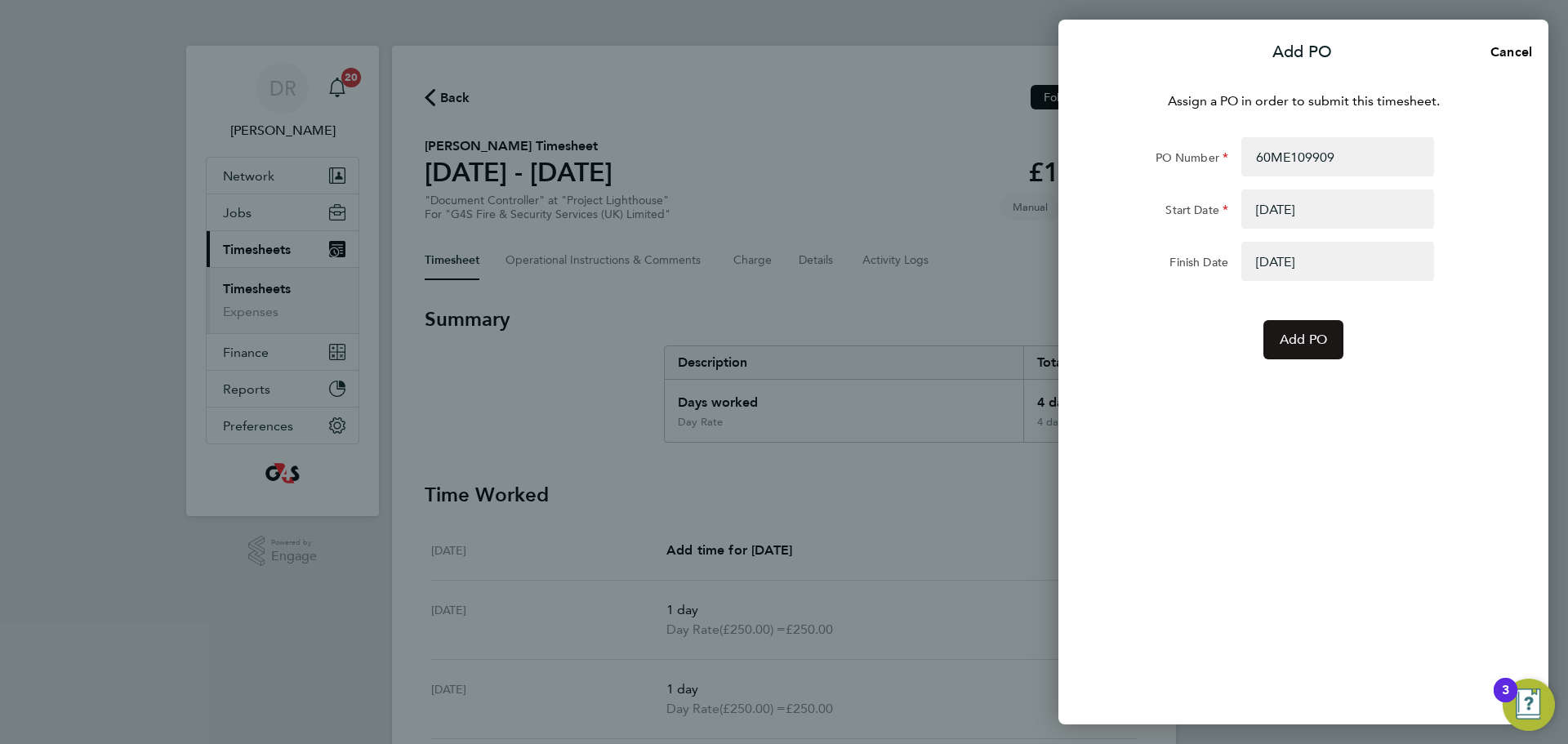
click at [1274, 354] on button "Add PO" at bounding box center [1304, 339] width 80 height 39
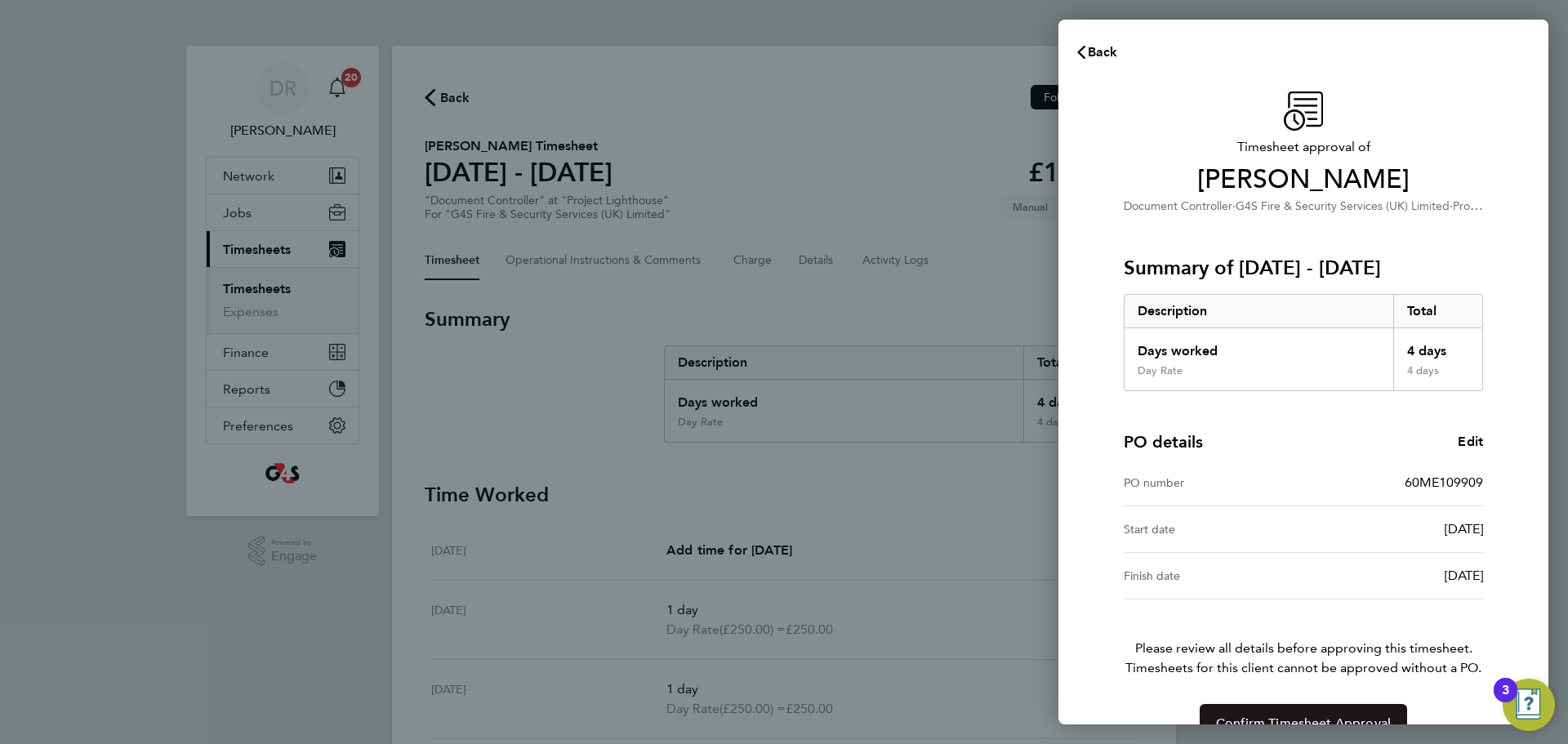
click at [1319, 721] on span "Confirm Timesheet Approval" at bounding box center [1304, 724] width 174 height 16
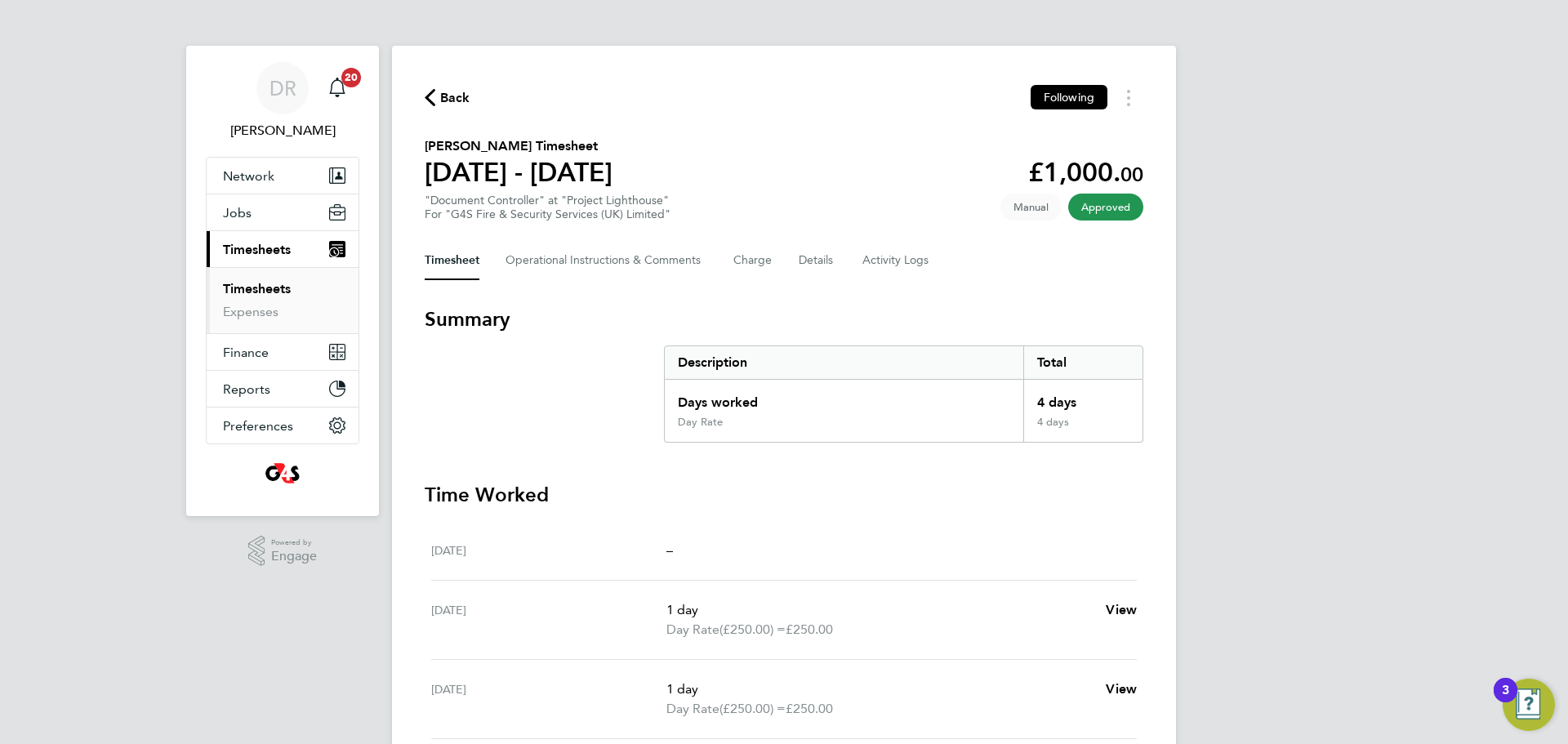
click at [452, 94] on span "Back" at bounding box center [455, 98] width 30 height 20
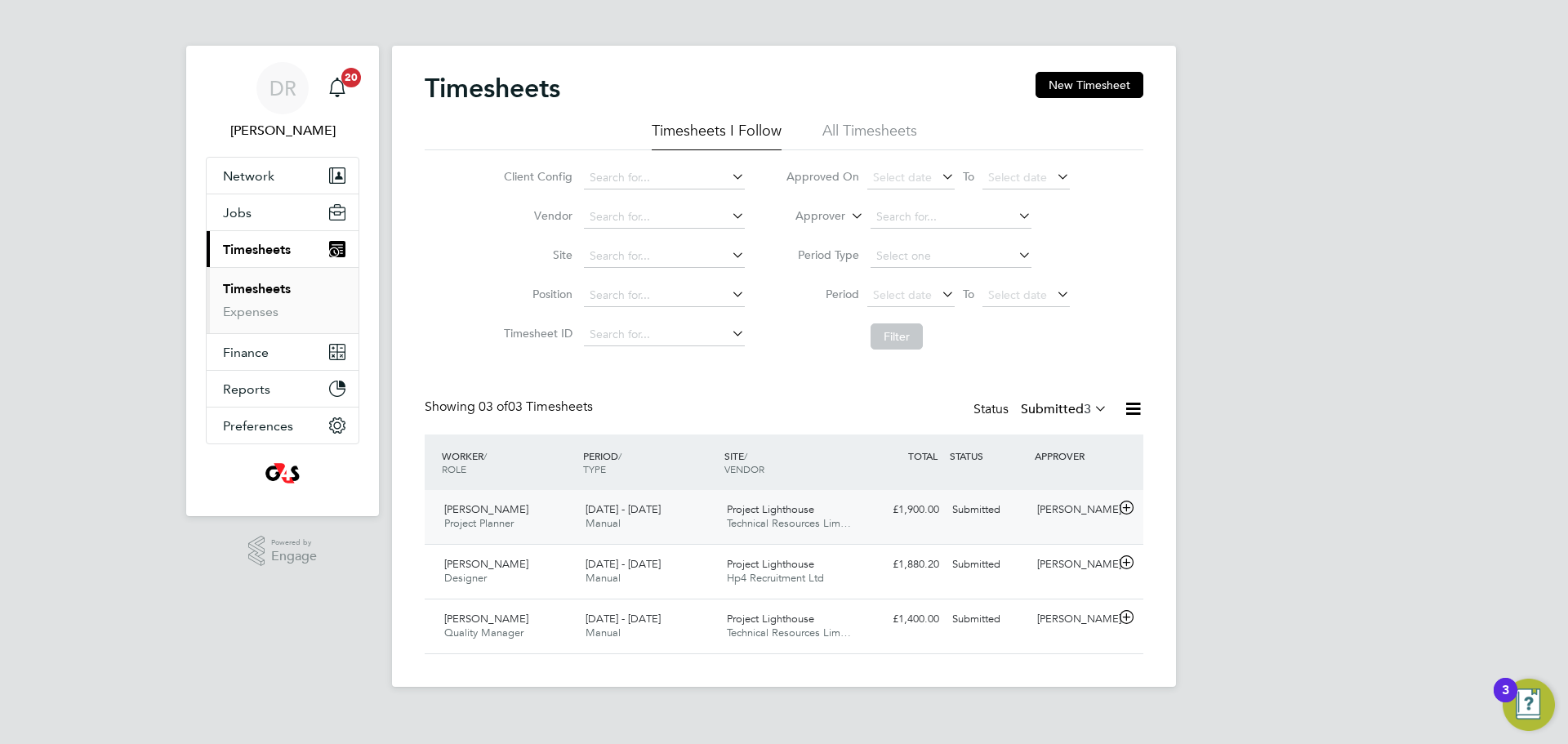
click at [1129, 508] on icon at bounding box center [1126, 508] width 20 height 13
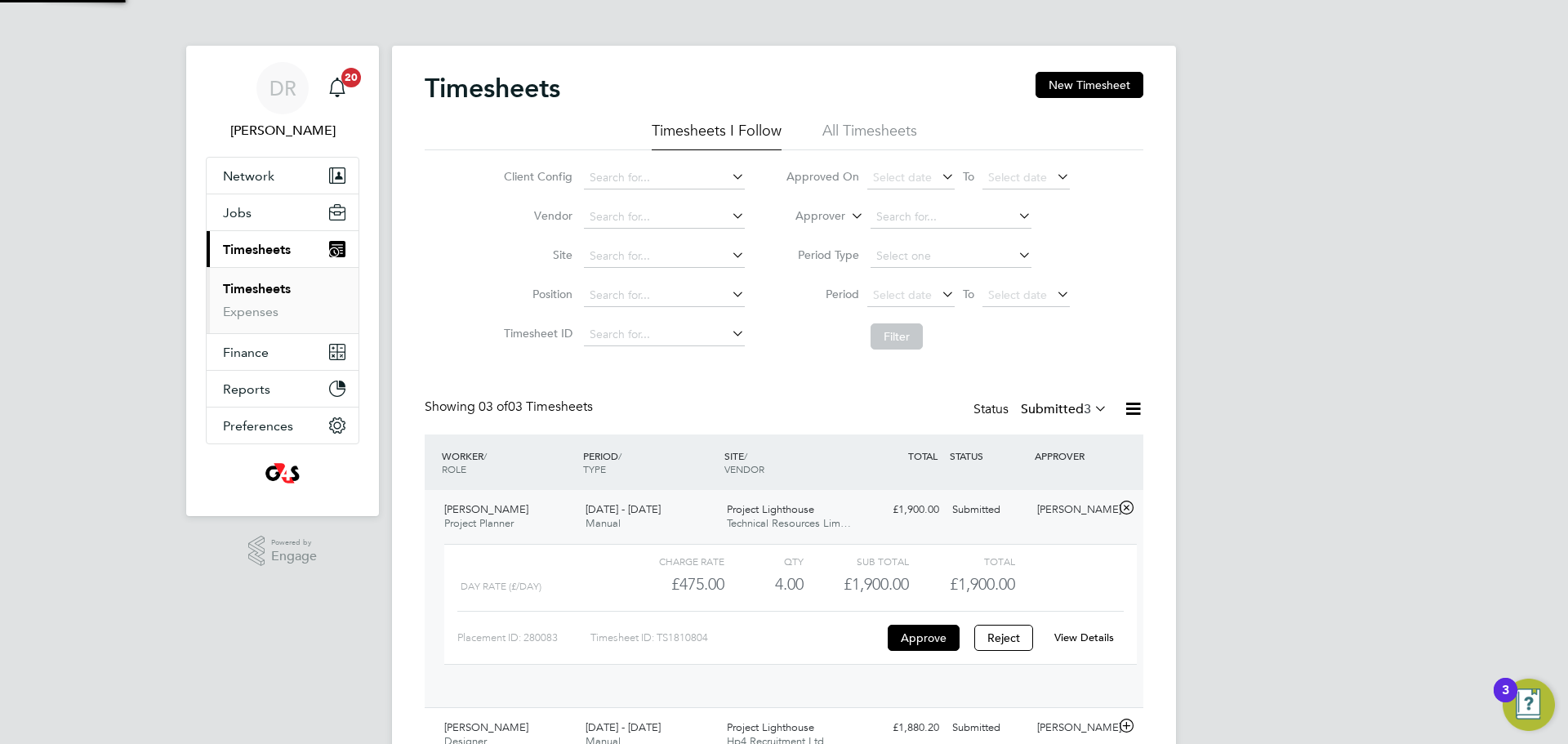
scroll to position [28, 159]
click at [926, 640] on button "Approve" at bounding box center [923, 638] width 72 height 26
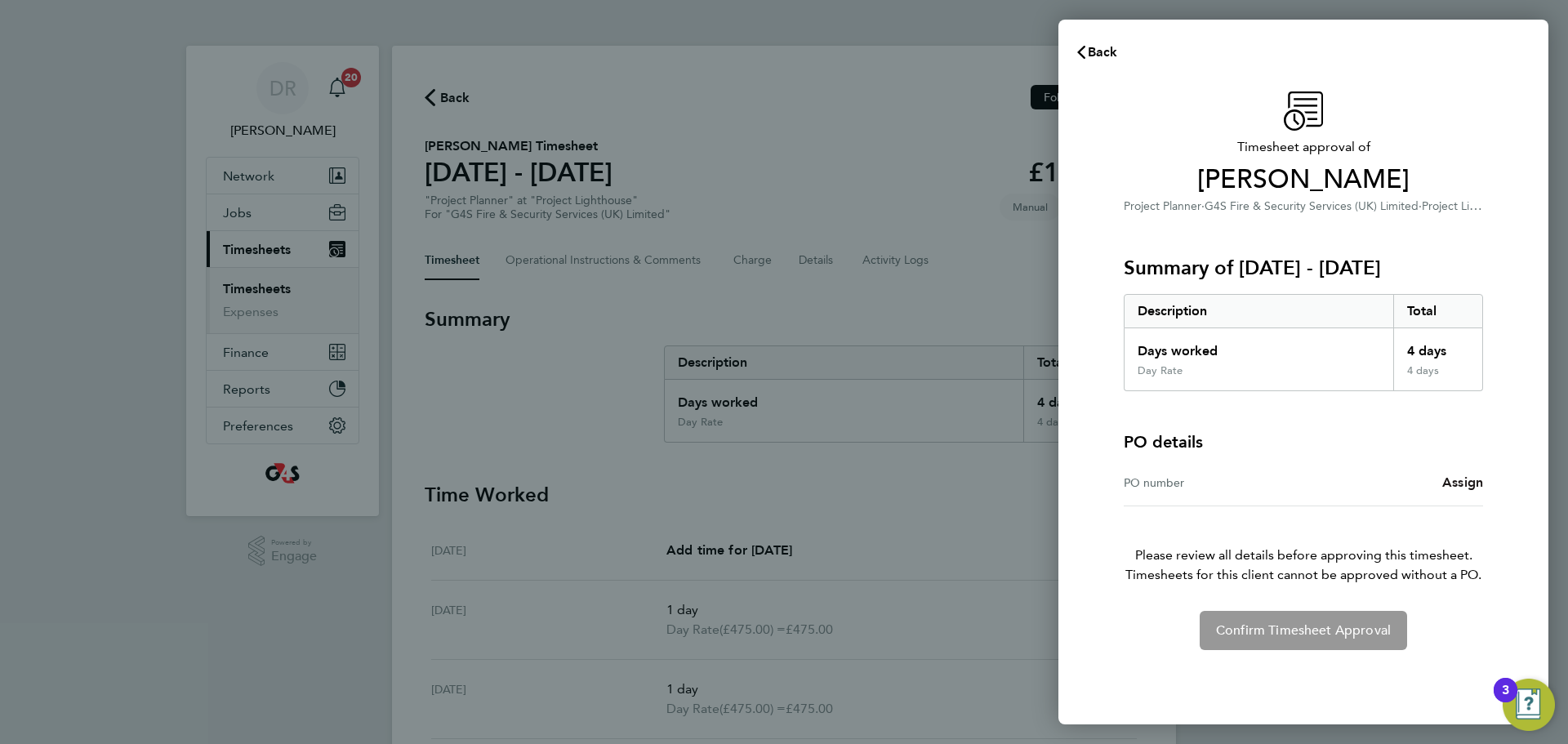
click at [1448, 481] on span "Assign" at bounding box center [1463, 481] width 41 height 15
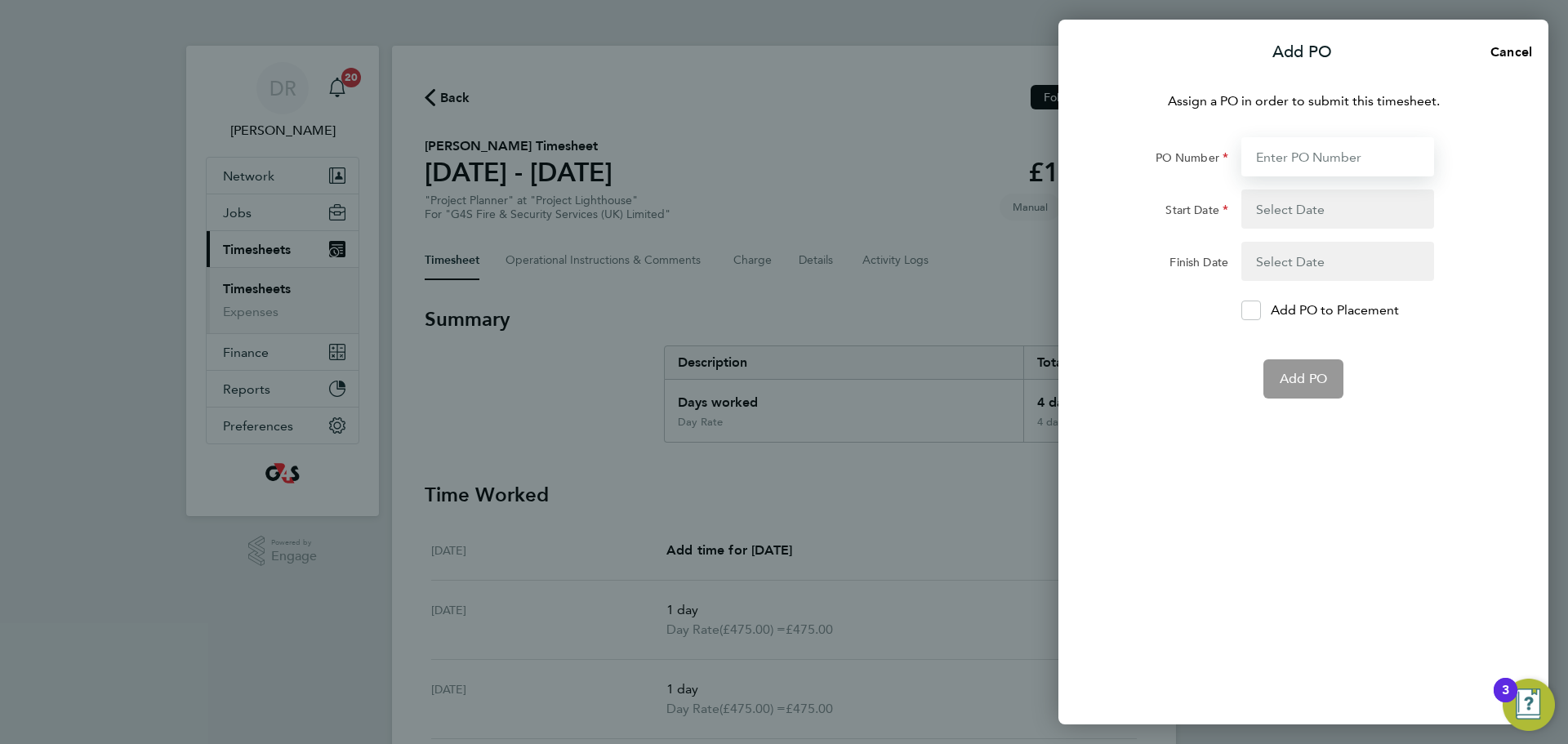
click at [1357, 160] on input "PO Number" at bounding box center [1338, 156] width 193 height 39
paste input "60ME109909"
type input "60ME109909"
type input "[DATE]"
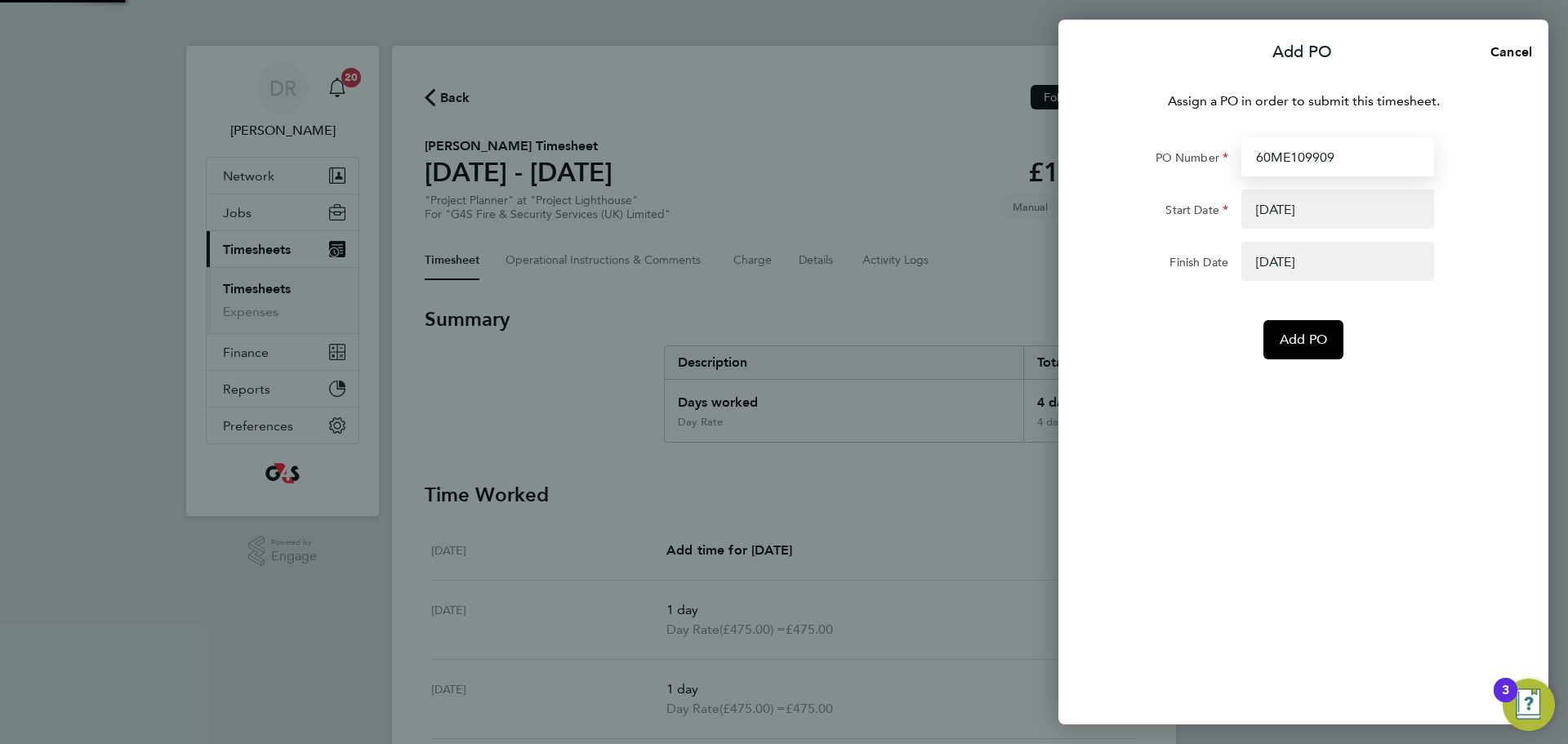
type input "60ME109909"
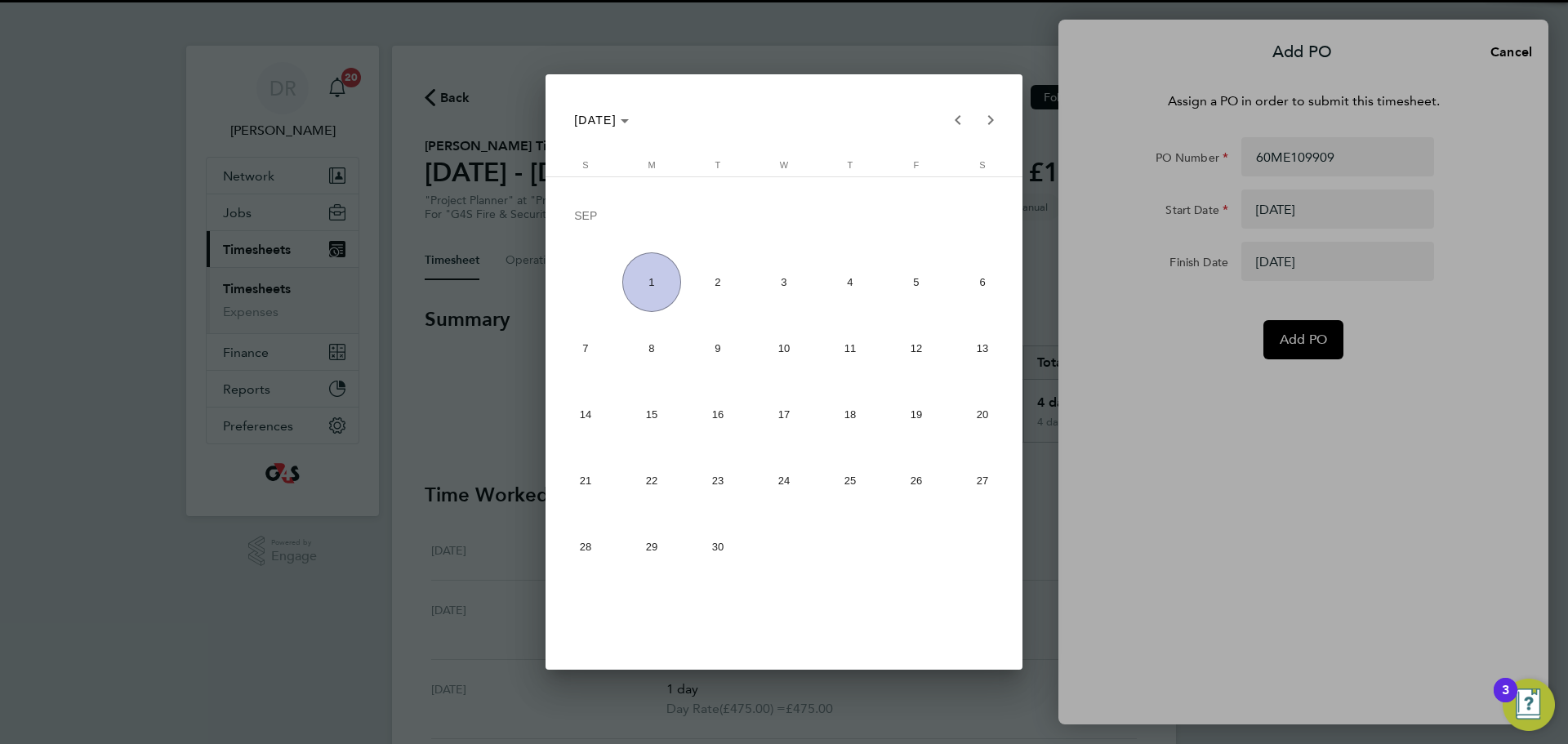
click at [1219, 468] on div at bounding box center [784, 372] width 1568 height 744
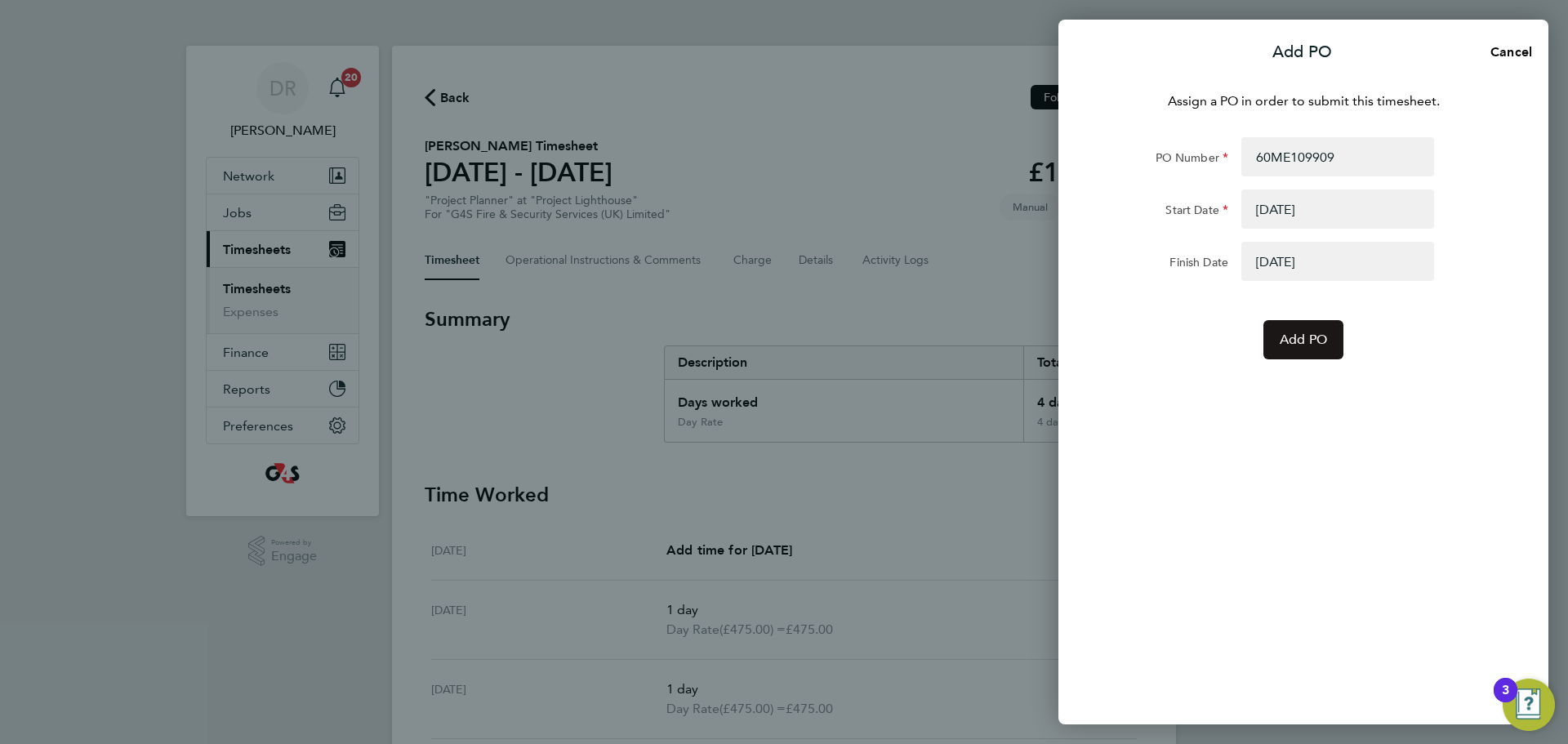
click at [1334, 338] on button "Add PO" at bounding box center [1304, 339] width 80 height 39
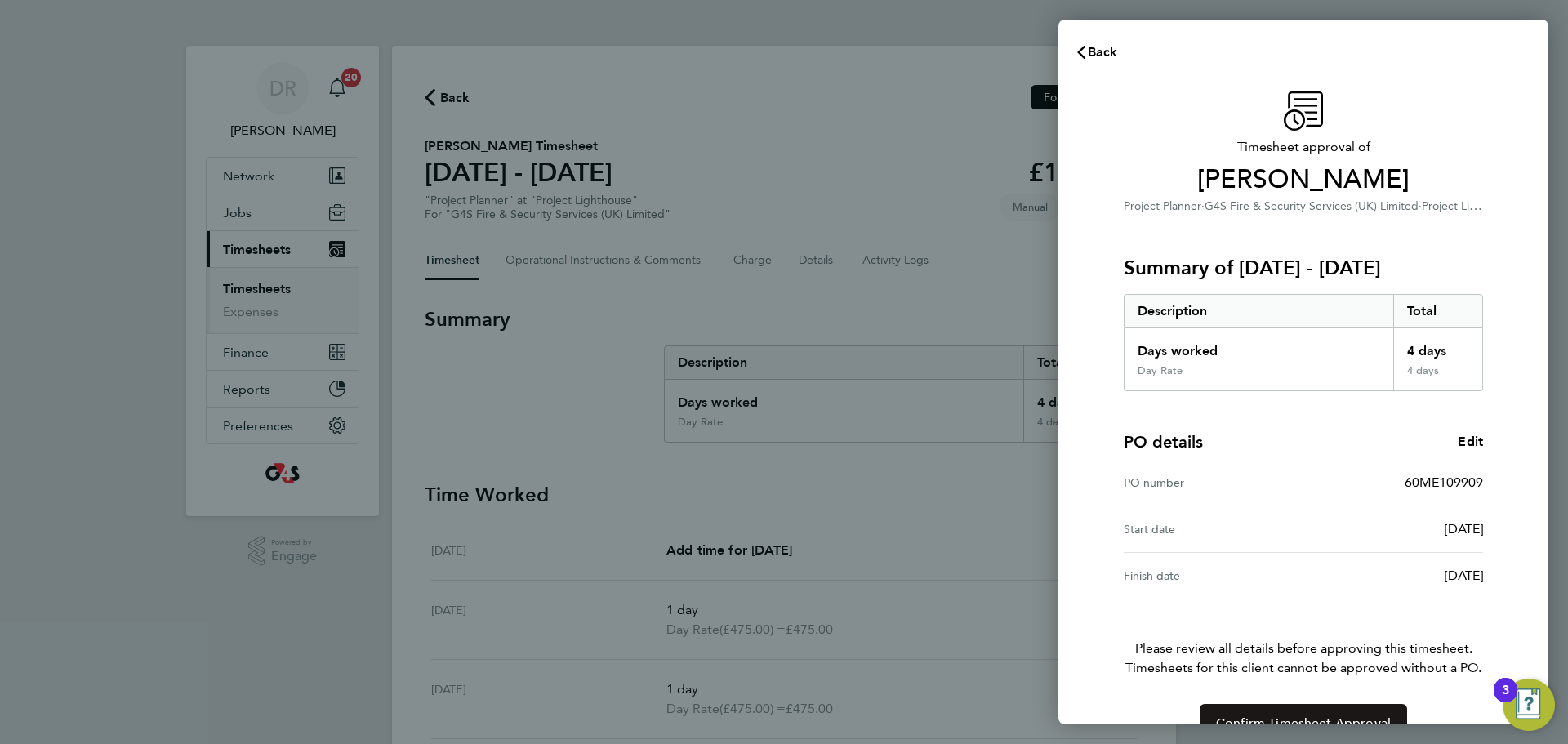
click at [1305, 709] on button "Confirm Timesheet Approval" at bounding box center [1304, 723] width 207 height 39
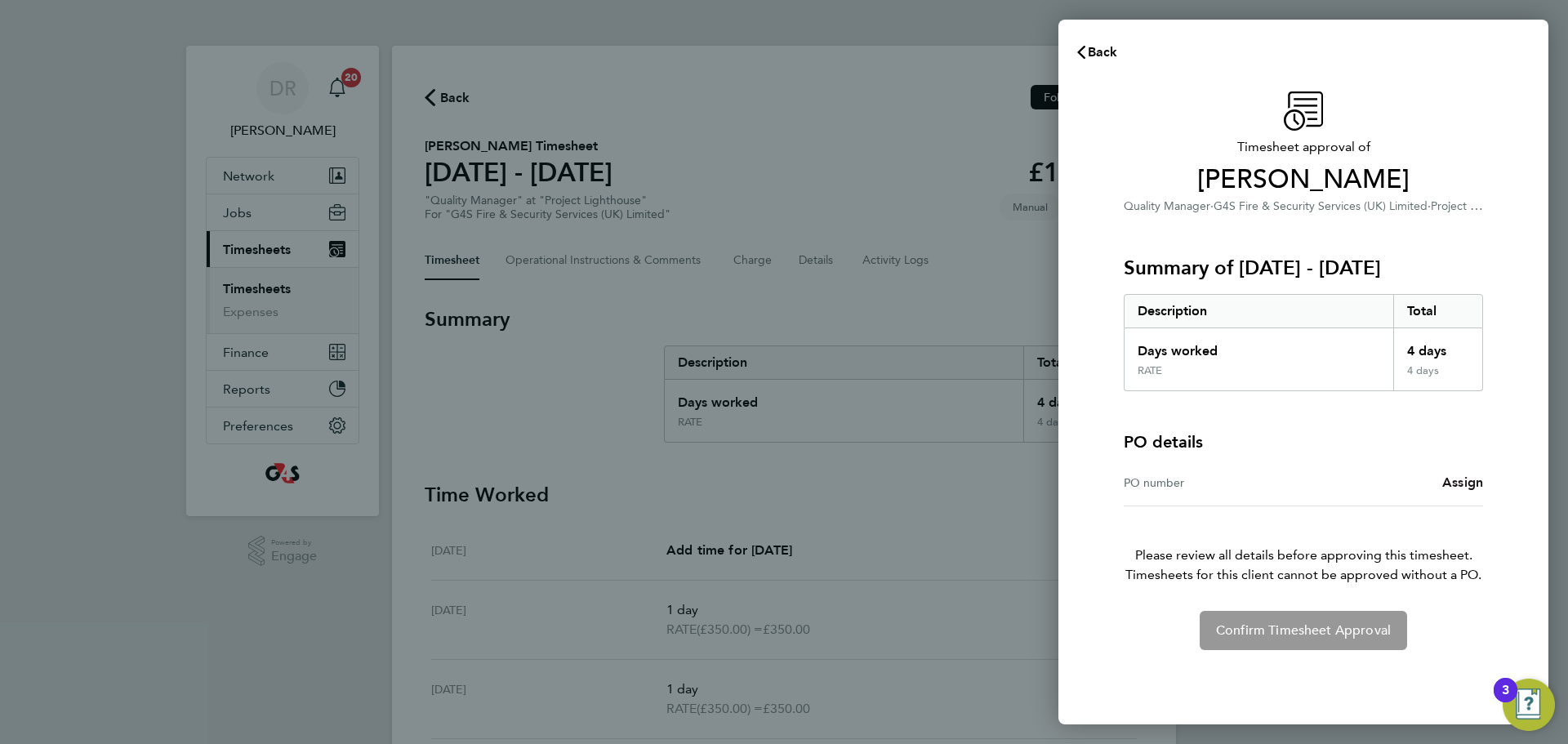
click at [1469, 481] on span "Assign" at bounding box center [1463, 481] width 41 height 15
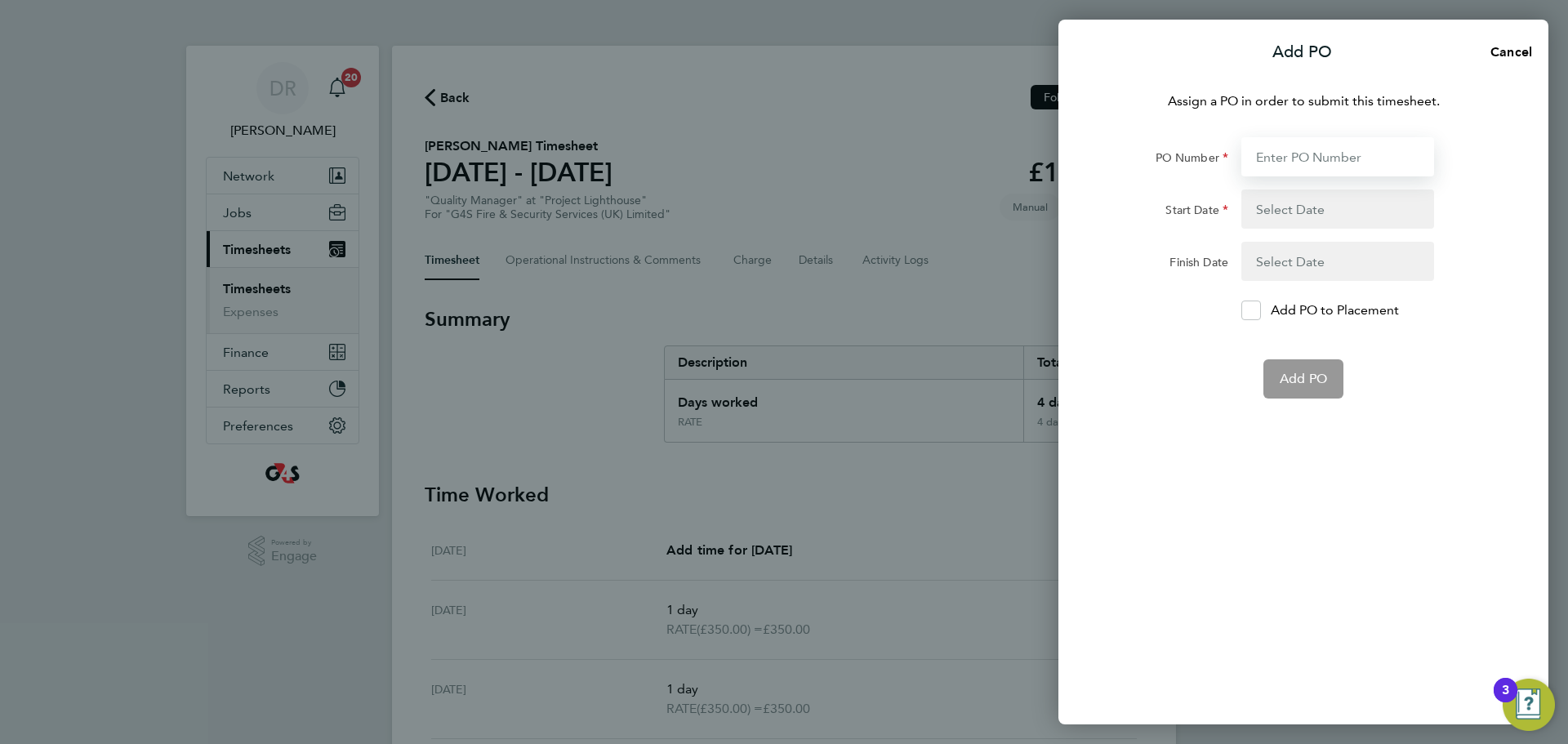
click at [1283, 159] on input "PO Number" at bounding box center [1338, 156] width 193 height 39
paste input "60ME109909"
type input "60ME109909"
type input "[DATE]"
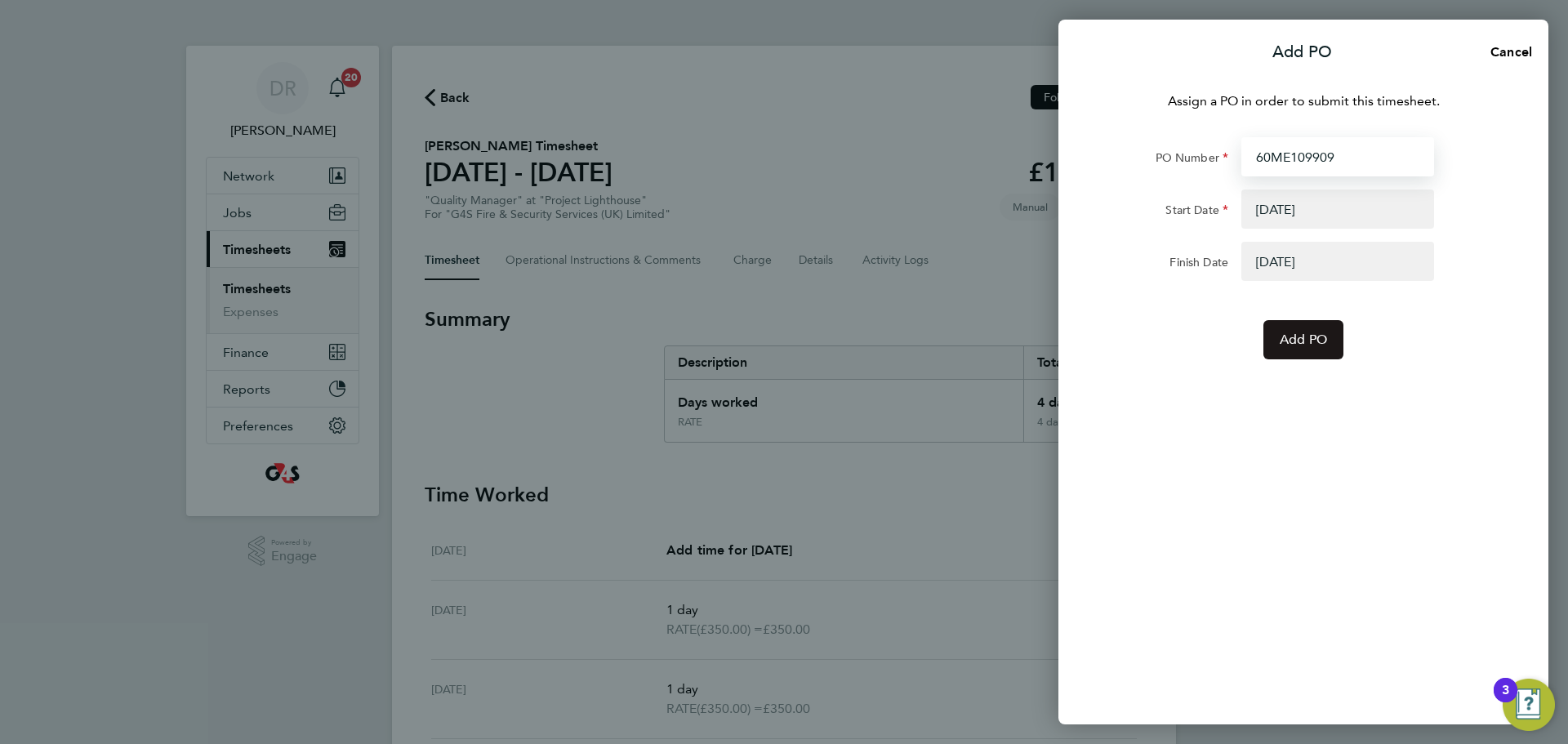
type input "60ME109909"
click at [1308, 346] on span "Add PO" at bounding box center [1304, 340] width 47 height 16
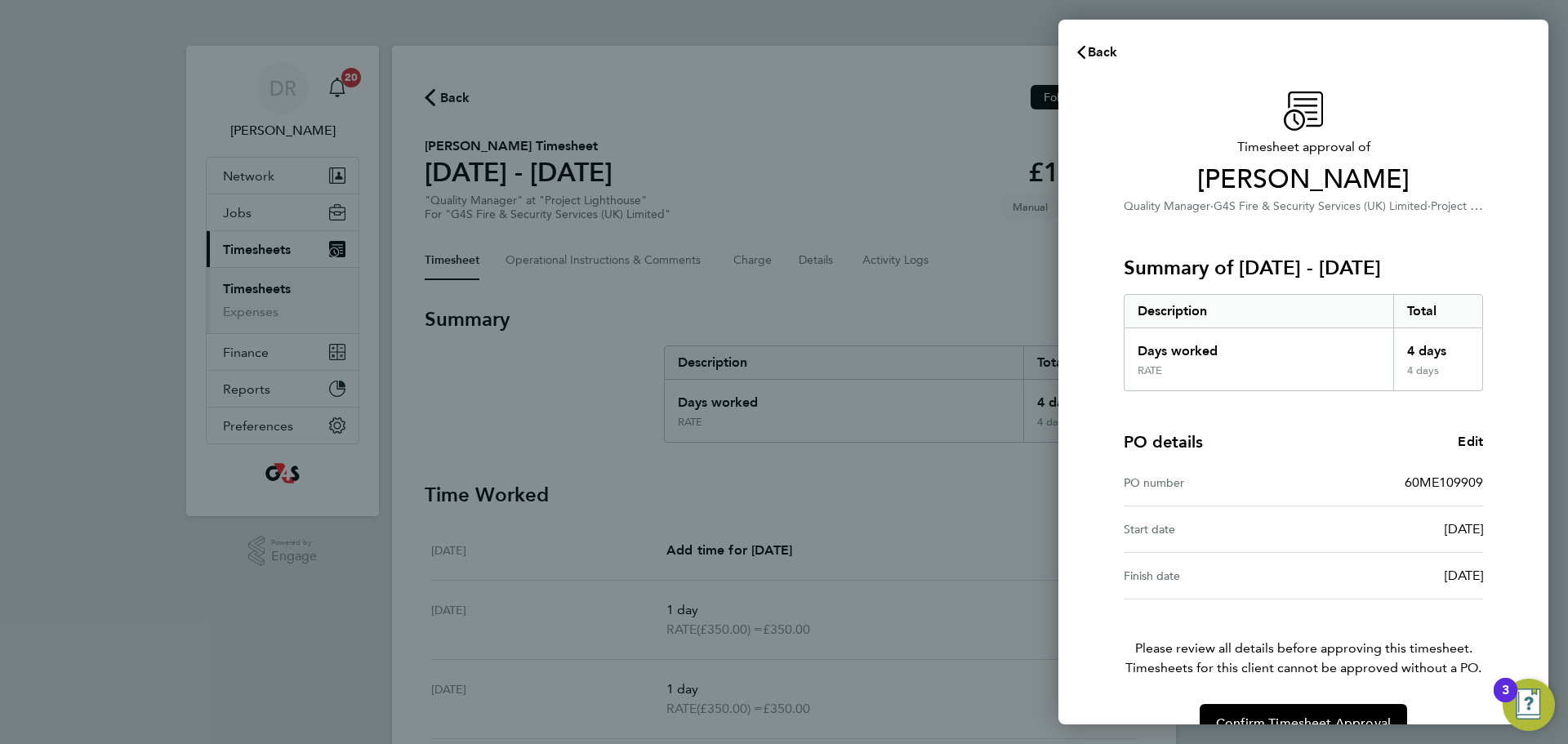
click at [1309, 702] on div "Timesheet approval of Mark Coulson Quality Manager · G4S Fire & Security Servic…" at bounding box center [1304, 418] width 399 height 652
click at [1309, 708] on button "Confirm Timesheet Approval" at bounding box center [1304, 723] width 207 height 39
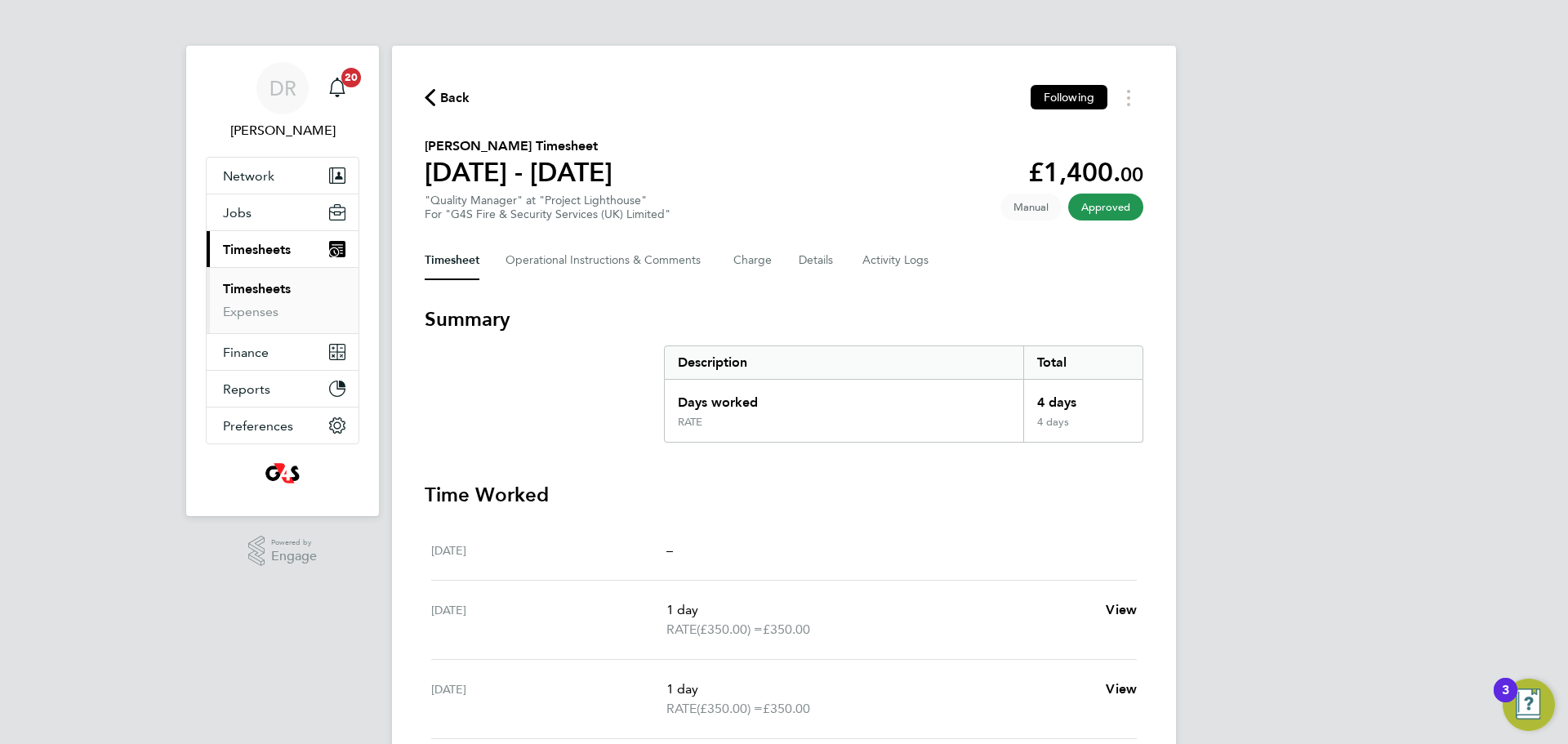
click at [454, 88] on span "Back" at bounding box center [455, 98] width 30 height 20
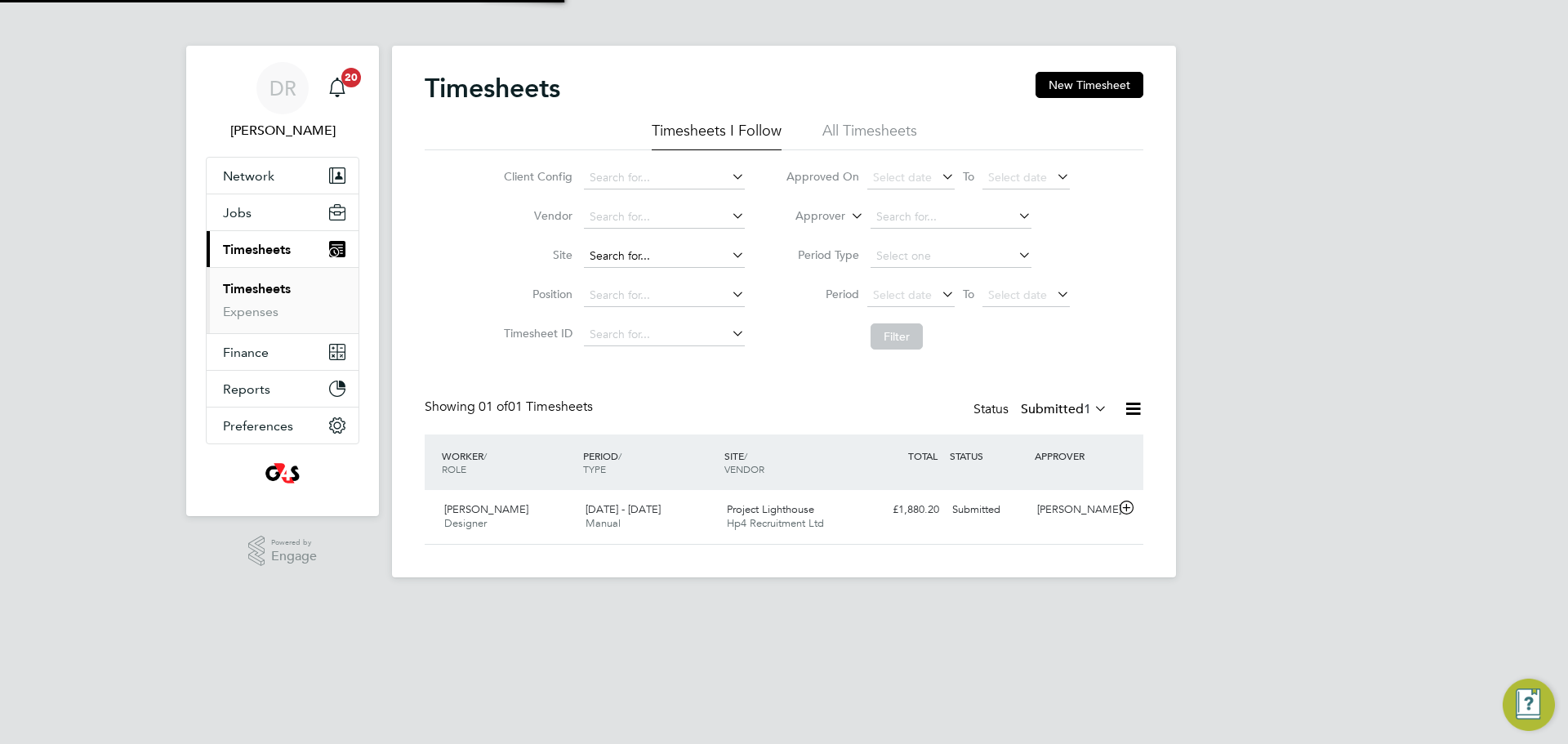
scroll to position [42, 142]
click at [1091, 405] on icon at bounding box center [1091, 408] width 0 height 23
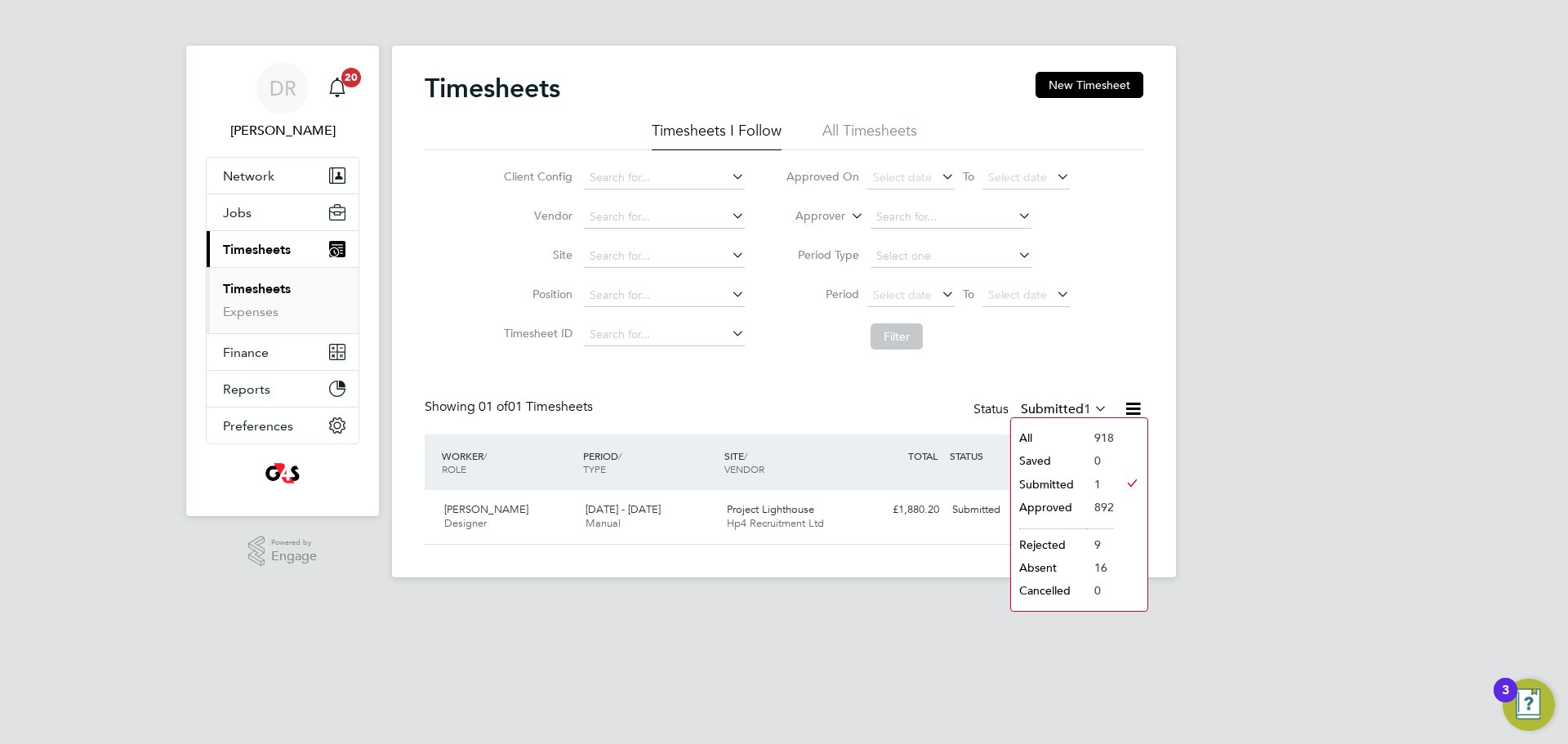
click at [1048, 501] on li "Approved" at bounding box center [1048, 507] width 75 height 23
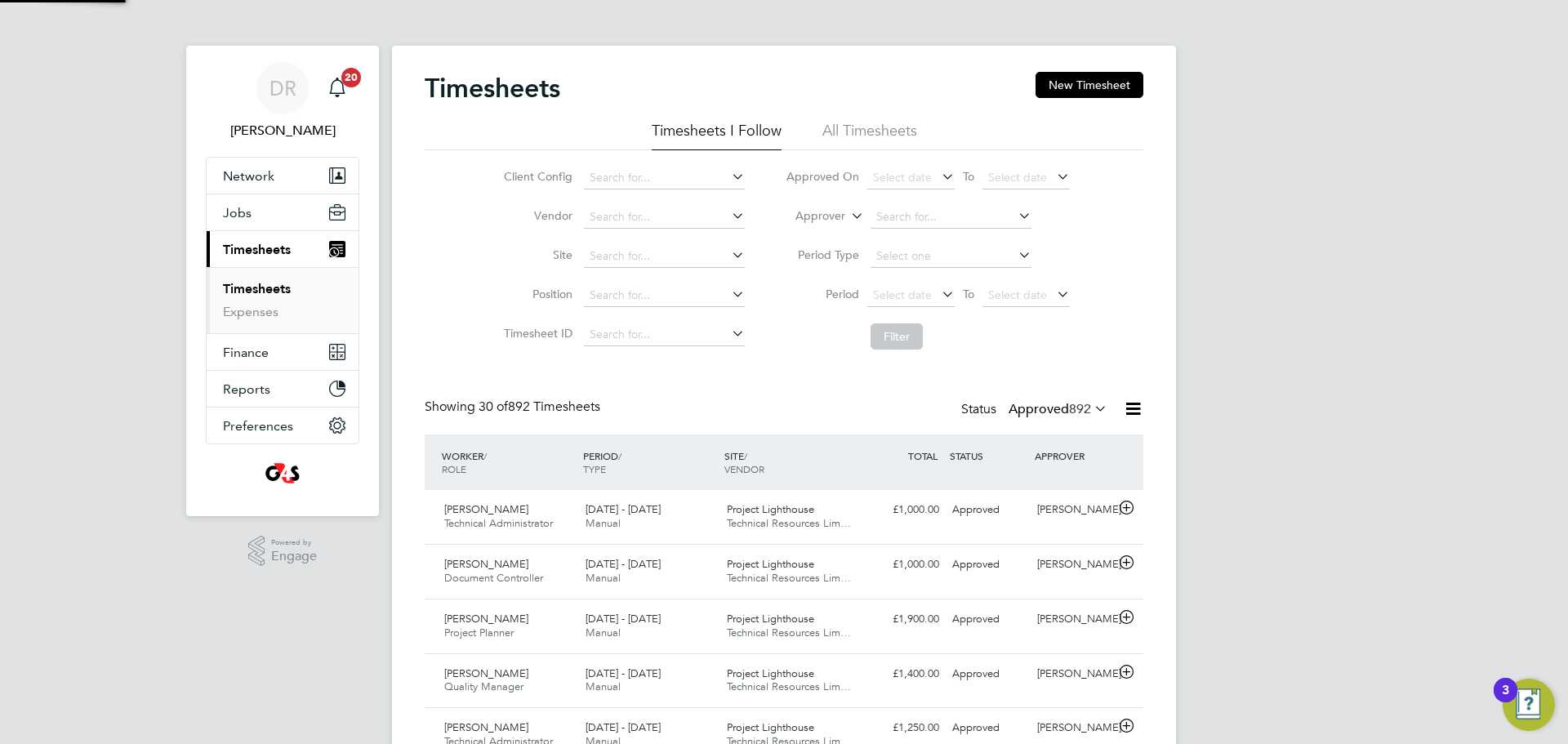
scroll to position [0, 0]
click at [1130, 511] on icon at bounding box center [1126, 508] width 20 height 13
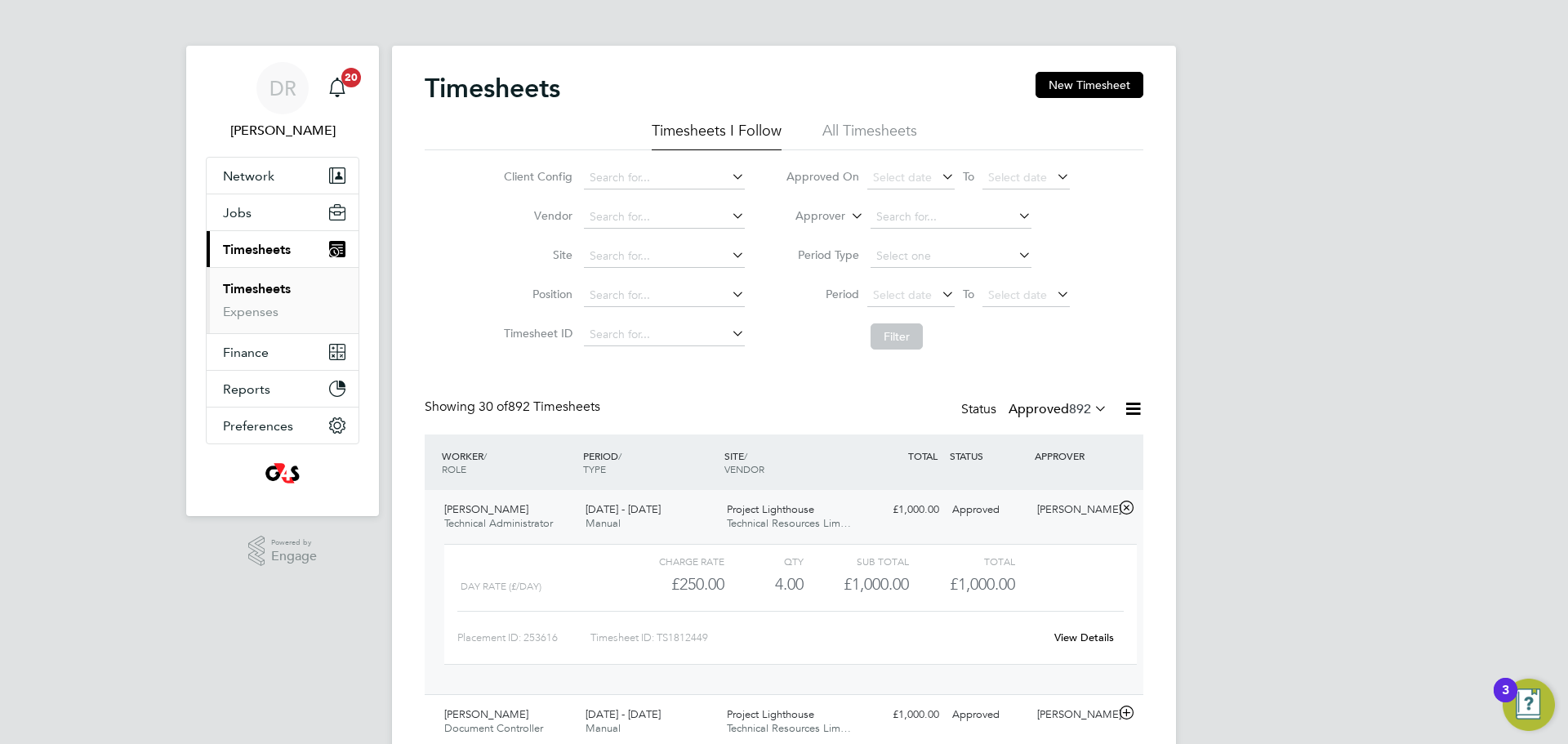
click at [238, 303] on li "Timesheets" at bounding box center [283, 292] width 123 height 23
click at [238, 312] on link "Expenses" at bounding box center [250, 312] width 55 height 15
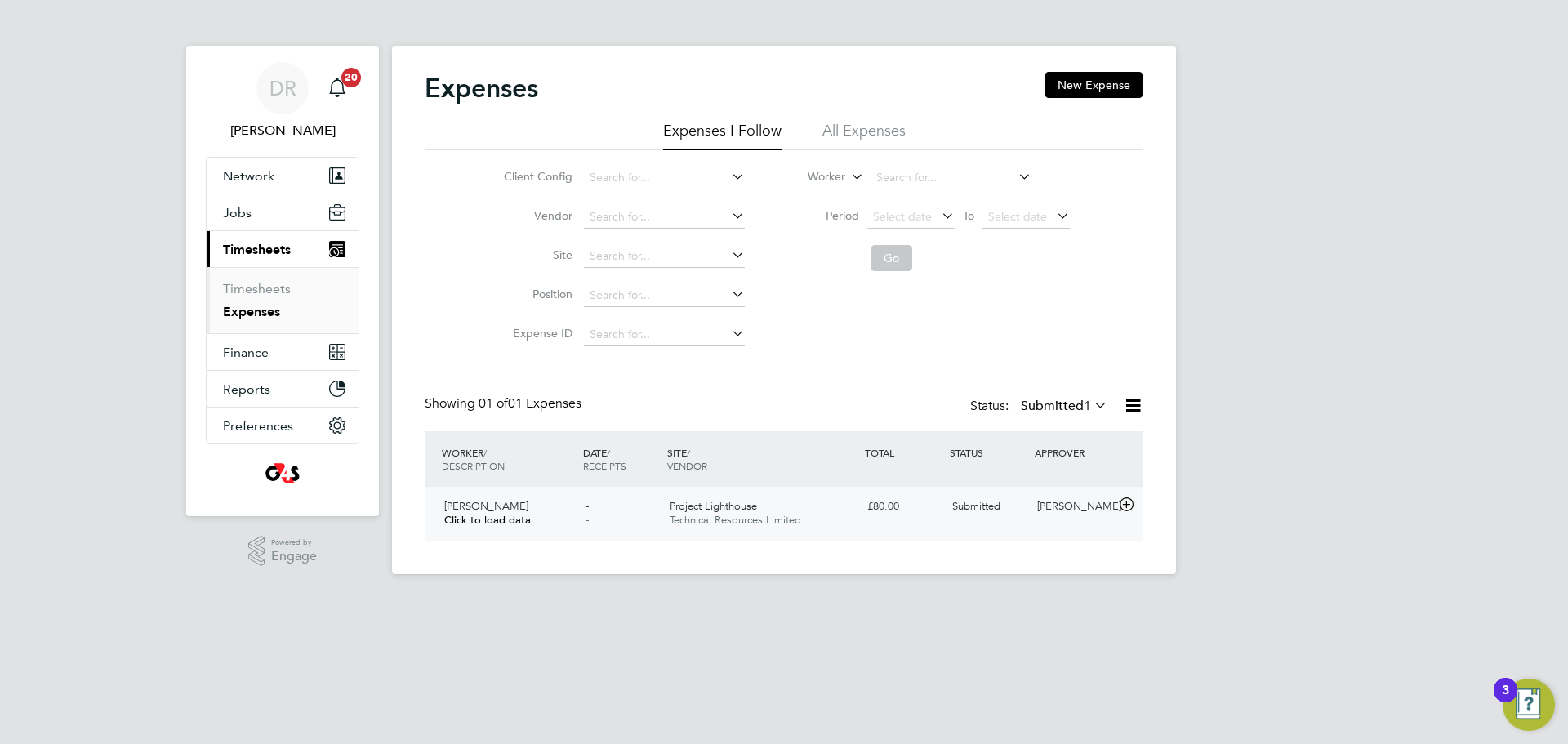
click at [713, 511] on span "Project Lighthouse" at bounding box center [713, 505] width 87 height 14
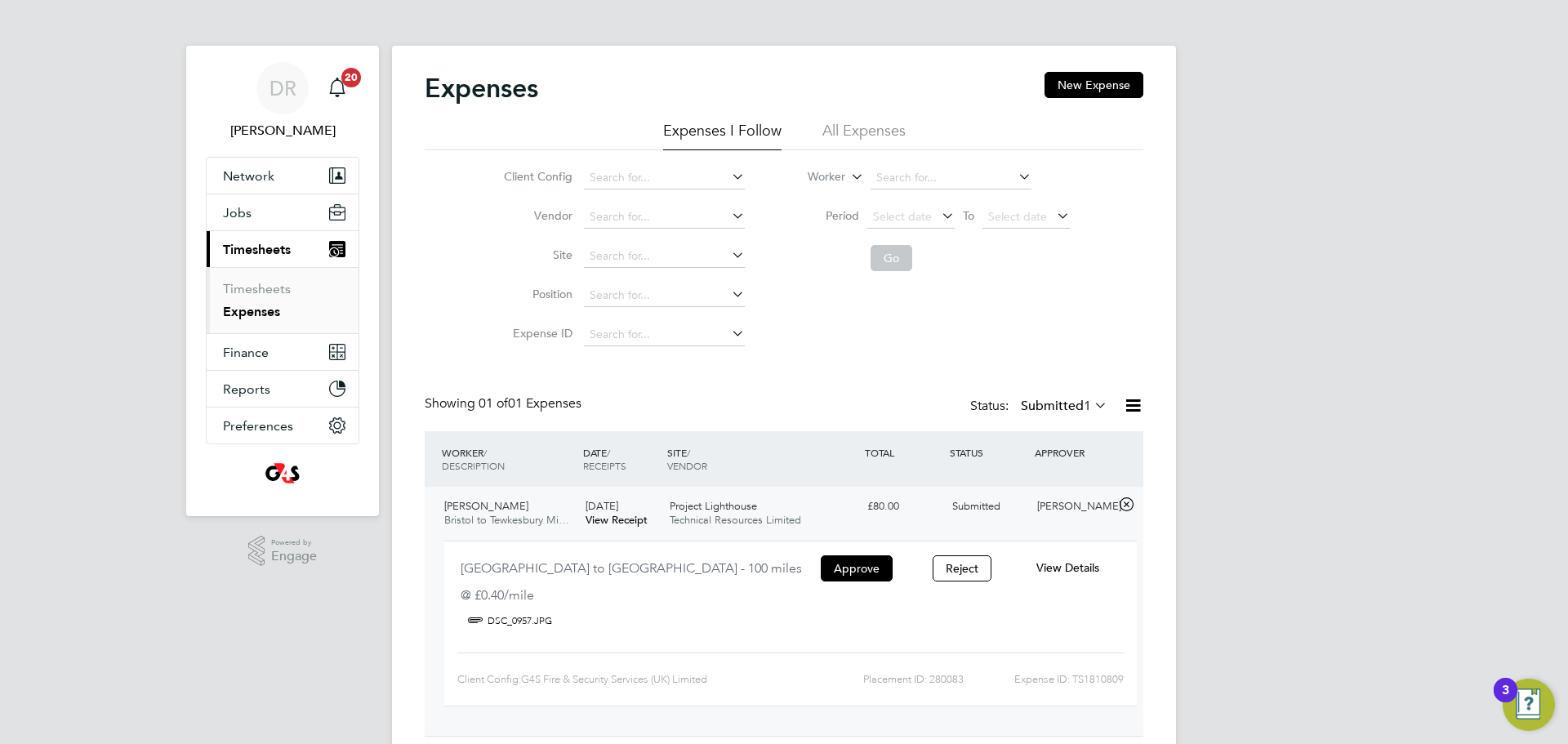
click at [831, 551] on div "Bristol to Tewkesbury Mileage - 100 miles @ £0.40/mile DSC_0957.JPG Approve Rej…" at bounding box center [790, 623] width 693 height 166
click at [846, 559] on button "Approve" at bounding box center [857, 568] width 72 height 26
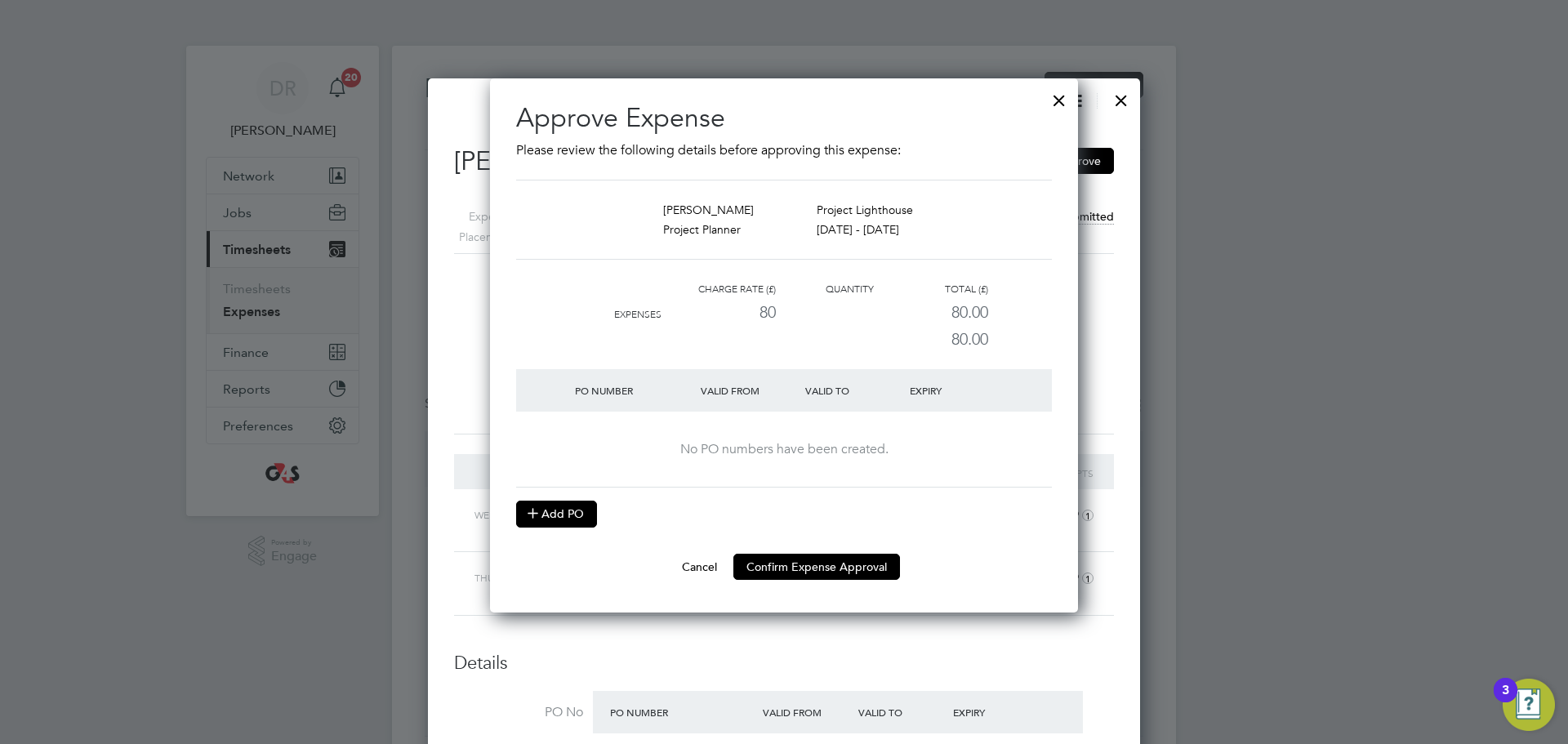
click at [567, 513] on button "Add PO" at bounding box center [556, 513] width 81 height 26
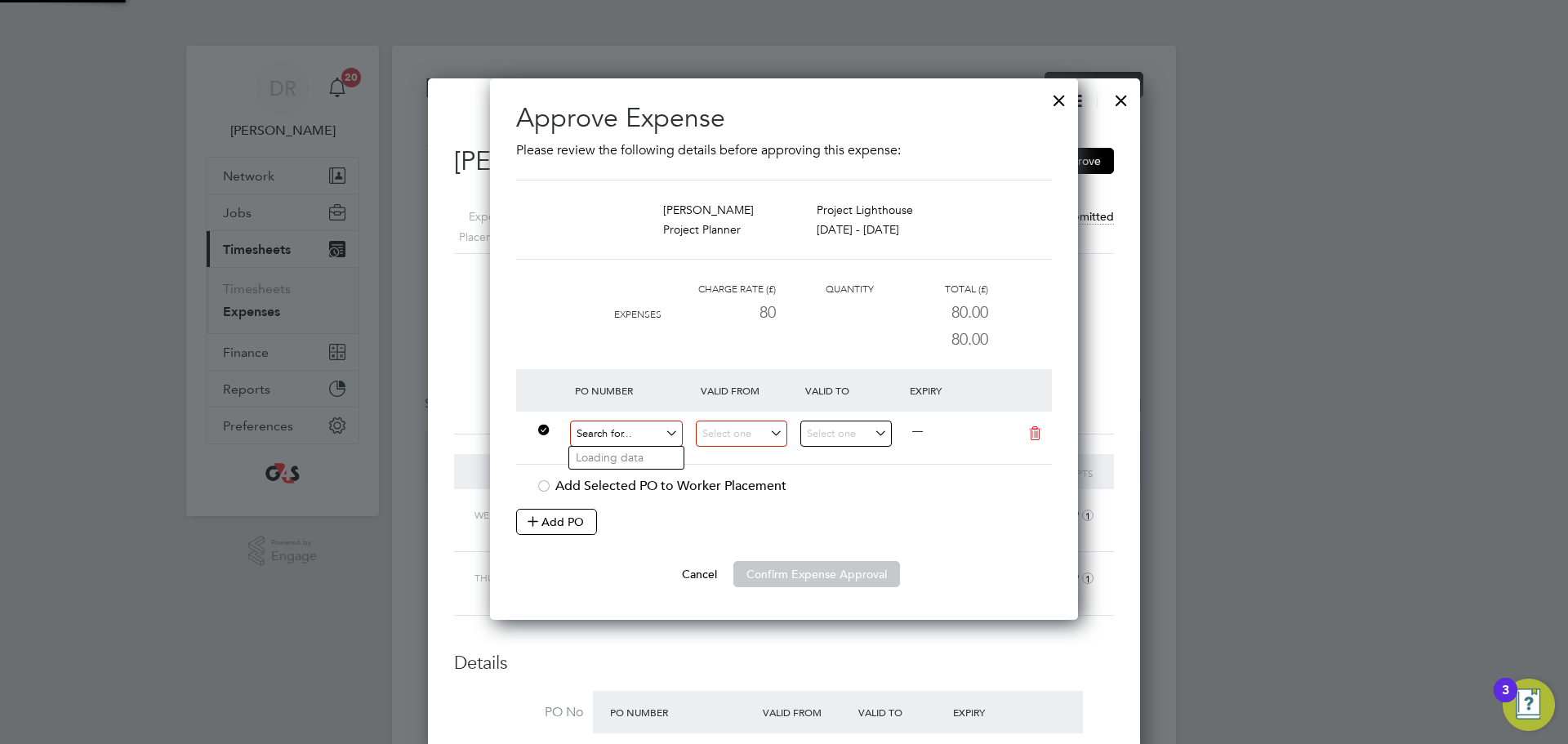
click at [614, 433] on input at bounding box center [627, 434] width 113 height 27
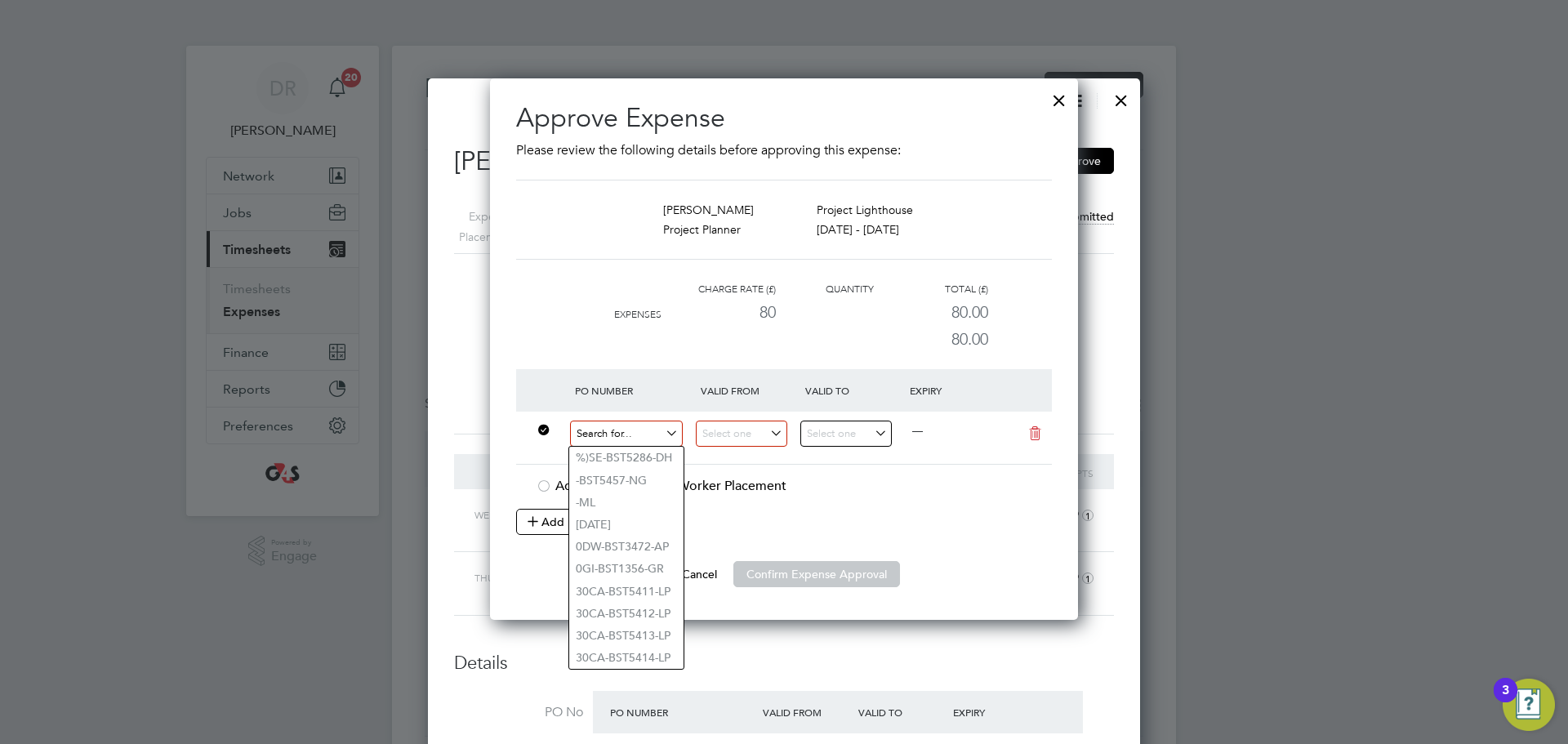
paste input "60ME109909"
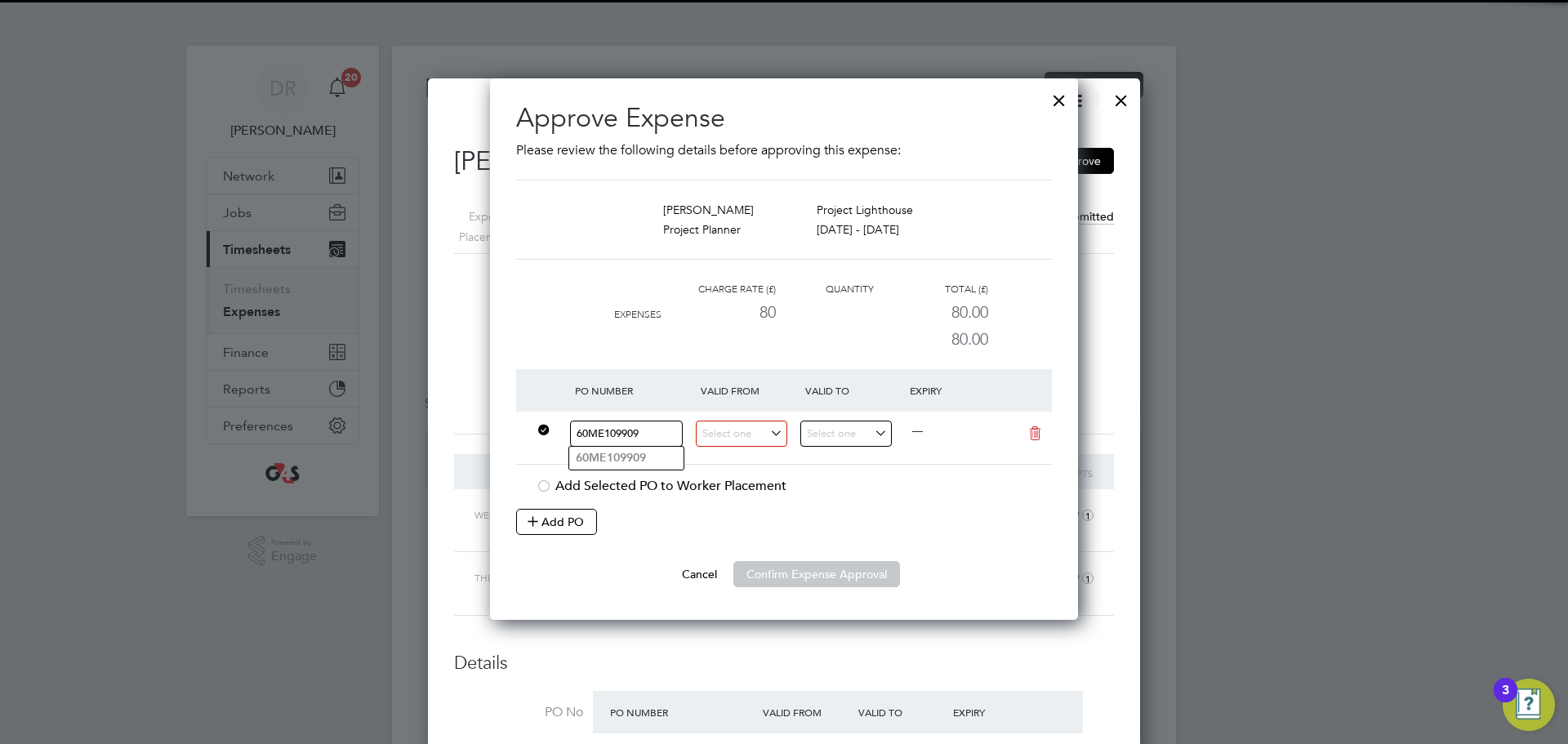
type input "60ME109909"
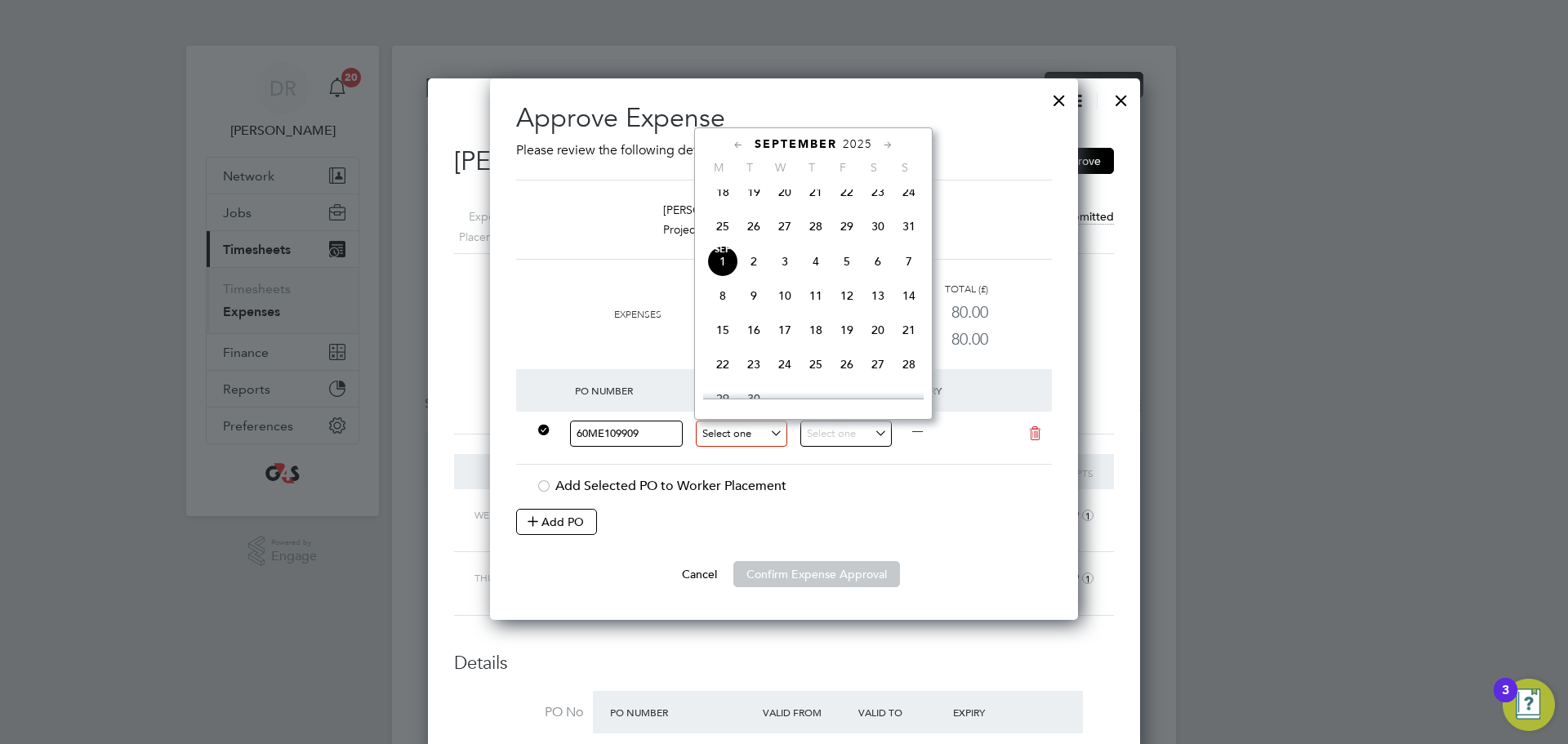
click at [777, 425] on input at bounding box center [741, 434] width 92 height 27
click at [740, 142] on icon at bounding box center [739, 145] width 15 height 18
click at [725, 340] on span "25" at bounding box center [723, 333] width 31 height 31
type input "25 Aug 2025"
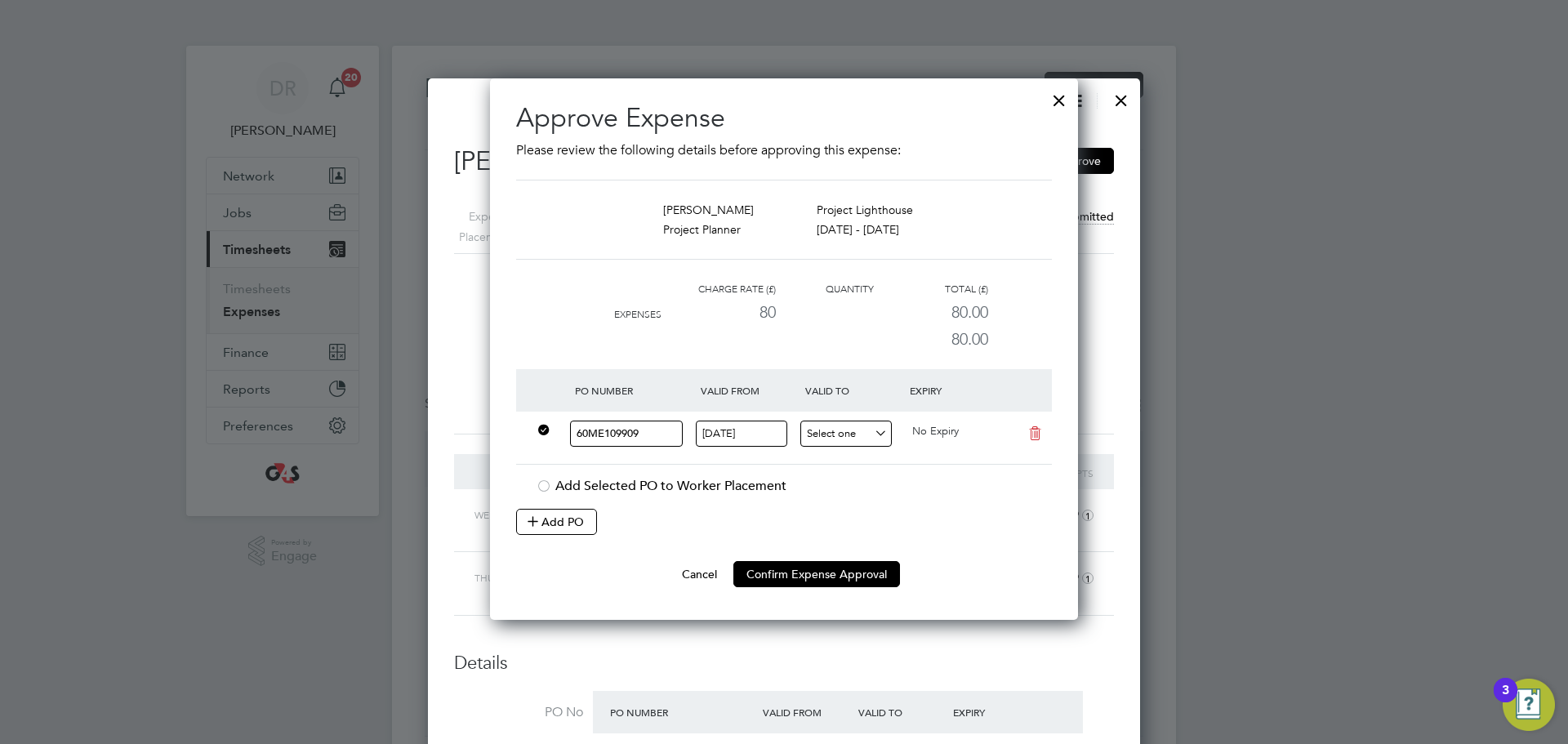
click at [881, 441] on input at bounding box center [846, 434] width 92 height 27
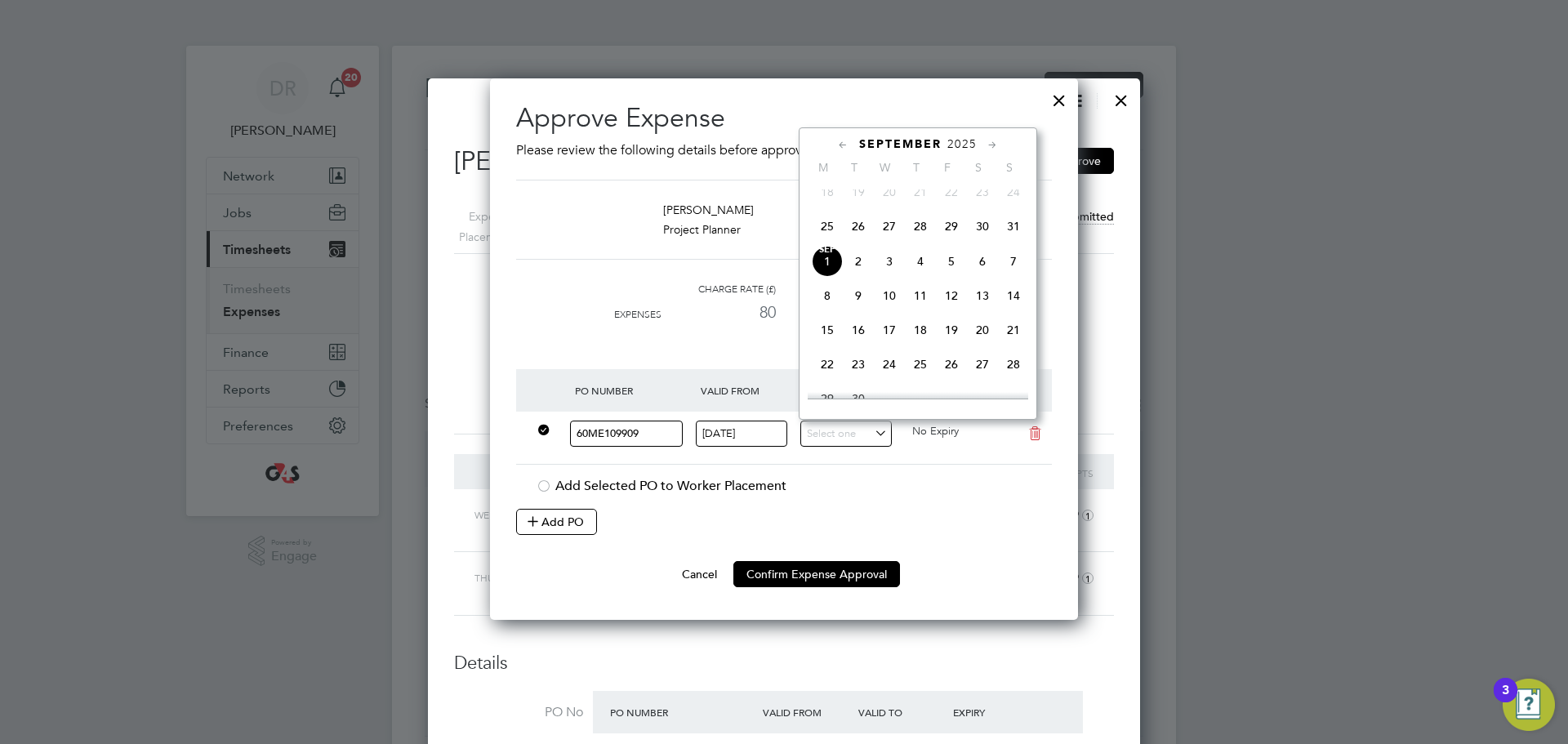
click at [1014, 233] on span "31" at bounding box center [1014, 226] width 31 height 31
type input "[DATE]"
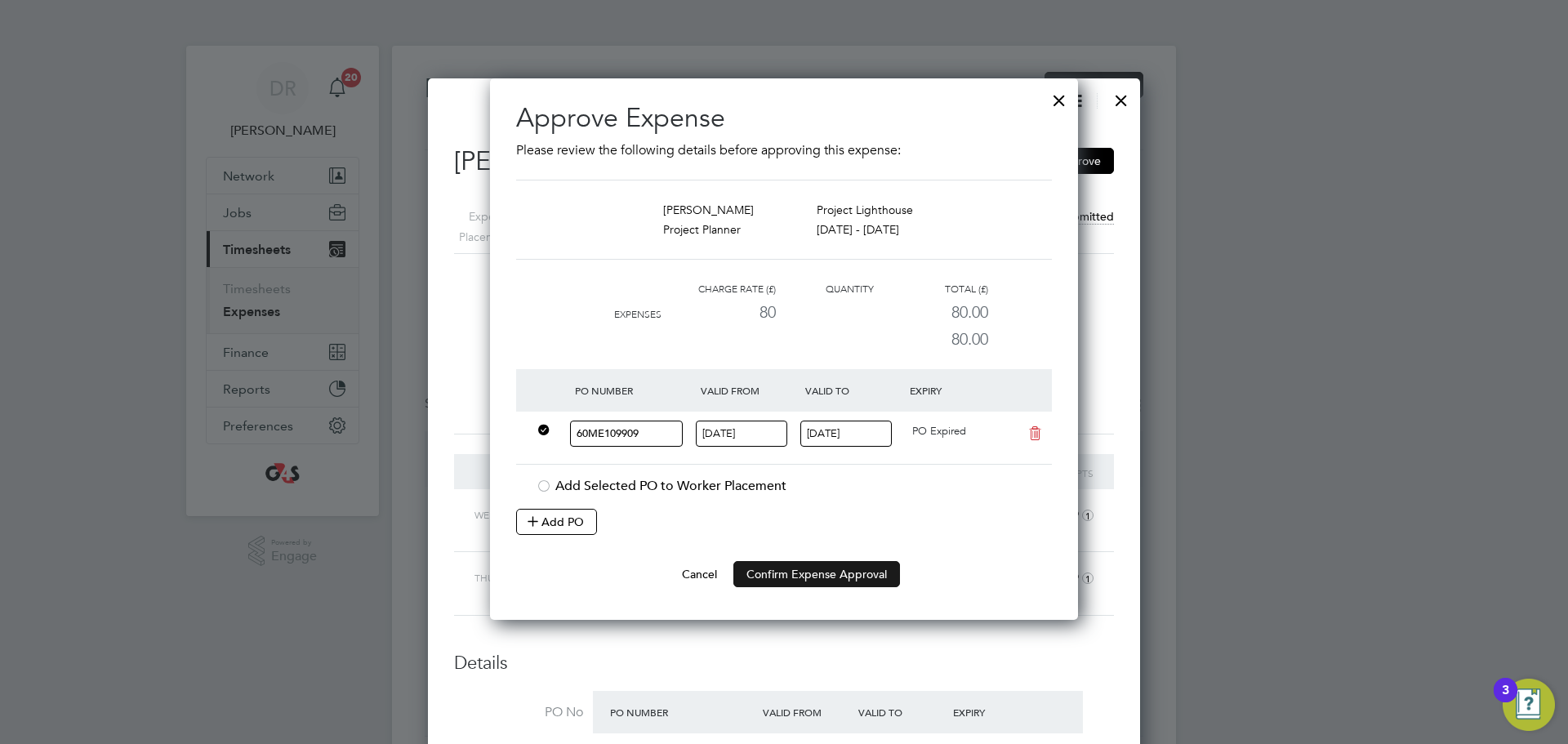
click at [825, 577] on button "Confirm Expense Approval" at bounding box center [816, 574] width 166 height 26
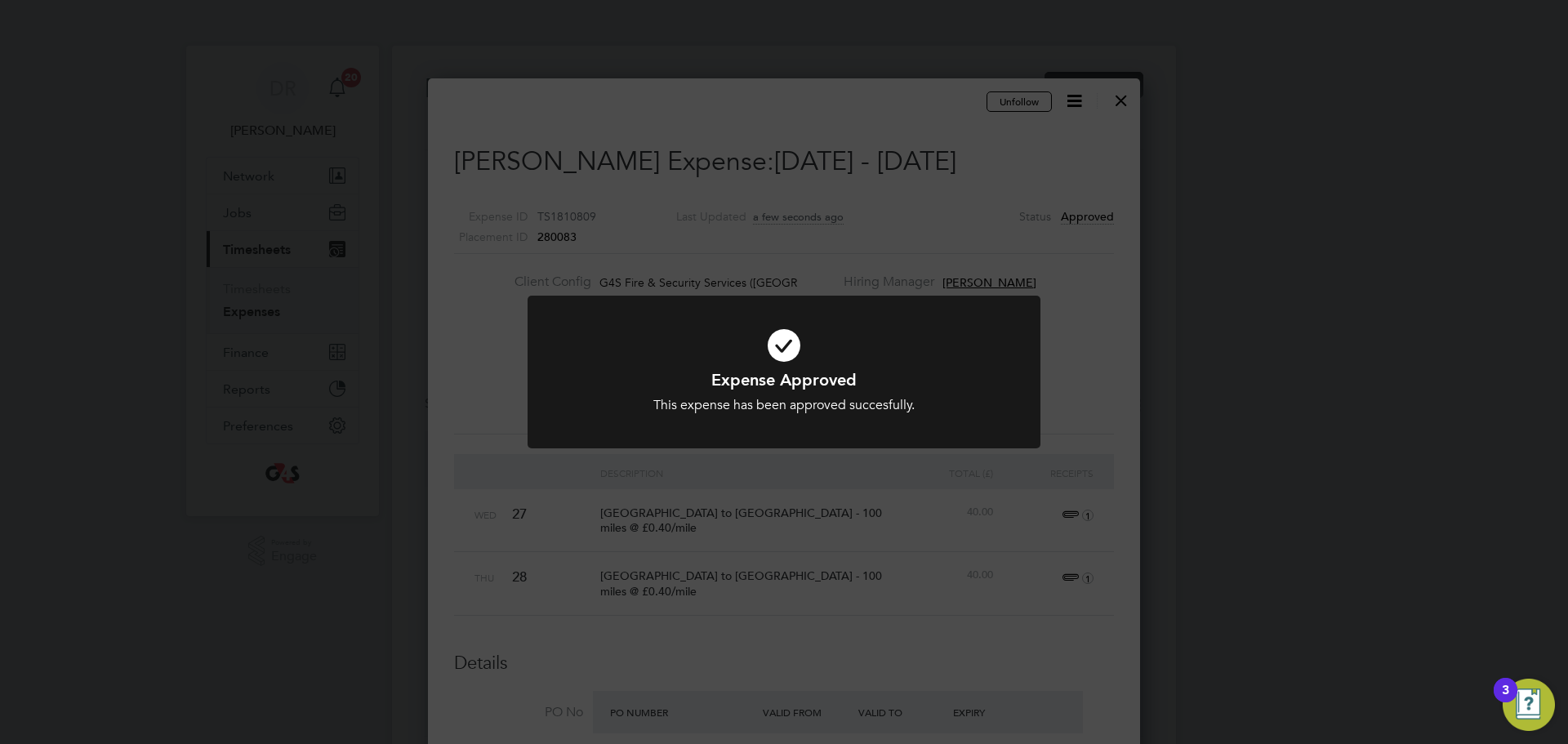
click at [1041, 179] on div "Expense Approved This expense has been approved succesfully. Cancel Okay" at bounding box center [784, 372] width 1568 height 744
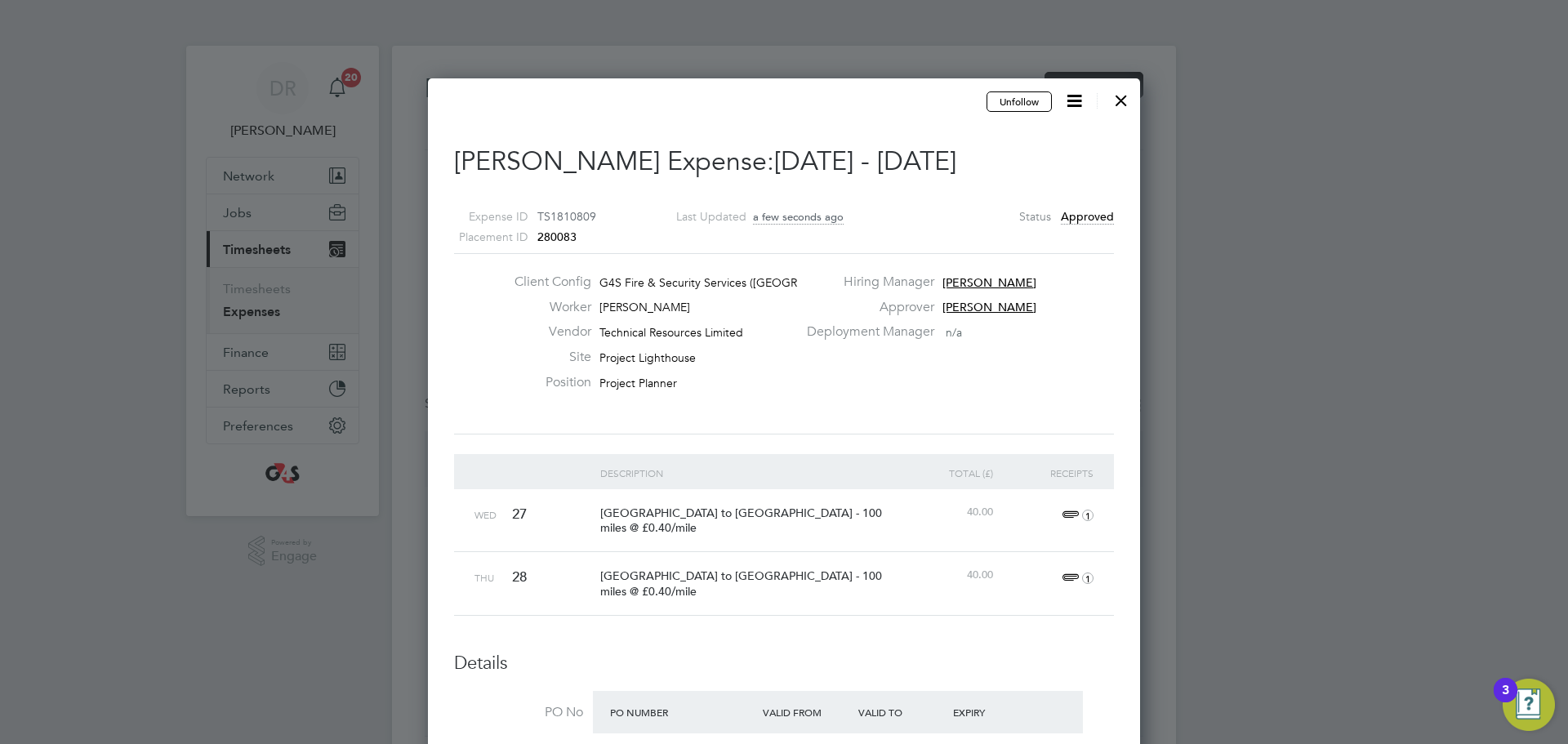
click at [1128, 102] on div at bounding box center [1121, 96] width 29 height 29
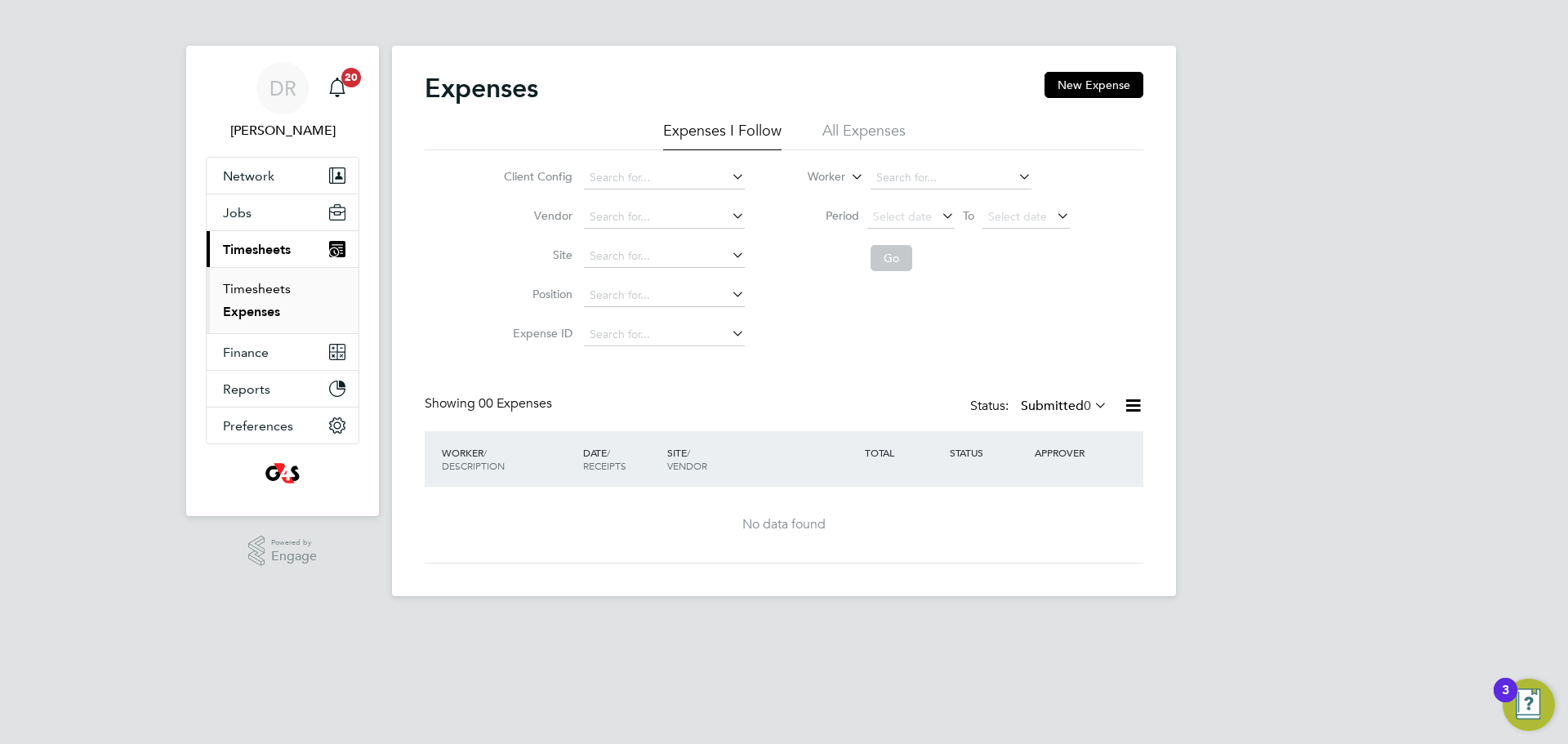
click at [256, 295] on link "Timesheets" at bounding box center [256, 288] width 68 height 15
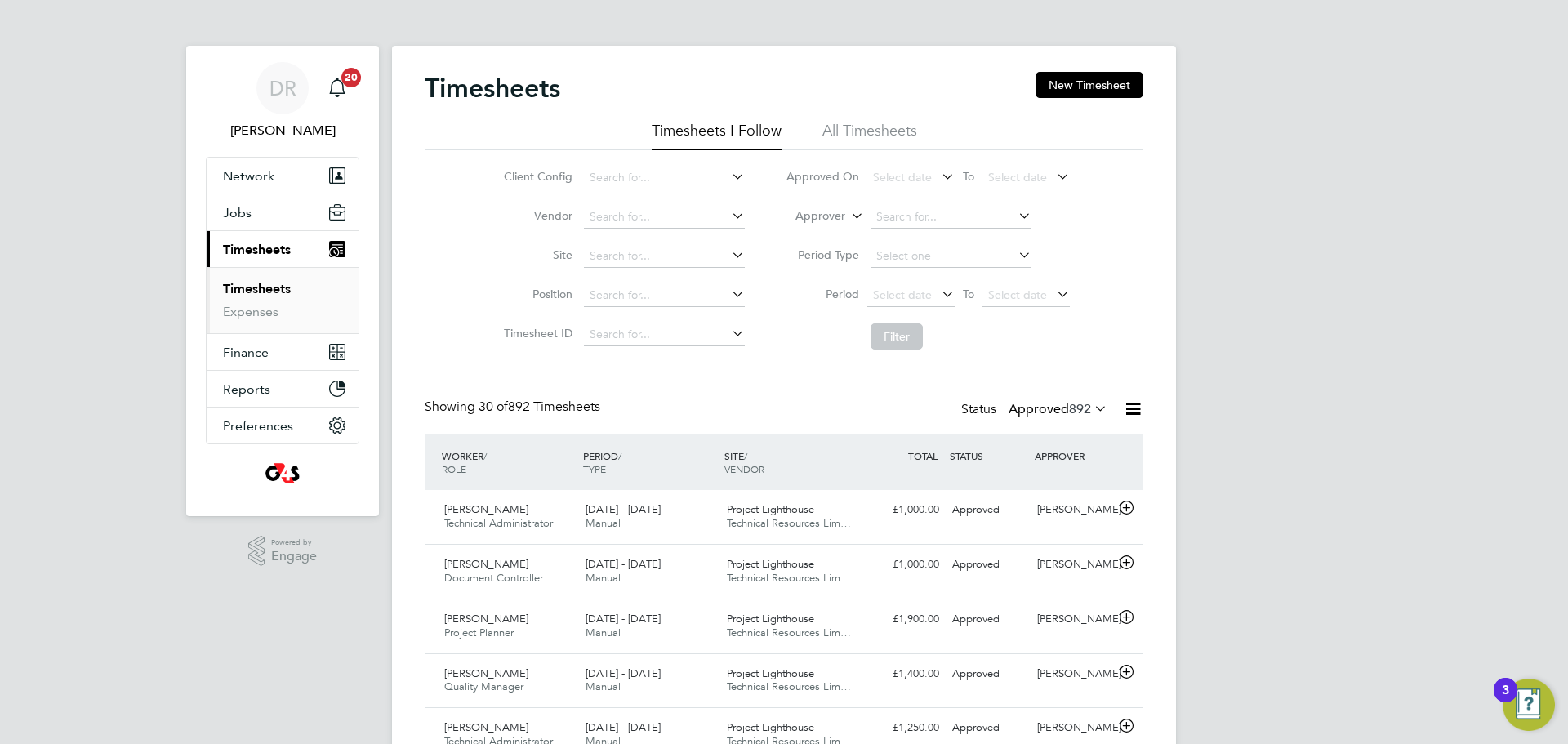
click at [1039, 409] on label "Approved 892" at bounding box center [1058, 410] width 99 height 16
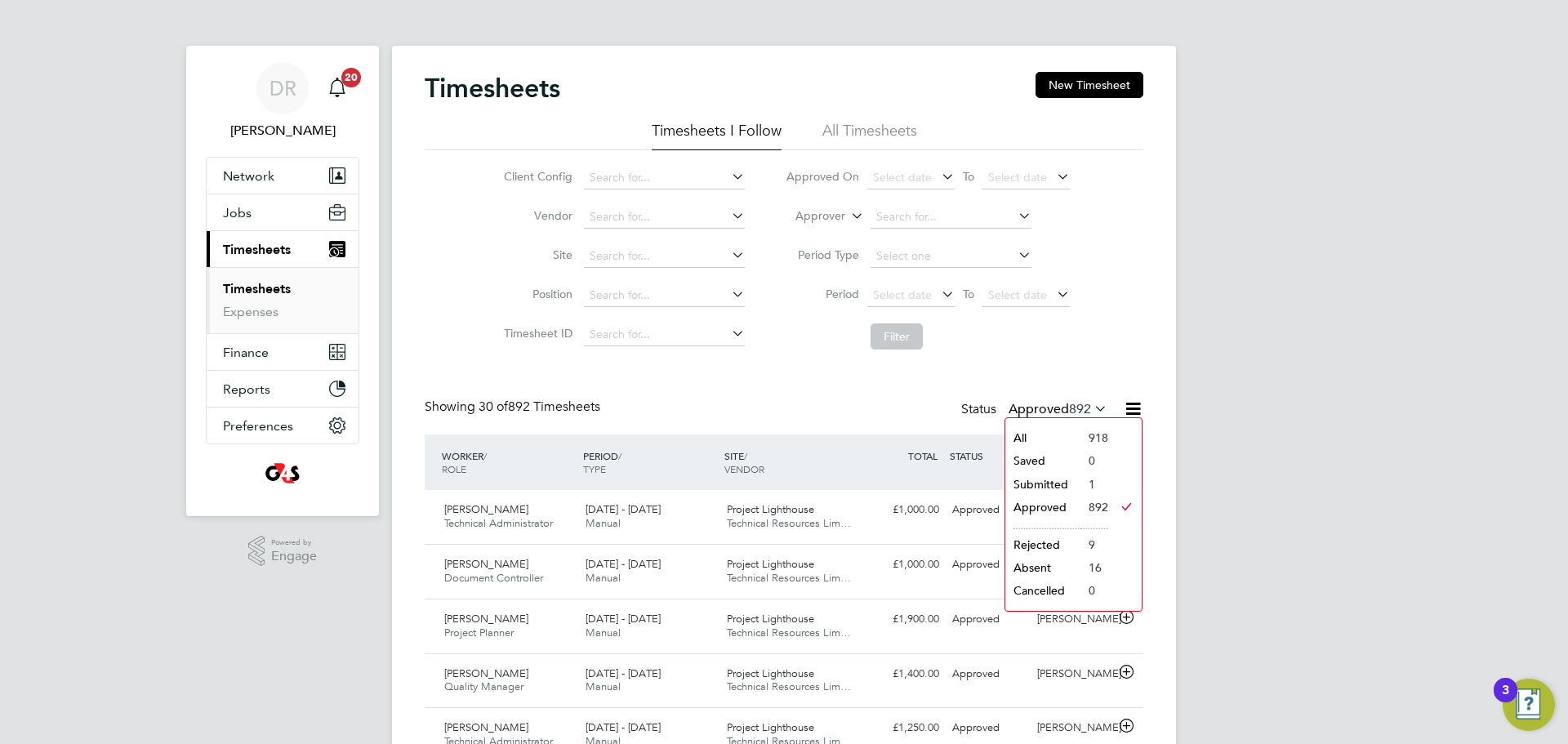
click at [1037, 484] on li "Submitted" at bounding box center [1043, 484] width 75 height 23
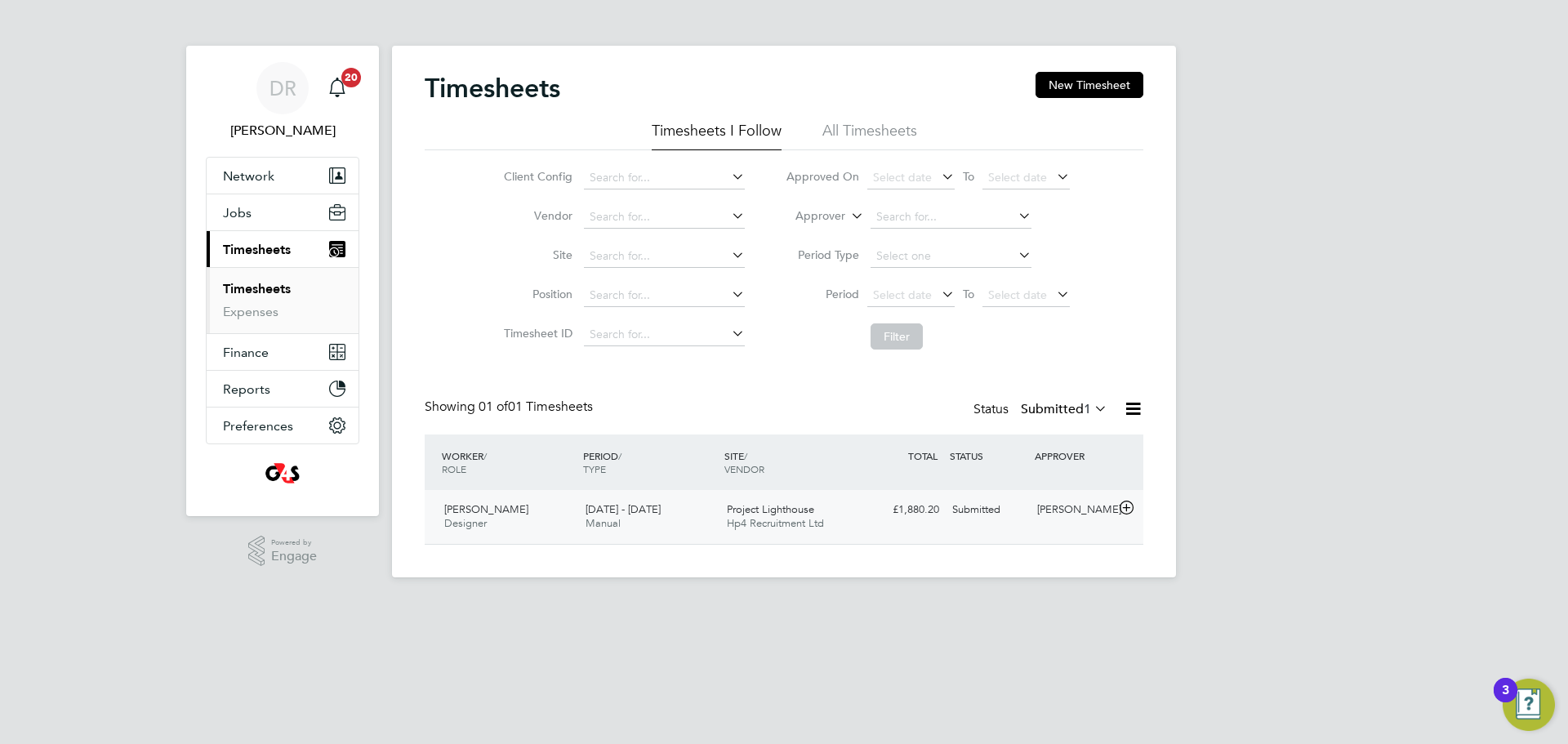
click at [1078, 507] on div "[PERSON_NAME]" at bounding box center [1074, 511] width 85 height 27
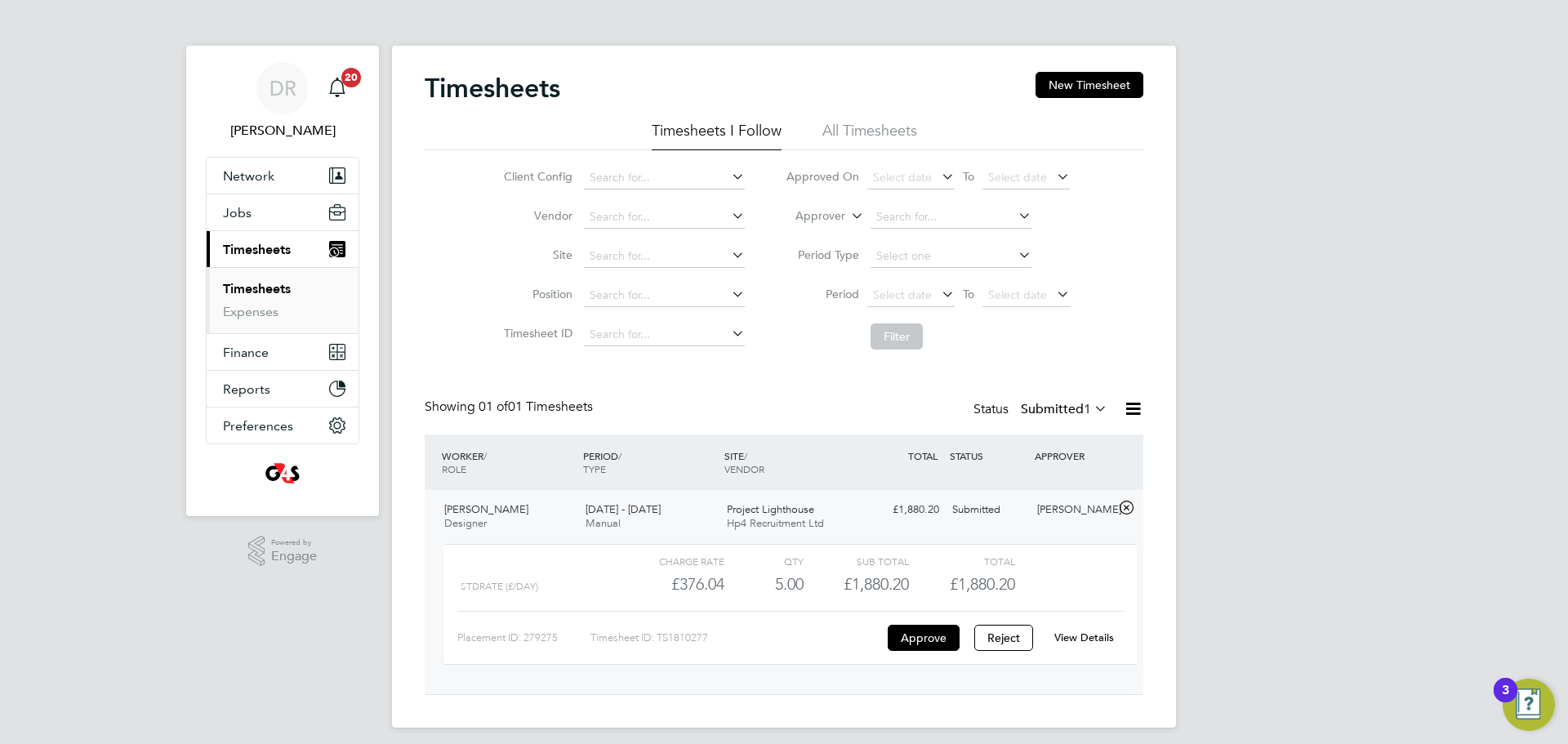
click at [1079, 631] on link "View Details" at bounding box center [1085, 637] width 60 height 14
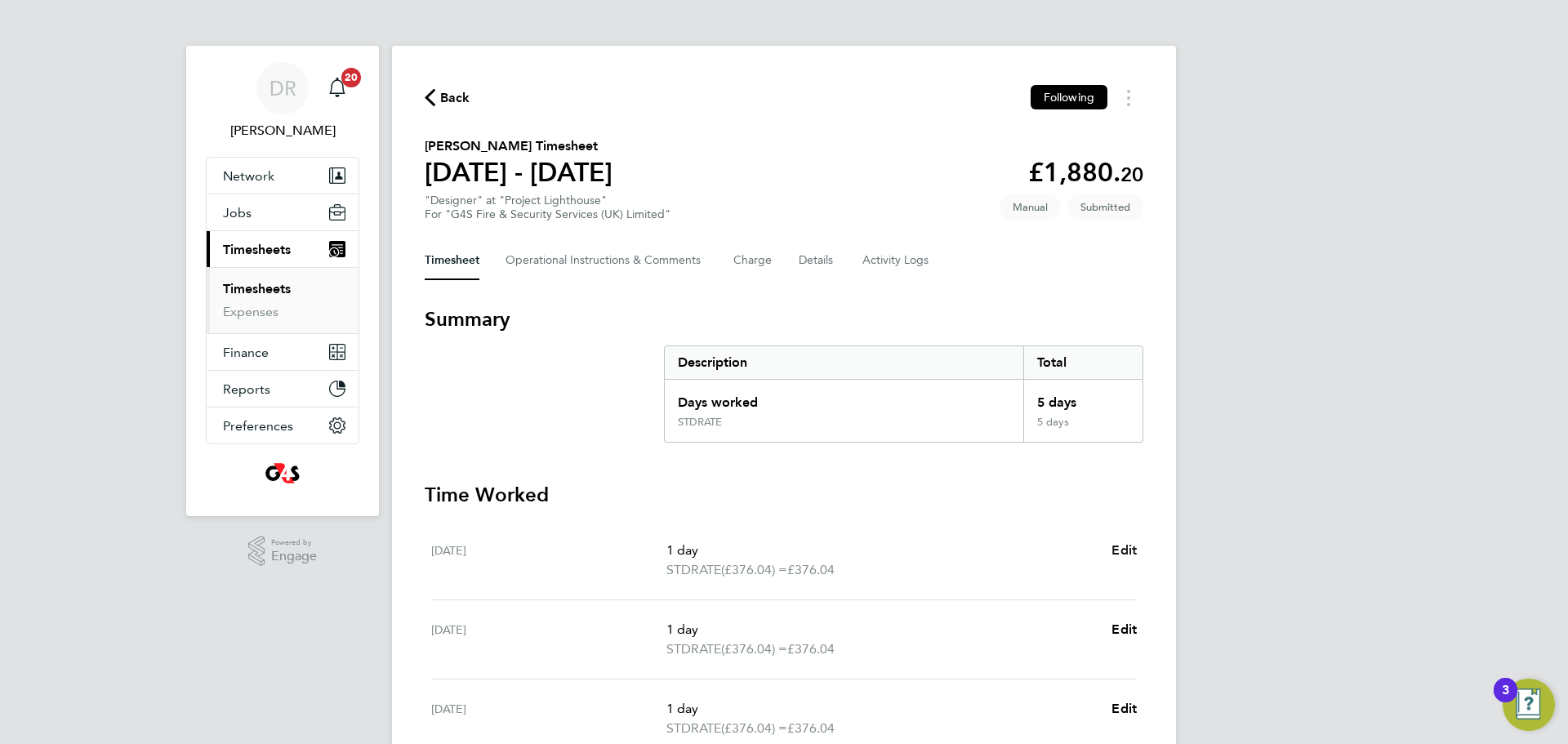
click at [1121, 551] on span "Edit" at bounding box center [1125, 550] width 25 height 15
select select "1"
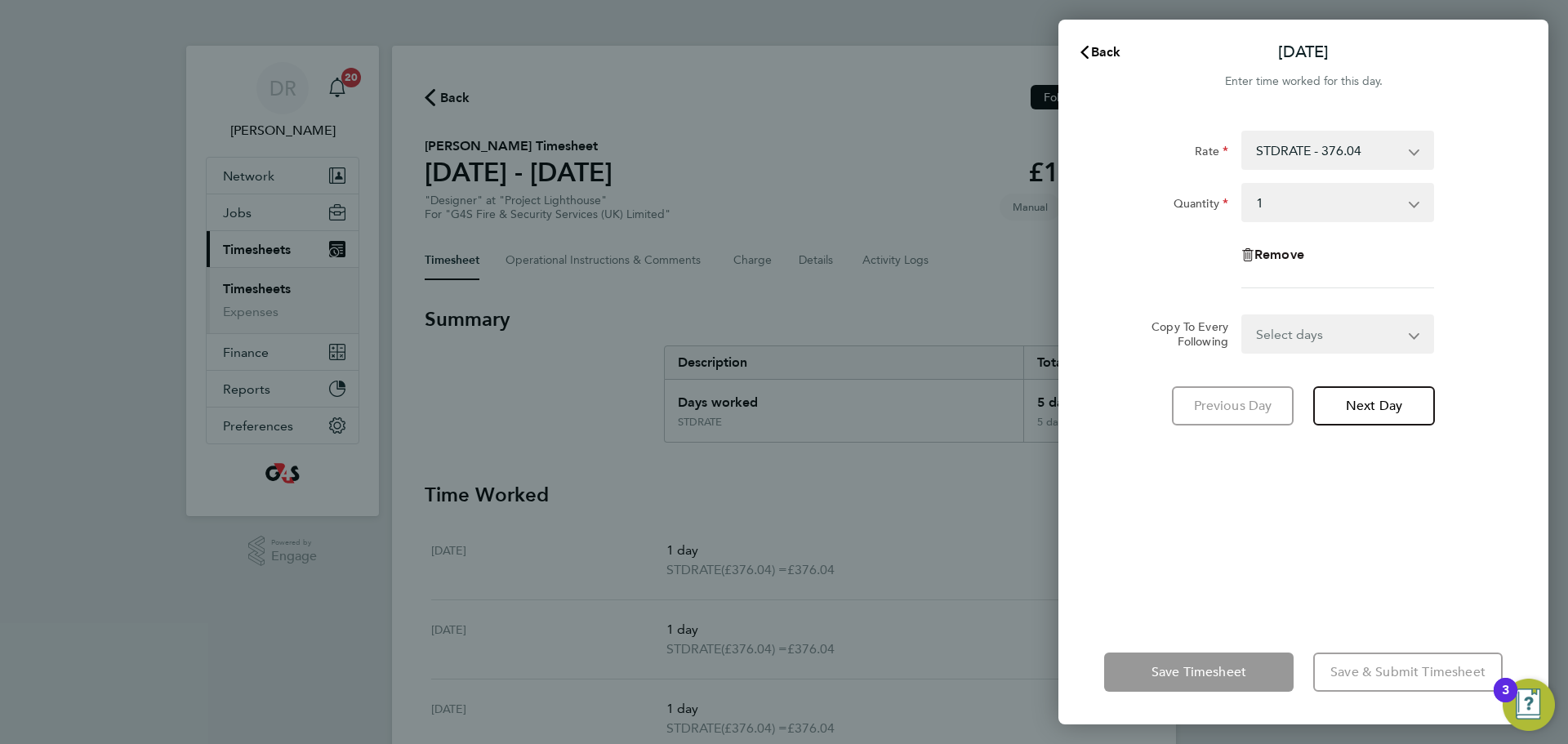
click at [1266, 250] on span "Remove" at bounding box center [1279, 254] width 50 height 15
select select "null"
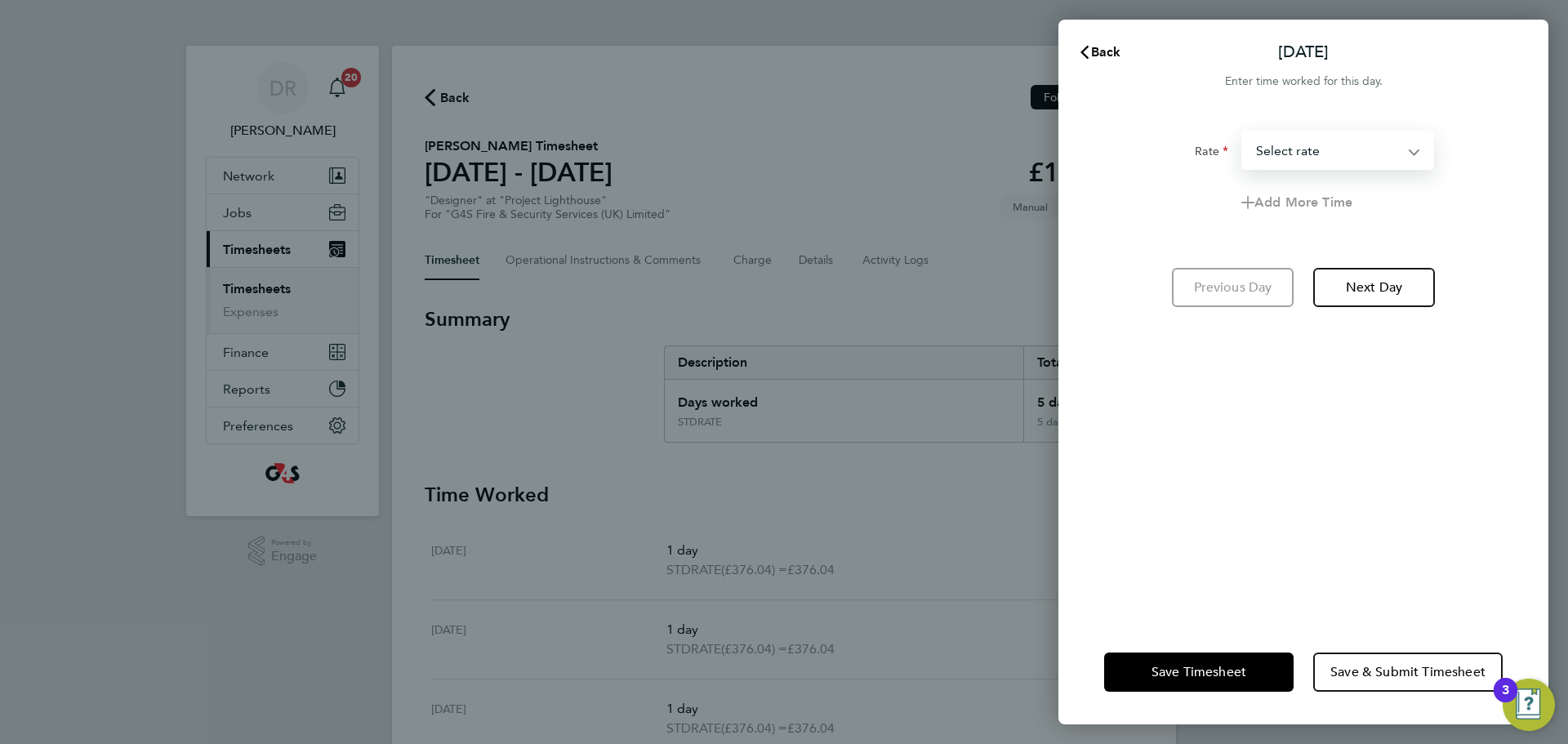
click at [1309, 147] on select "STDRATE - 376.04 Select rate" at bounding box center [1328, 151] width 170 height 36
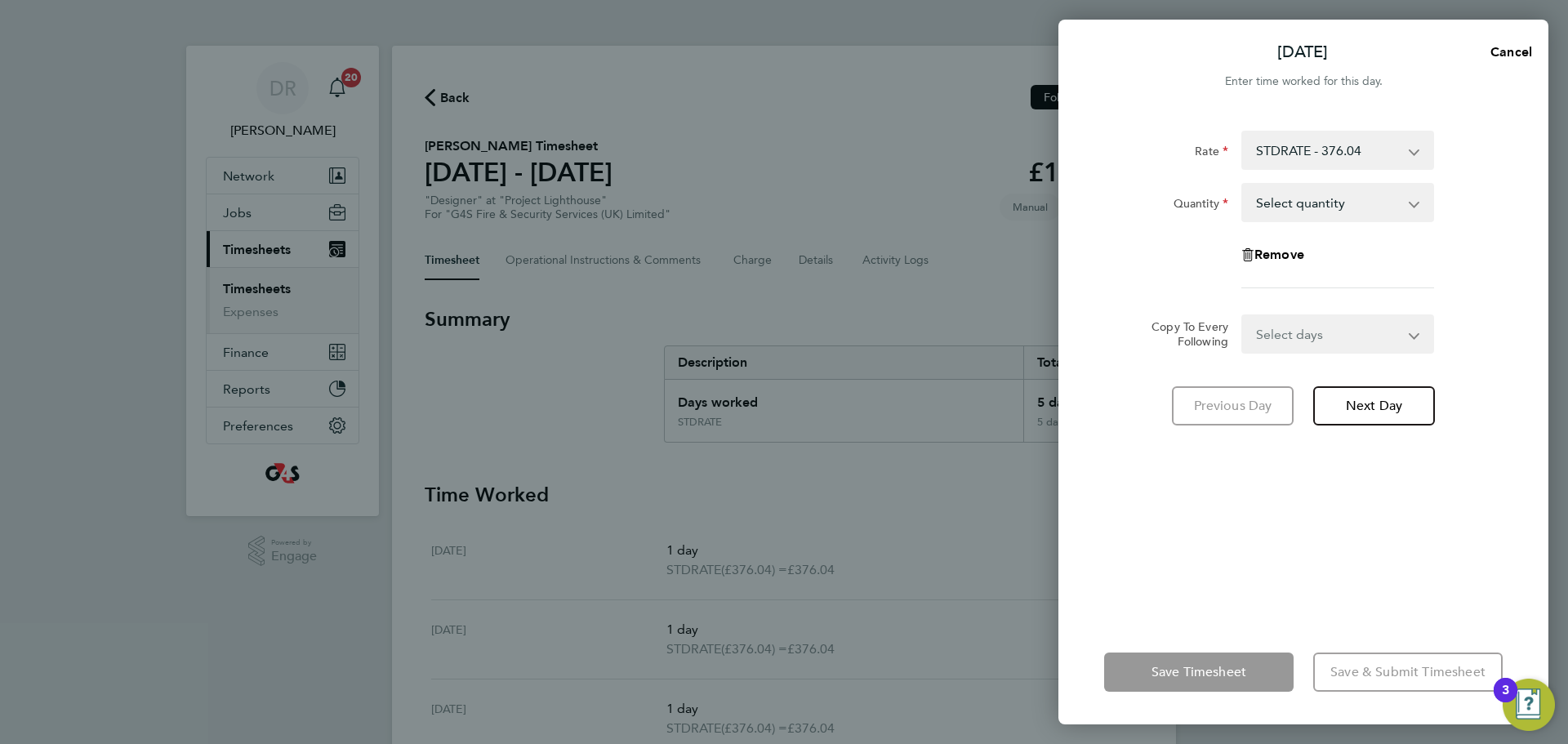
click at [1304, 204] on select "Select quantity 0.5 1" at bounding box center [1328, 203] width 170 height 36
select select "1"
click at [1244, 184] on select "Select quantity 0.5 1" at bounding box center [1328, 203] width 170 height 36
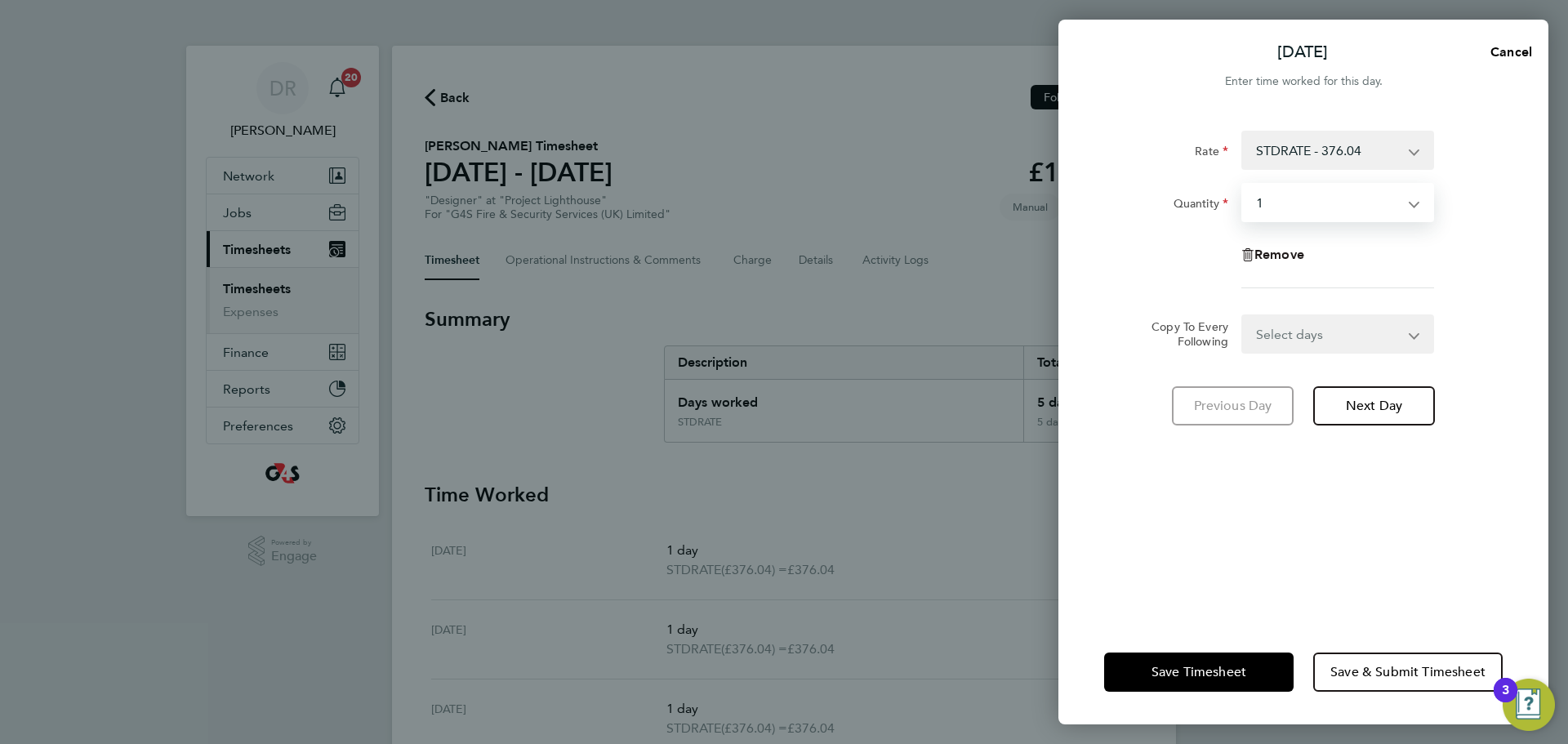
click at [1277, 254] on span "Remove" at bounding box center [1279, 254] width 50 height 15
select select "null"
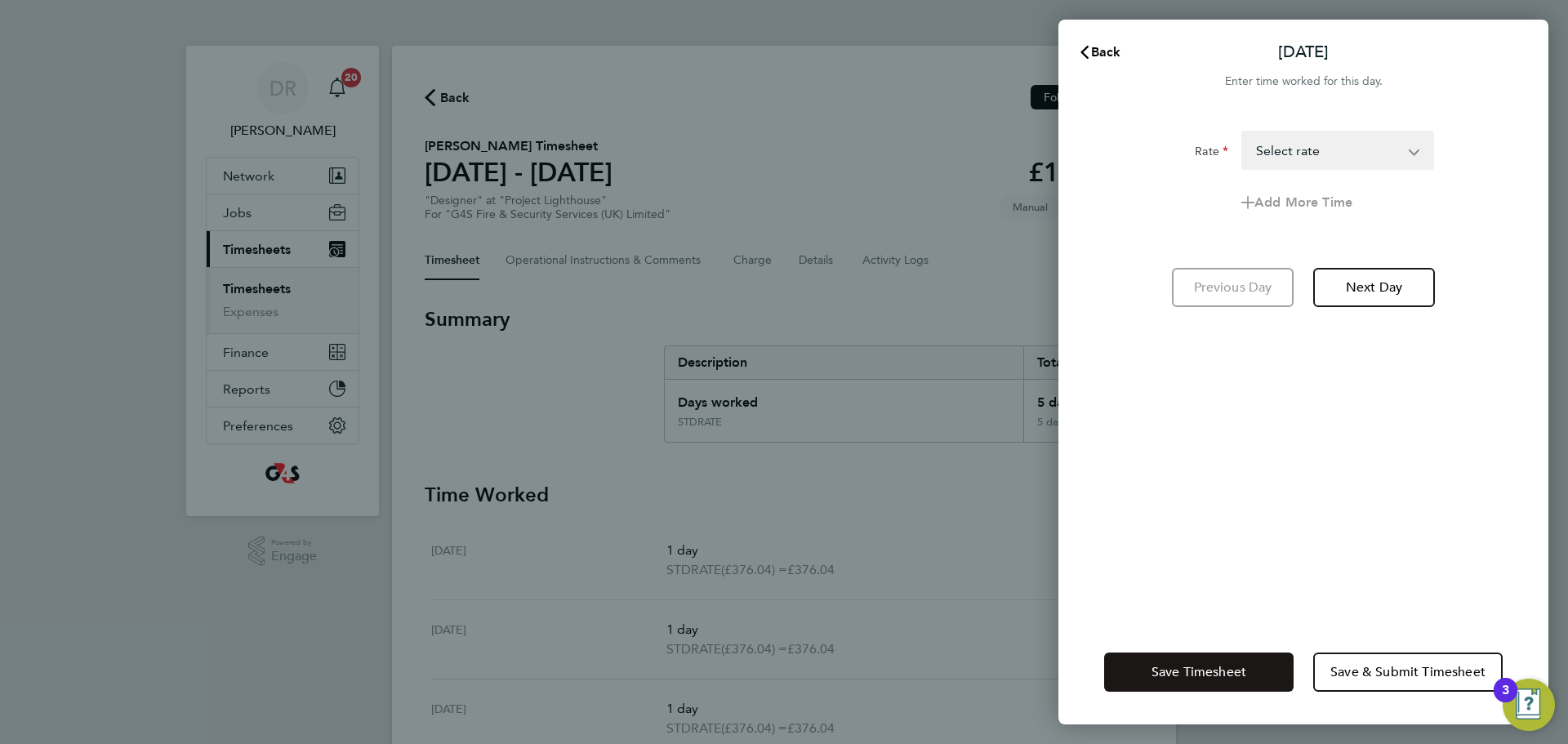
click at [1241, 677] on span "Save Timesheet" at bounding box center [1199, 672] width 94 height 16
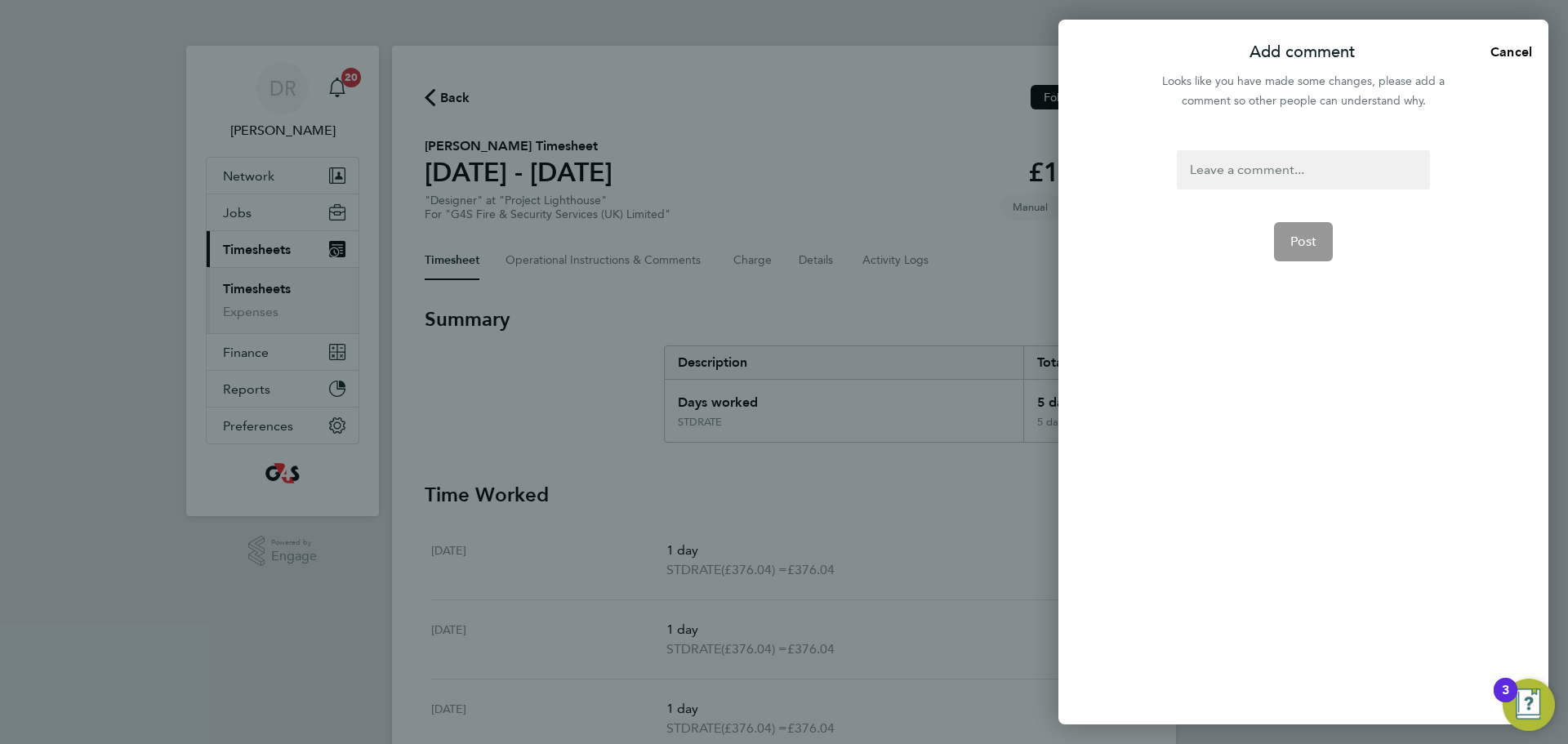
click at [1287, 169] on div at bounding box center [1304, 169] width 253 height 39
click at [1293, 169] on div at bounding box center [1304, 169] width 253 height 39
click at [1303, 258] on button "Post" at bounding box center [1305, 242] width 60 height 39
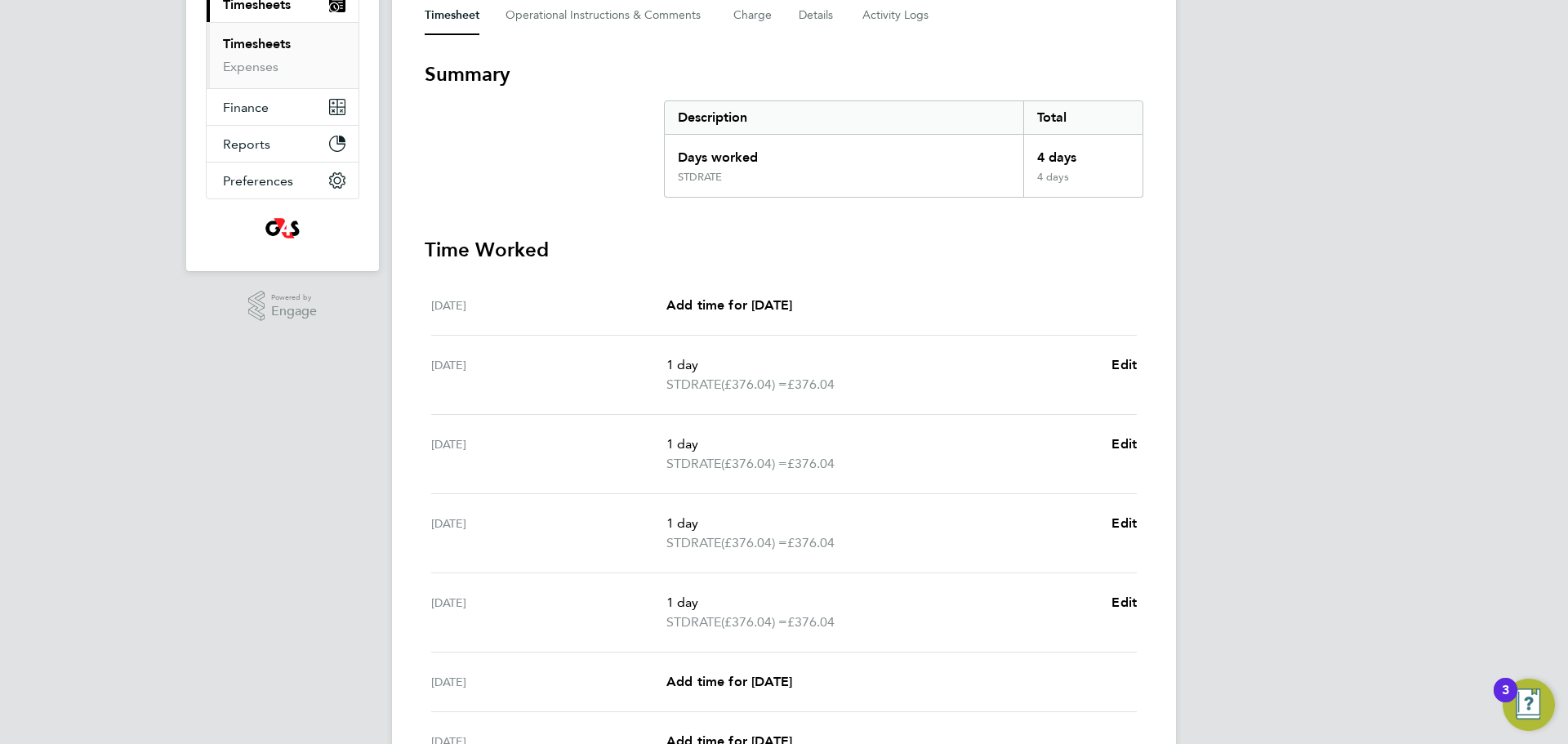
scroll to position [417, 0]
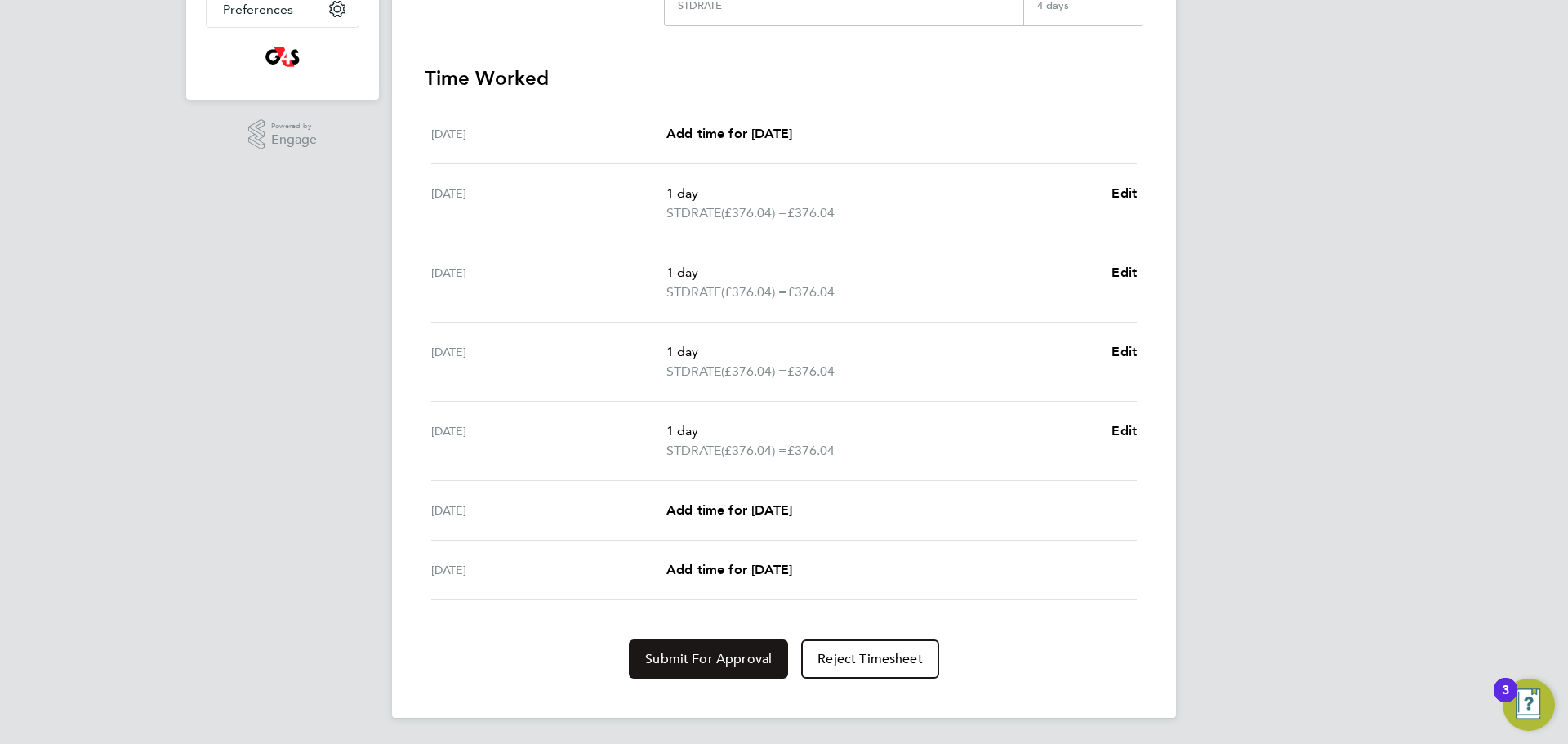
click at [695, 663] on span "Submit For Approval" at bounding box center [708, 660] width 126 height 16
click at [695, 663] on span "Approve Timesheet" at bounding box center [709, 660] width 120 height 16
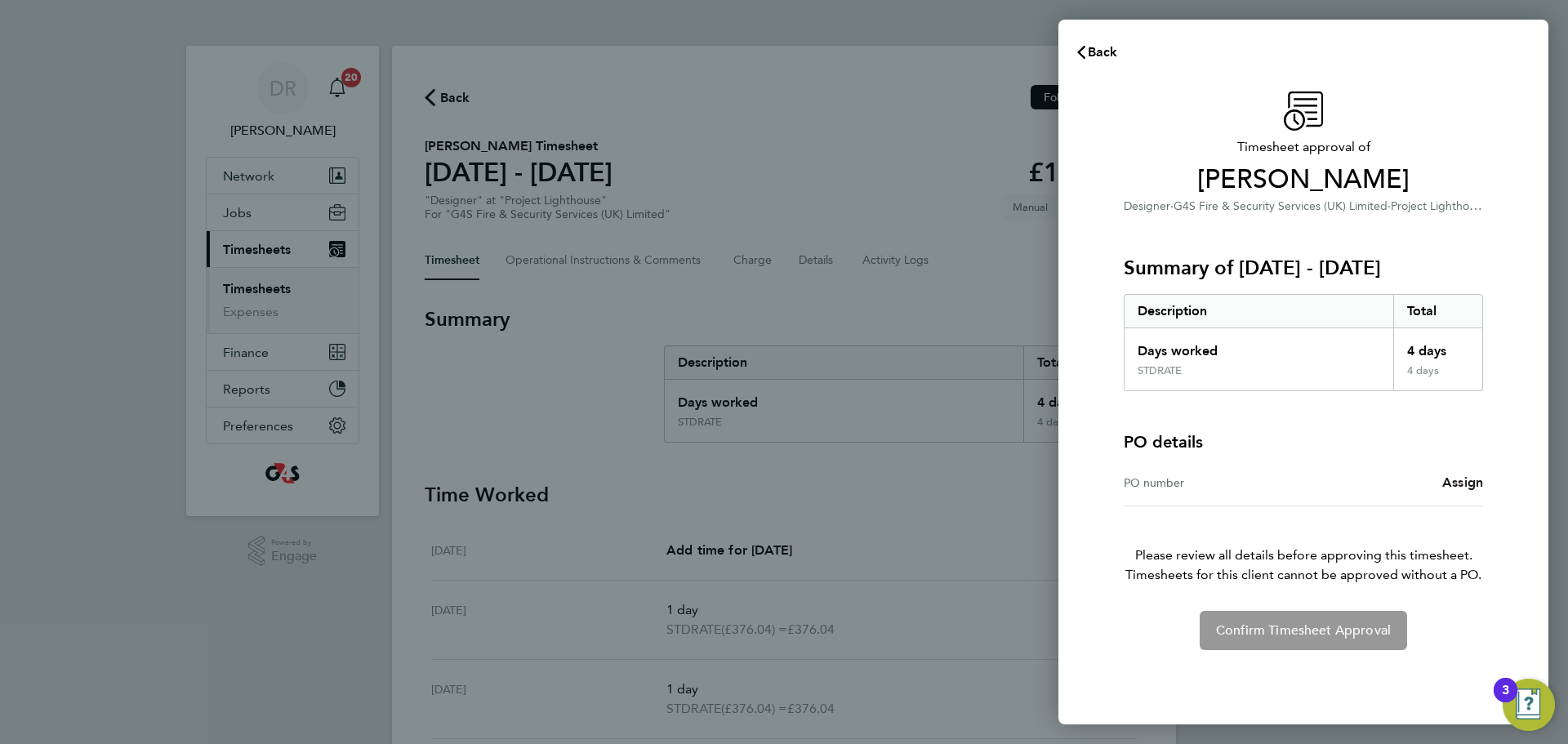
click at [1463, 488] on span "Assign" at bounding box center [1463, 481] width 41 height 15
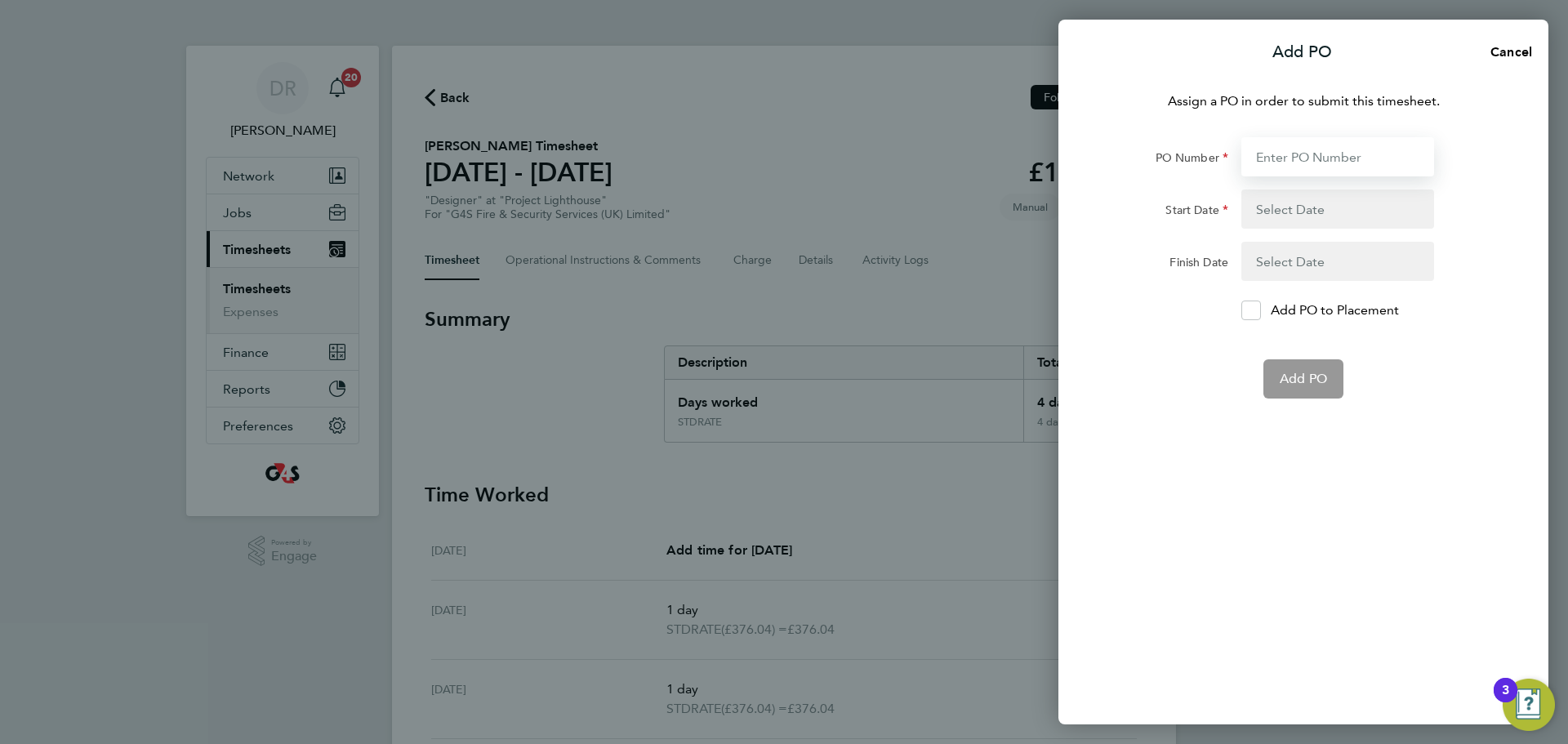
click at [1284, 153] on input "PO Number" at bounding box center [1338, 156] width 193 height 39
type input "60ME109908"
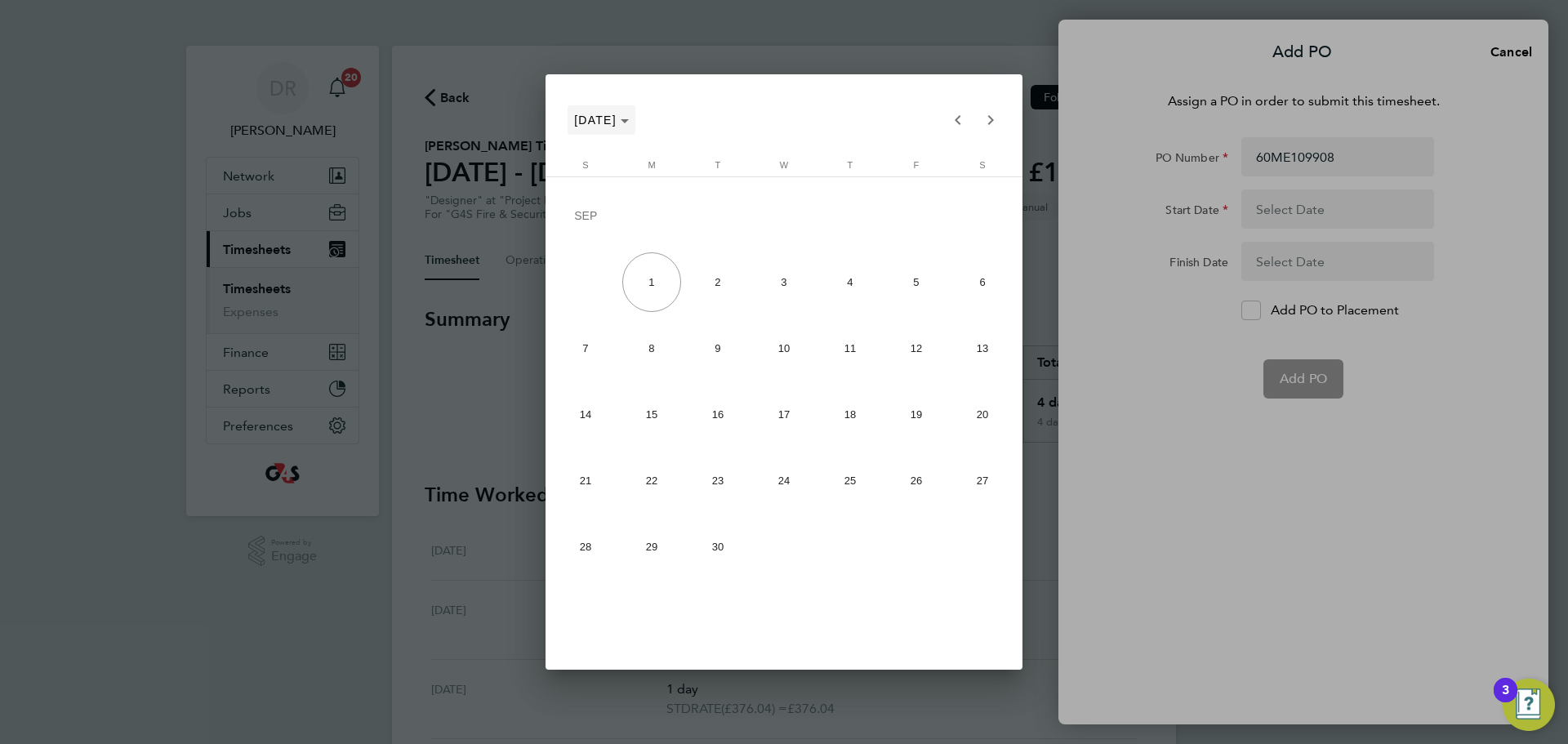
click at [617, 115] on span "[DATE]" at bounding box center [595, 120] width 43 height 13
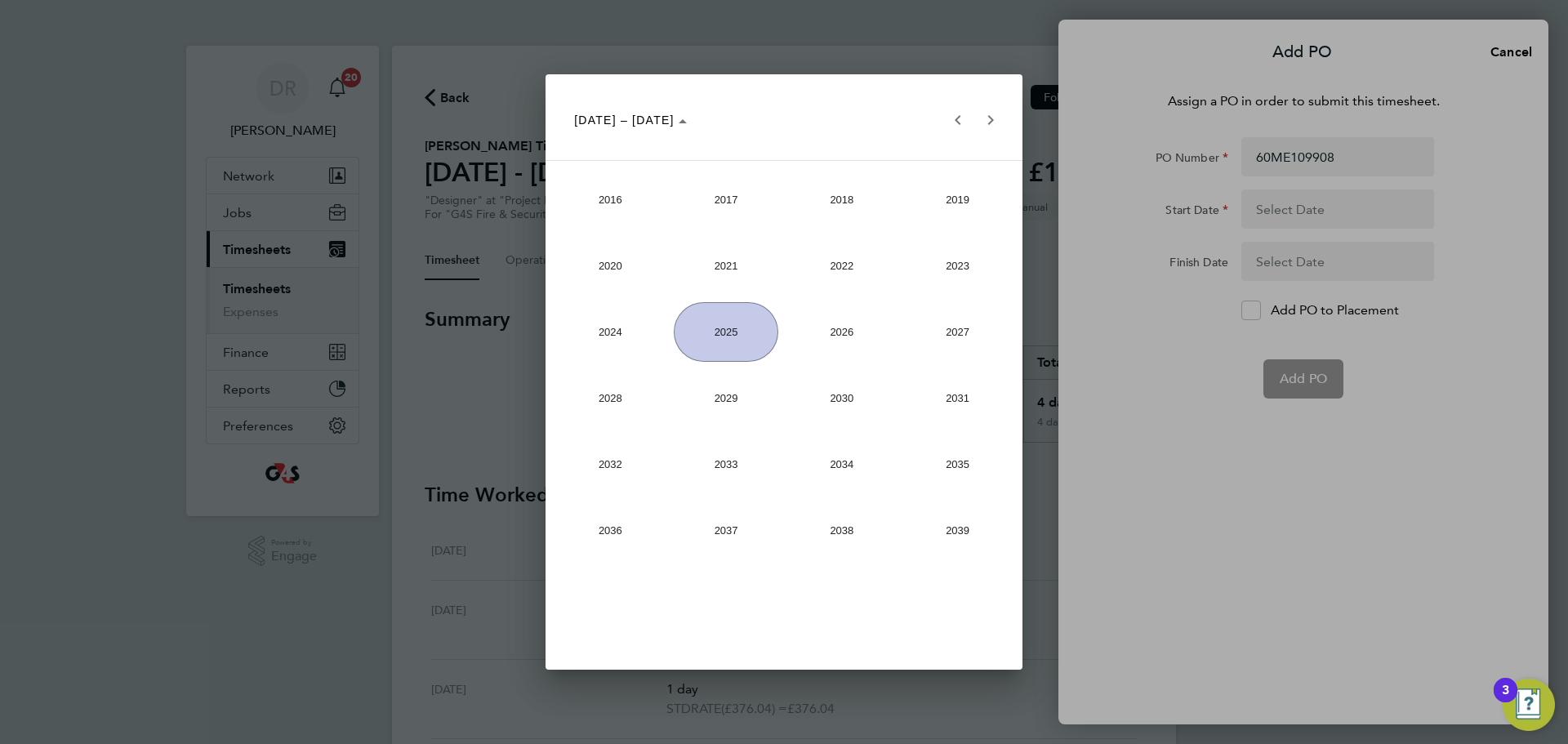
click at [718, 336] on span "2025" at bounding box center [726, 332] width 104 height 60
click at [921, 335] on span "AUG" at bounding box center [958, 332] width 104 height 60
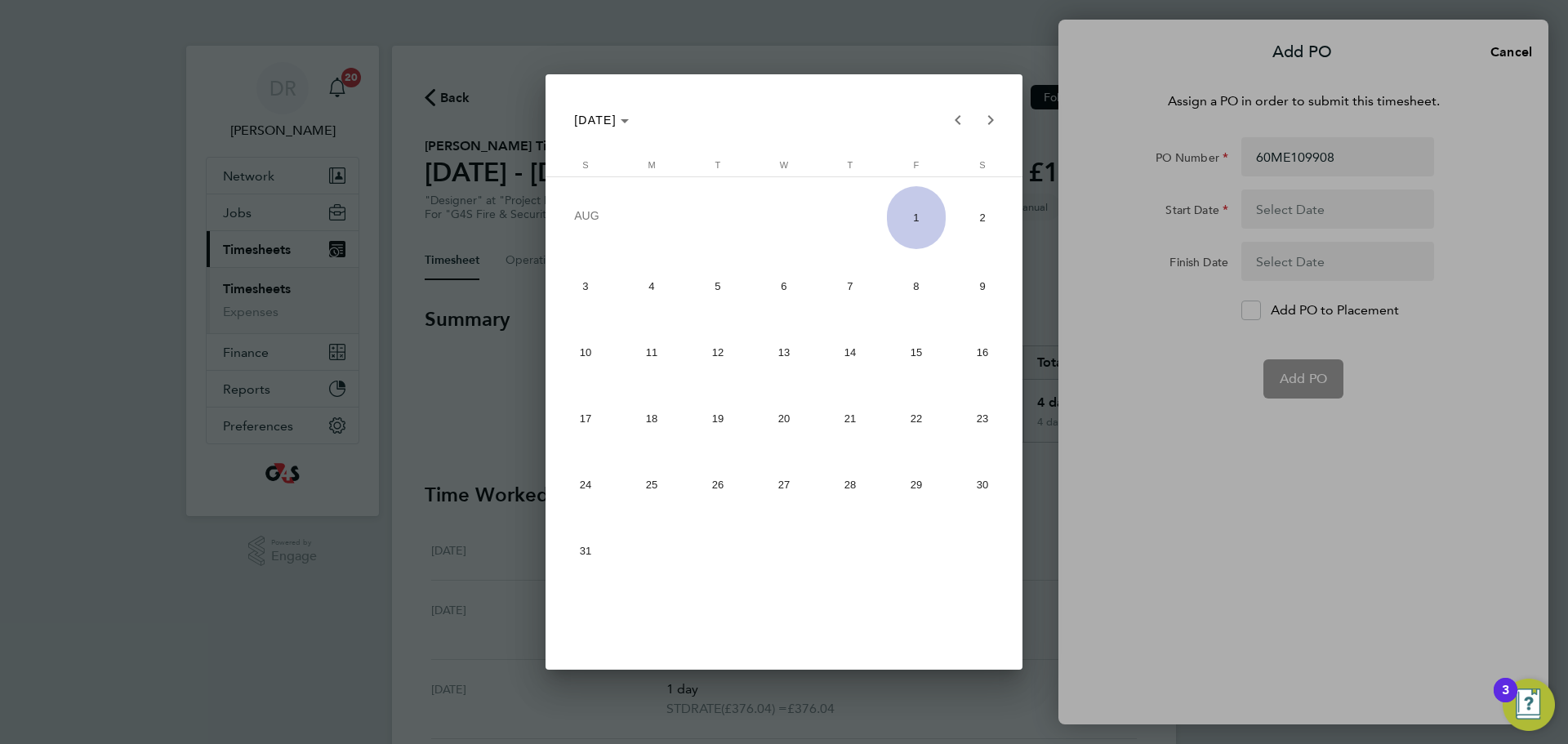
click at [589, 474] on span "24" at bounding box center [586, 485] width 60 height 60
type input "[DATE]"
click at [1323, 266] on body "DR [PERSON_NAME] Notifications 20 Applications: Network Sites Workers Jobs Posi…" at bounding box center [784, 580] width 1568 height 1161
click at [636, 124] on span "Choose month and year" at bounding box center [601, 120] width 68 height 39
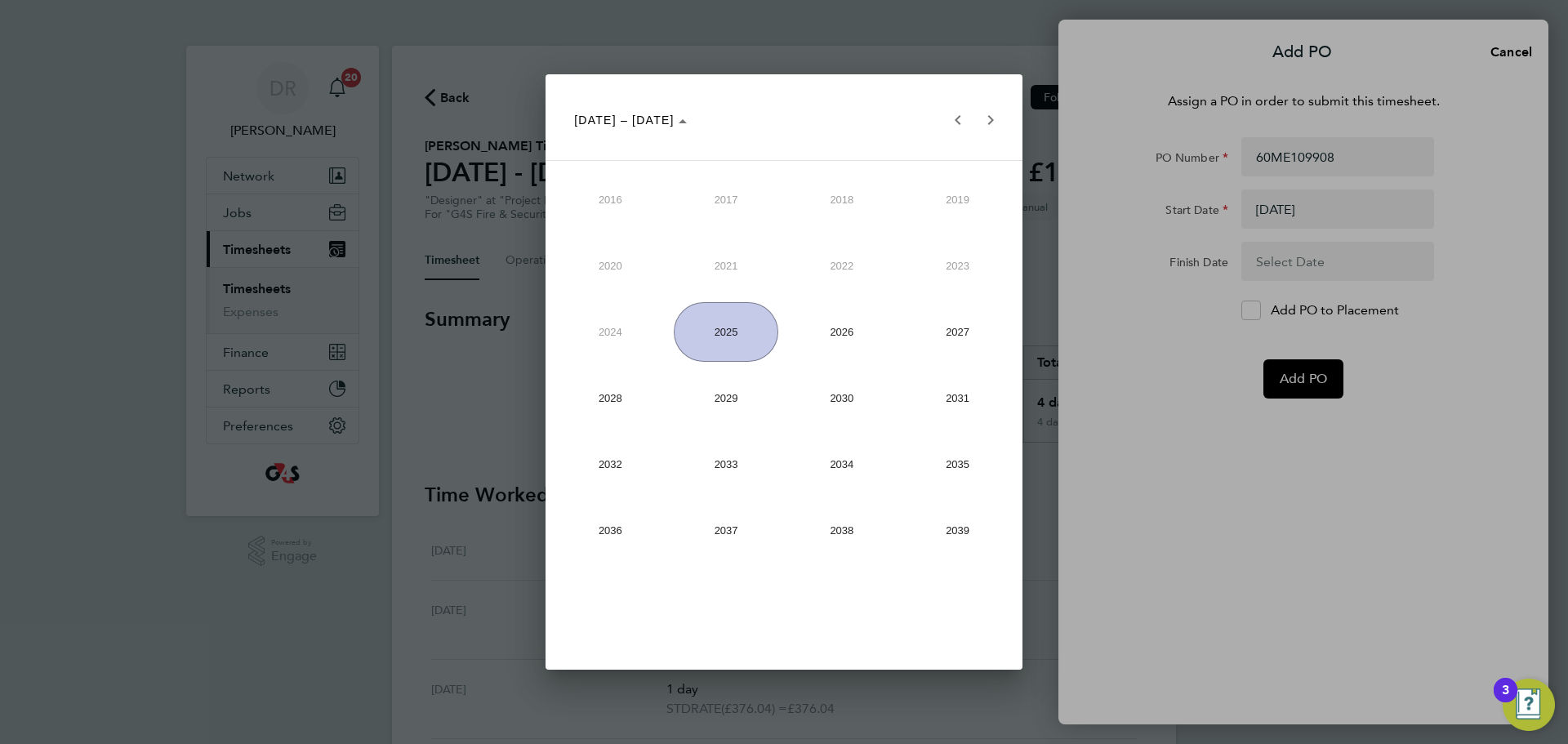
click at [712, 347] on span "2025" at bounding box center [726, 332] width 104 height 60
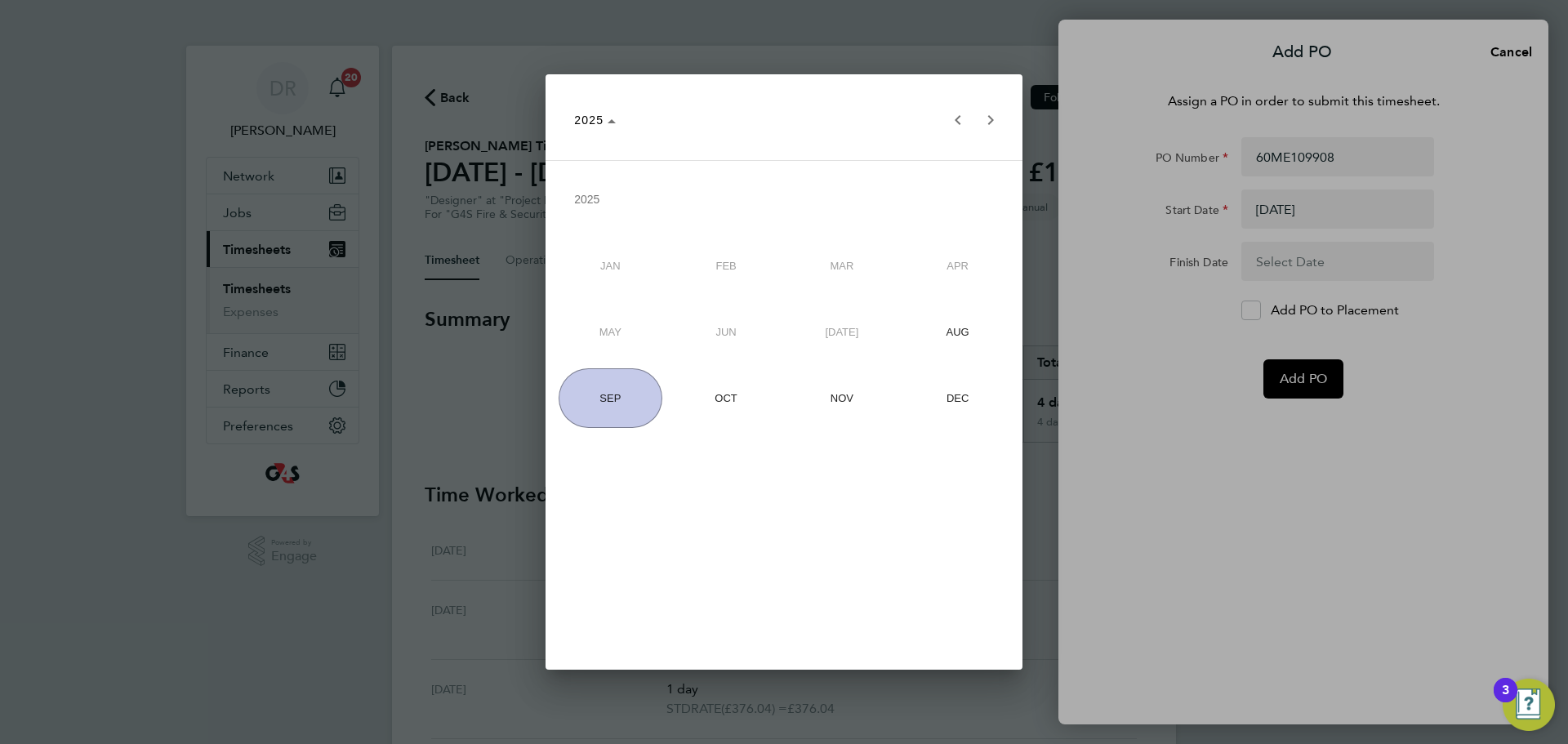
click at [977, 337] on span "AUG" at bounding box center [958, 332] width 104 height 60
click at [575, 549] on span "31" at bounding box center [586, 551] width 60 height 60
type input "[DATE]"
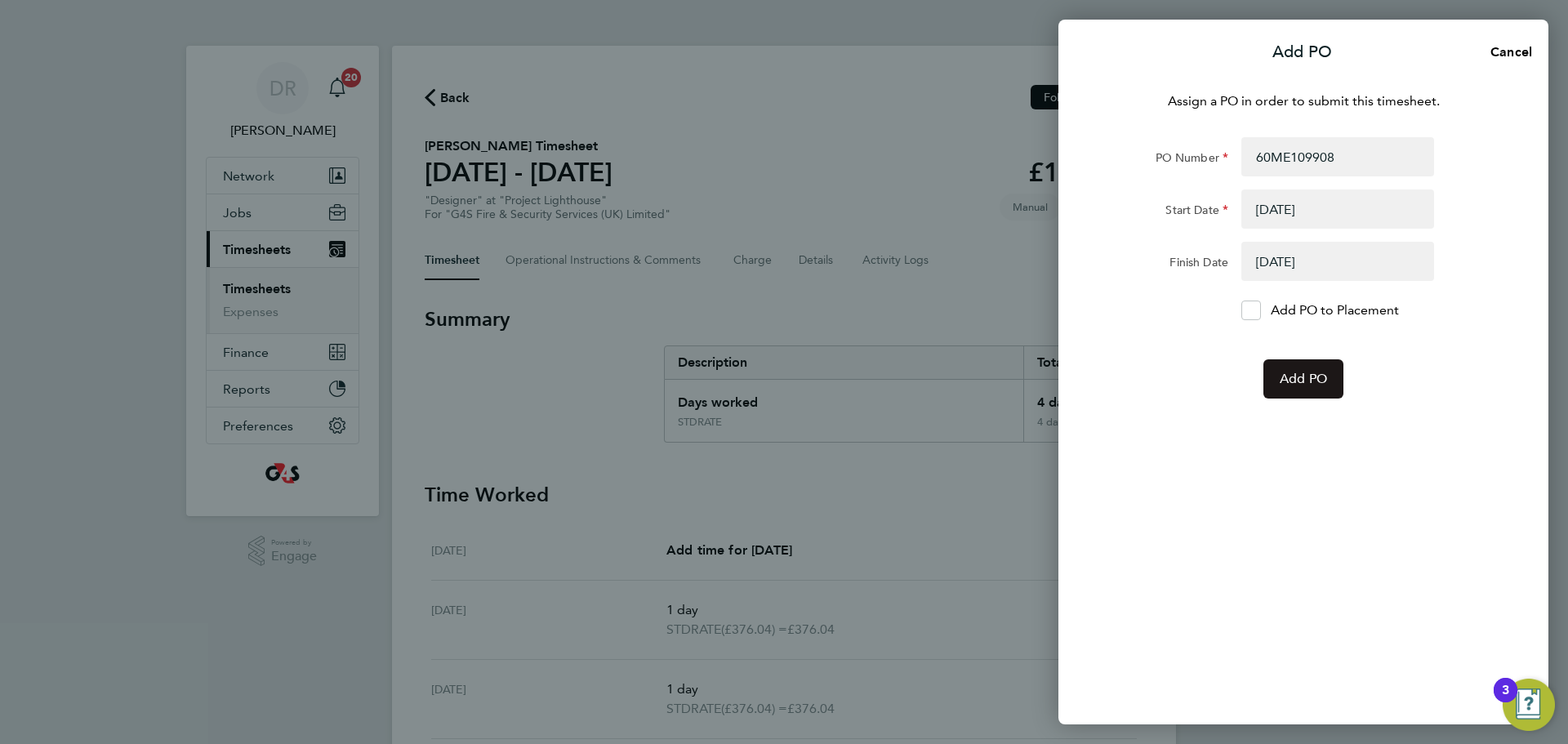
click at [1299, 377] on span "Add PO" at bounding box center [1304, 379] width 47 height 16
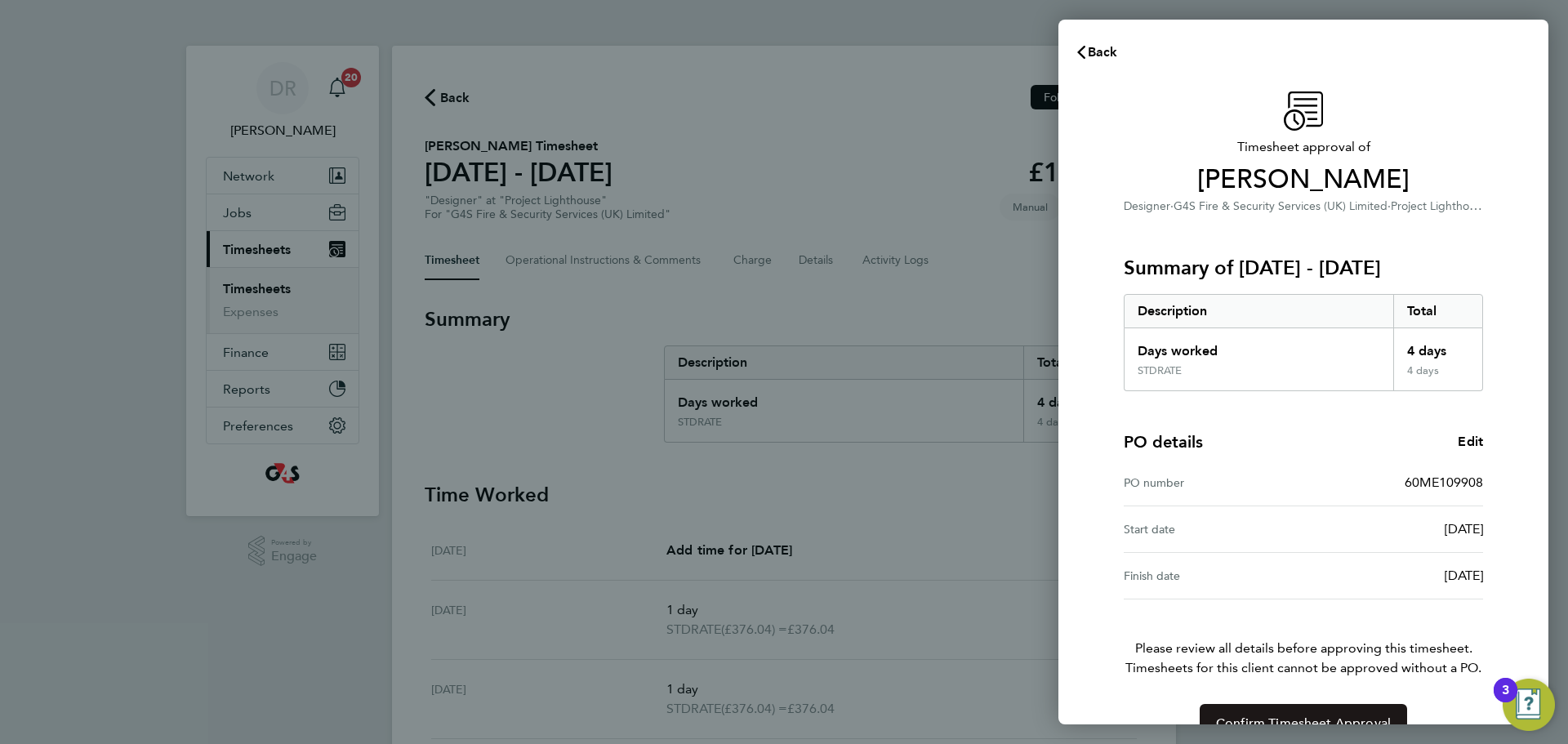
click at [1325, 711] on button "Confirm Timesheet Approval" at bounding box center [1304, 723] width 207 height 39
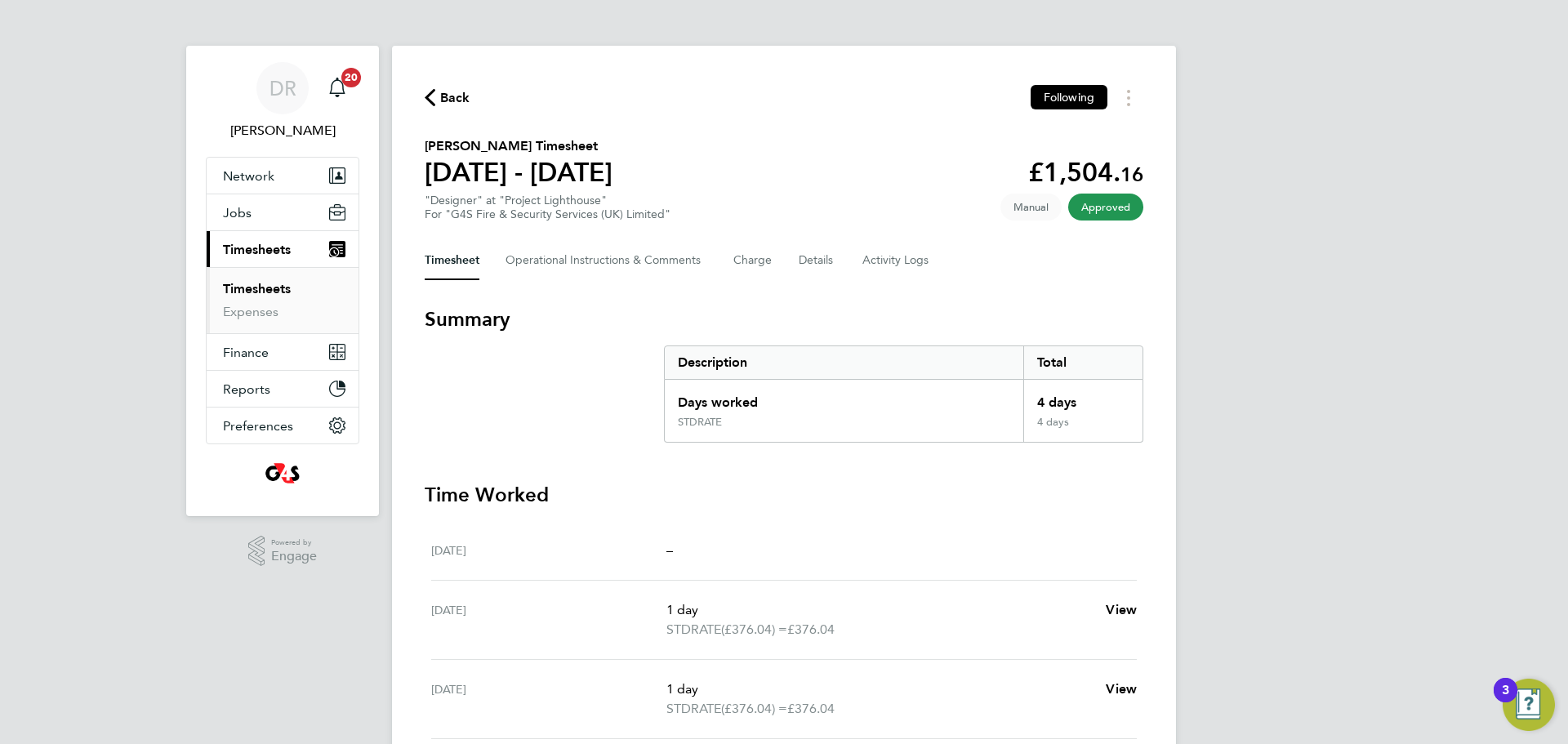
click at [252, 303] on li "Timesheets" at bounding box center [283, 292] width 123 height 23
click at [251, 311] on link "Expenses" at bounding box center [250, 312] width 55 height 15
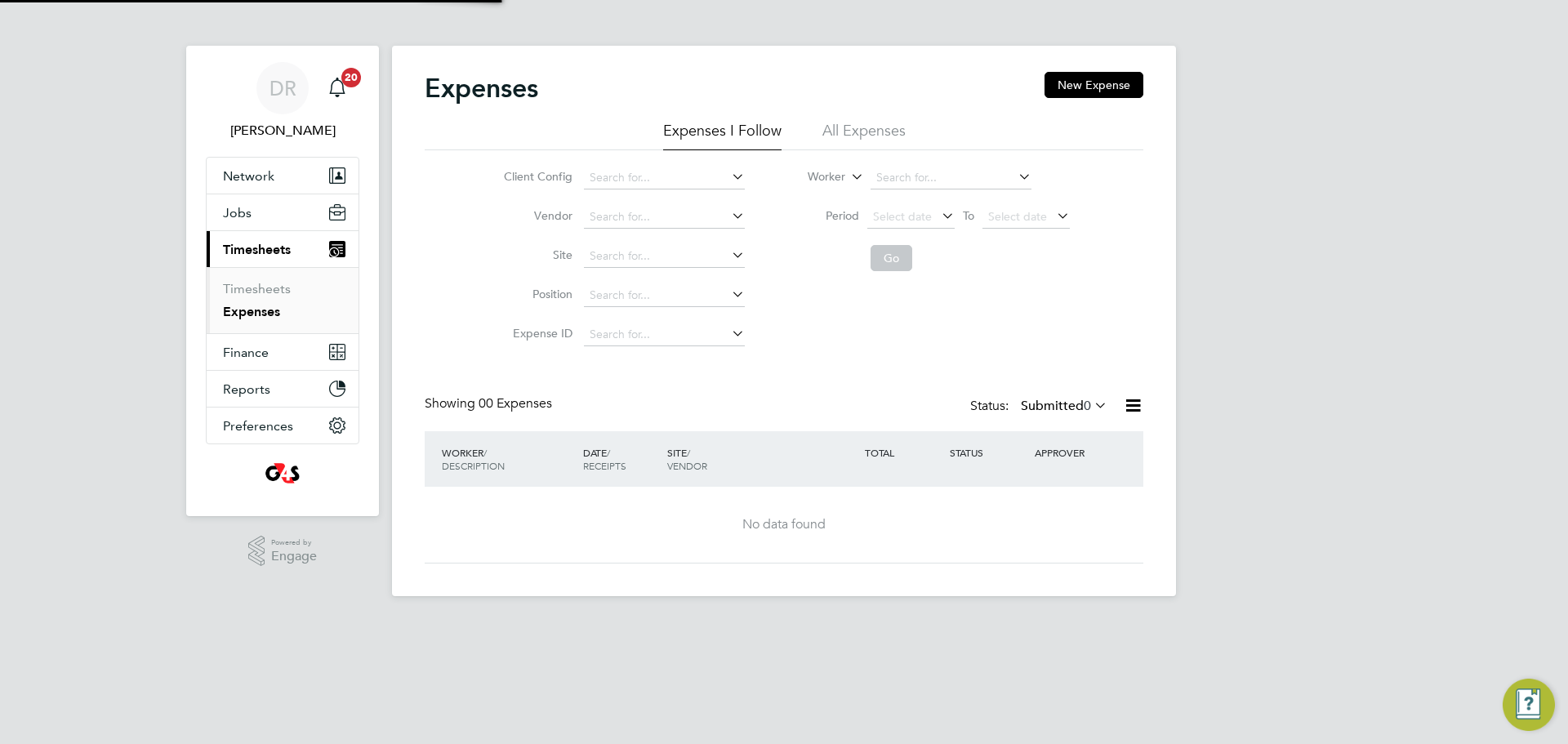
click at [255, 296] on li "Timesheets" at bounding box center [283, 292] width 123 height 23
click at [262, 290] on link "Timesheets" at bounding box center [256, 288] width 68 height 15
